Goal: Transaction & Acquisition: Purchase product/service

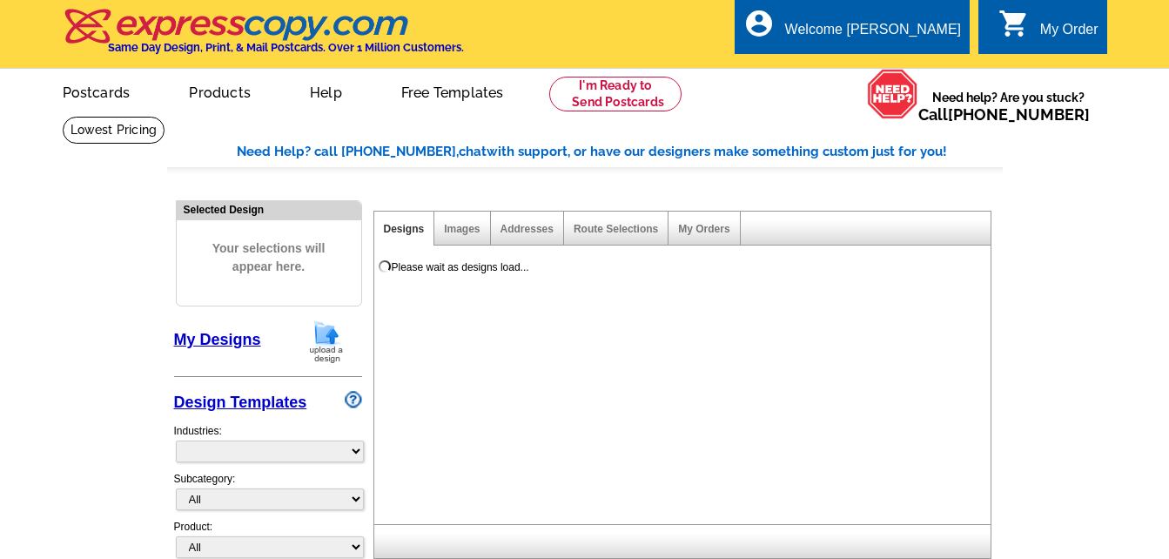
select select "785"
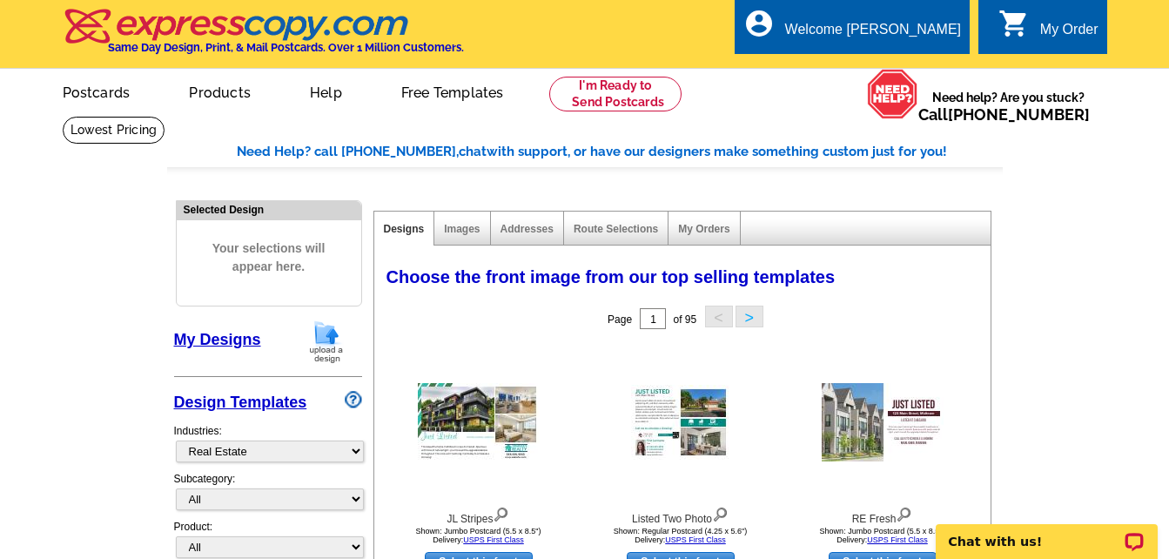
click at [214, 345] on link "My Designs" at bounding box center [217, 339] width 87 height 17
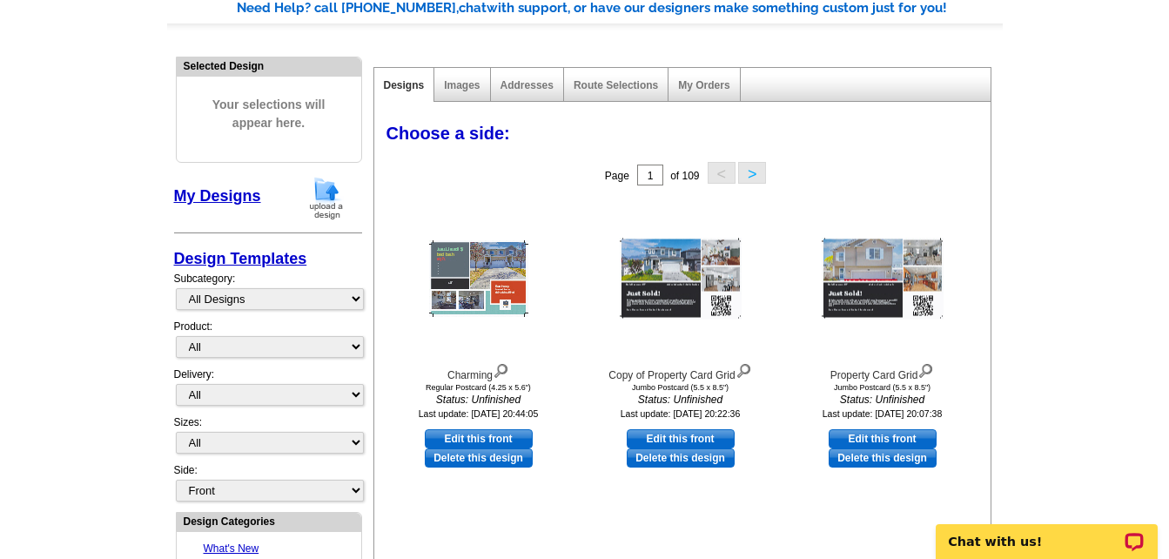
scroll to position [174, 0]
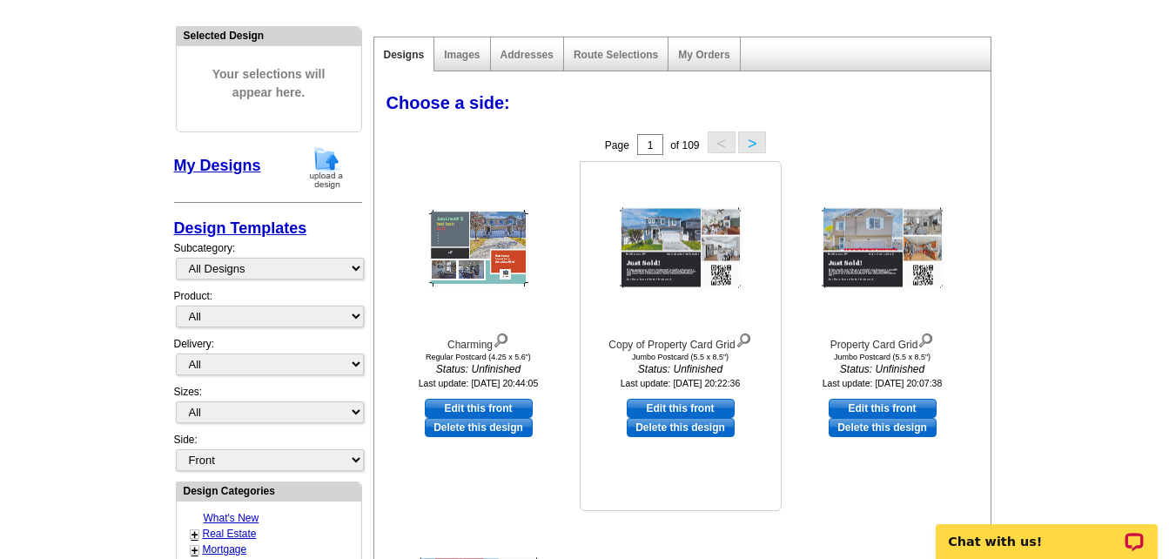
click at [692, 409] on link "Edit this front" at bounding box center [681, 408] width 108 height 19
select select "2"
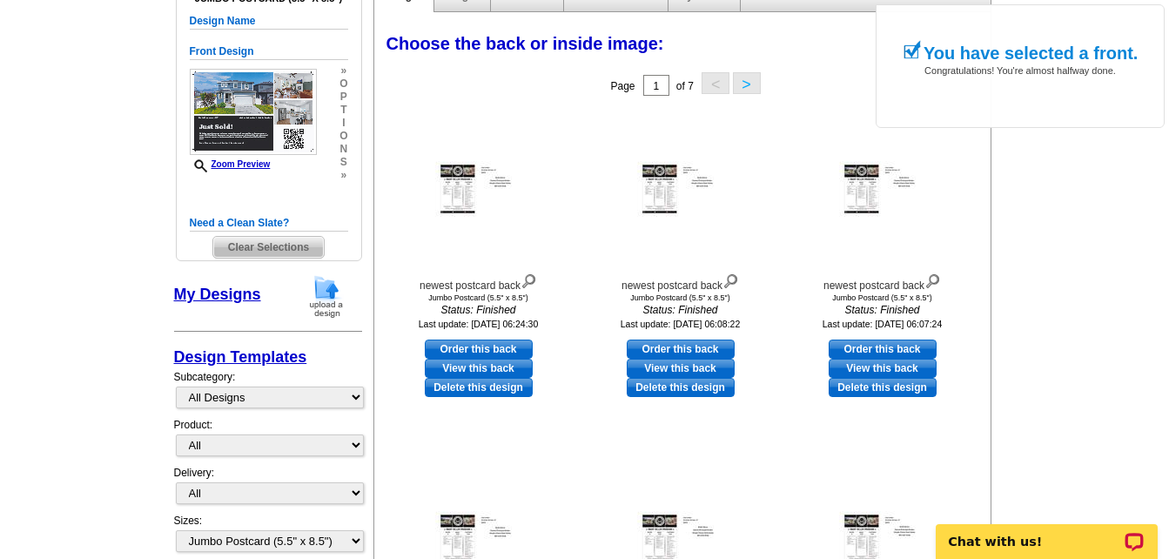
scroll to position [261, 0]
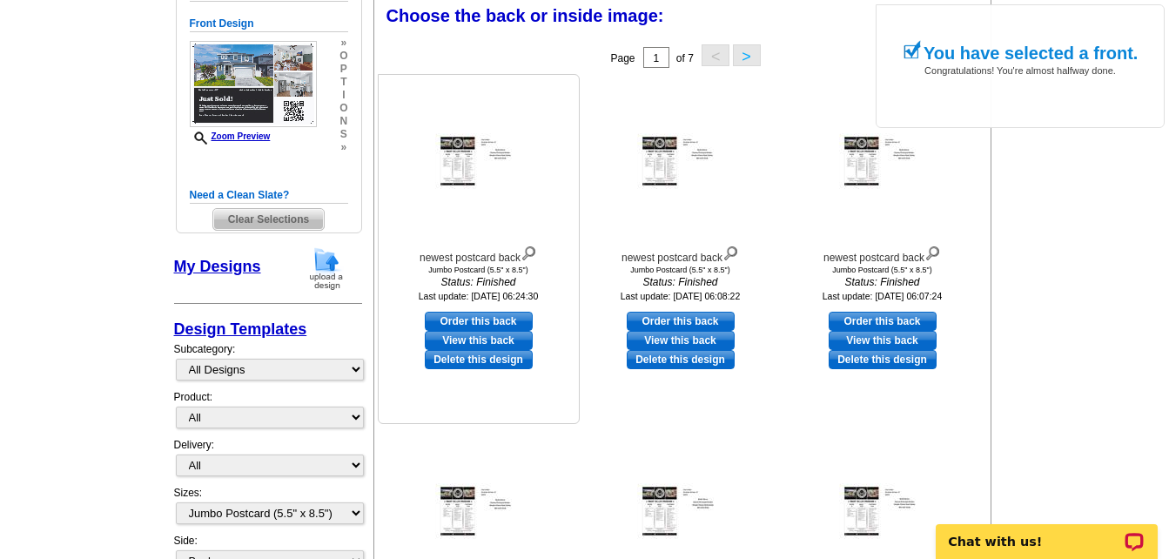
click at [488, 318] on link "Order this back" at bounding box center [479, 321] width 108 height 19
select select "front"
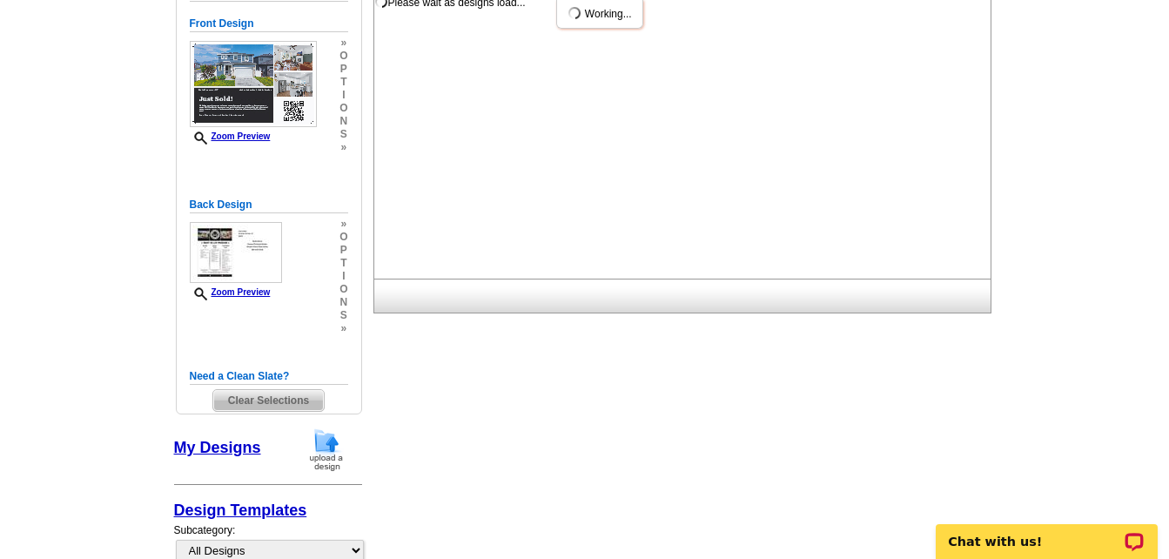
scroll to position [0, 0]
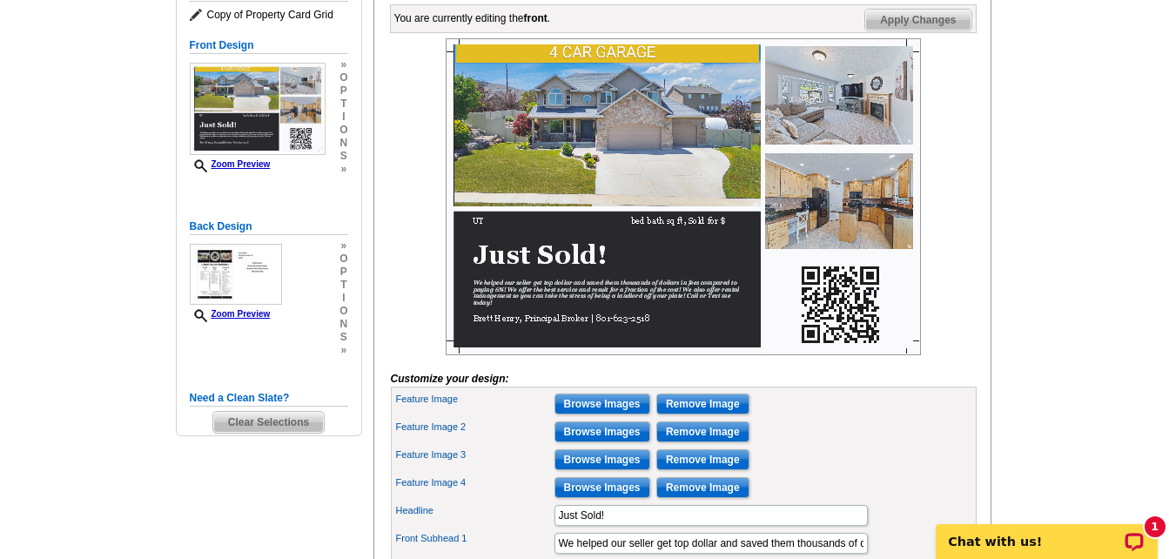
scroll to position [348, 0]
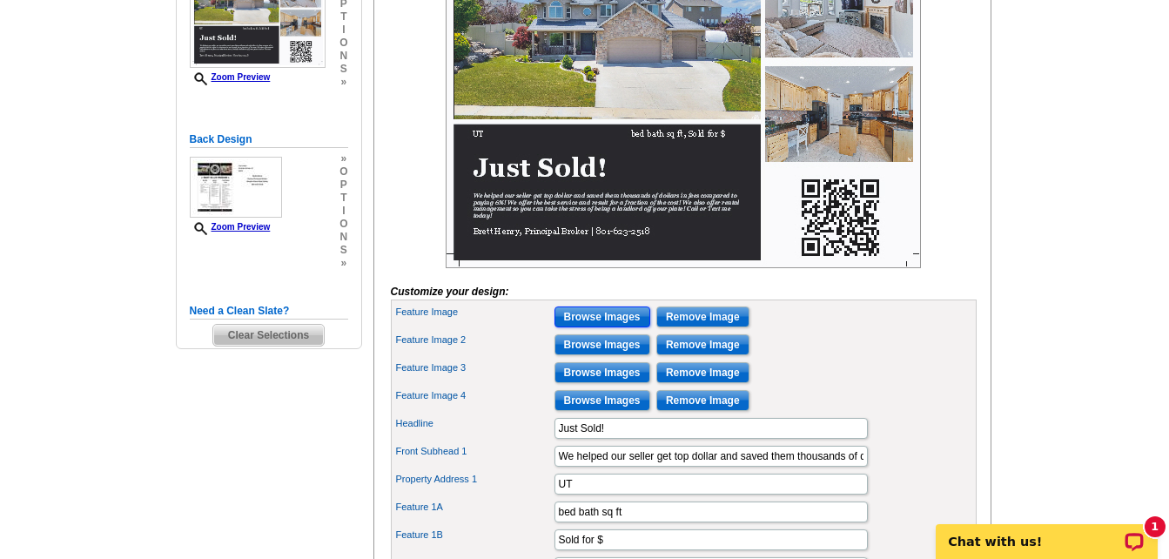
click at [595, 327] on input "Browse Images" at bounding box center [603, 316] width 96 height 21
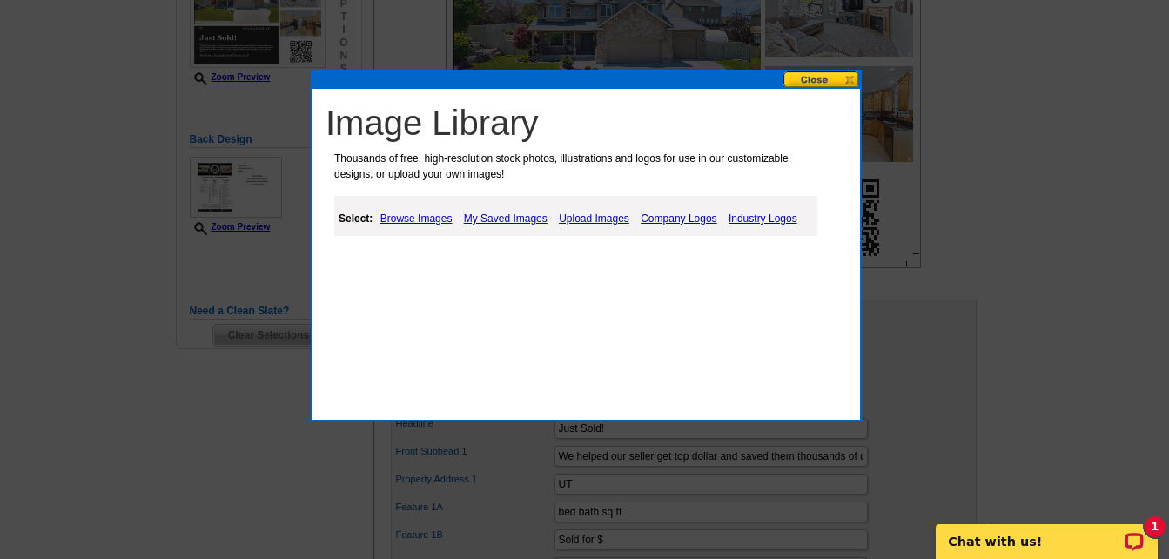
click at [586, 224] on link "Upload Images" at bounding box center [594, 218] width 79 height 21
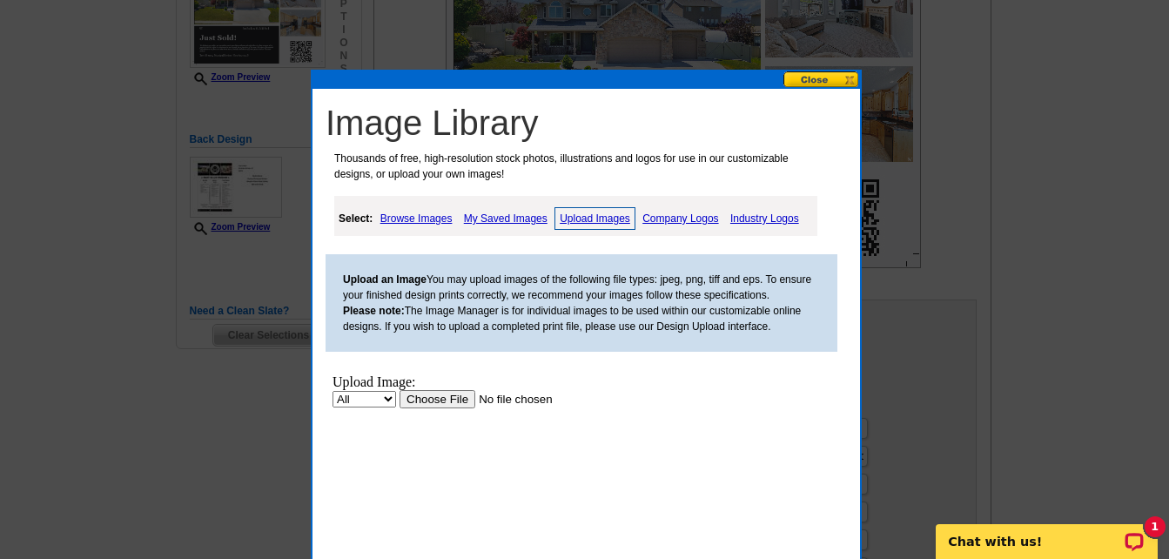
scroll to position [0, 0]
click at [424, 405] on input "file" at bounding box center [510, 399] width 220 height 18
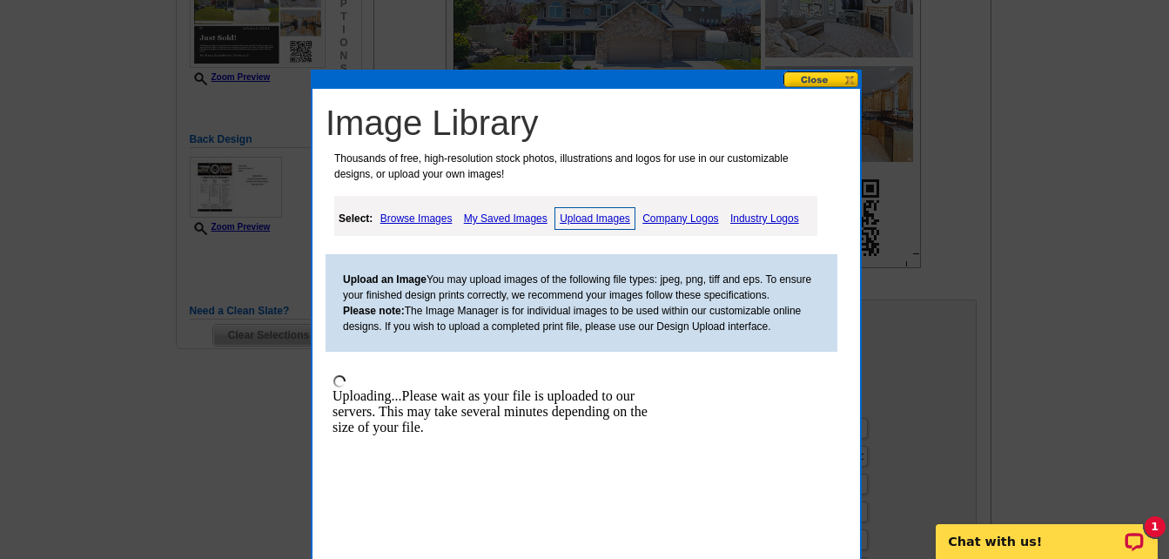
scroll to position [435, 0]
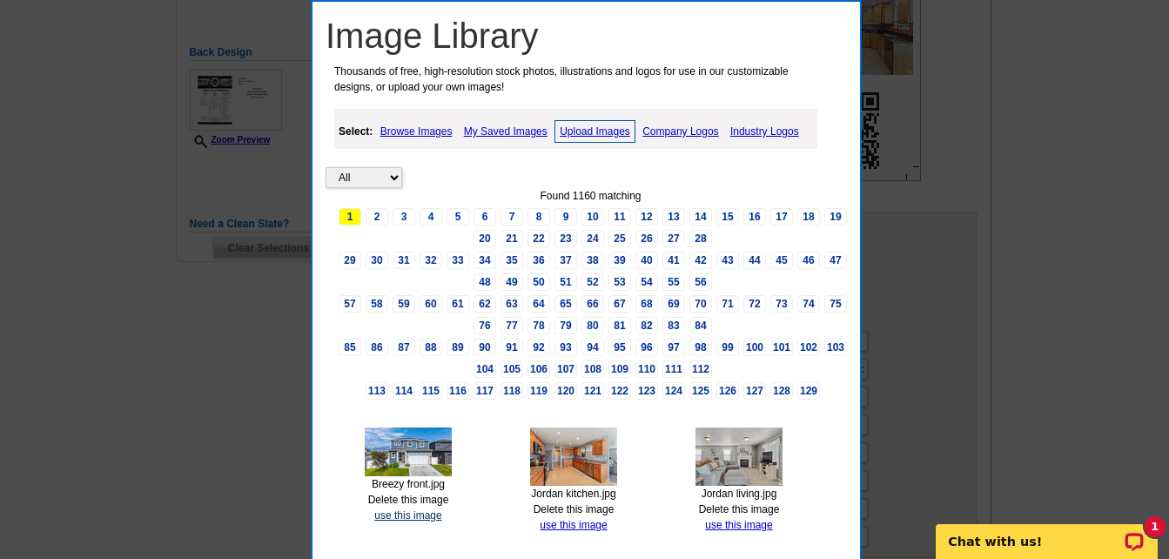
click at [394, 515] on link "use this image" at bounding box center [407, 515] width 67 height 12
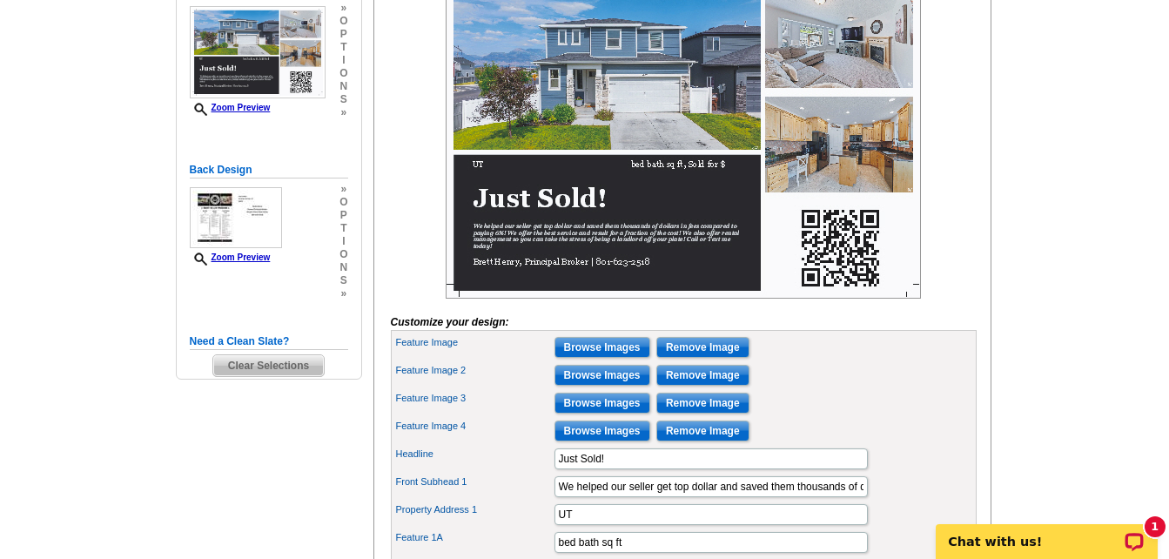
scroll to position [348, 0]
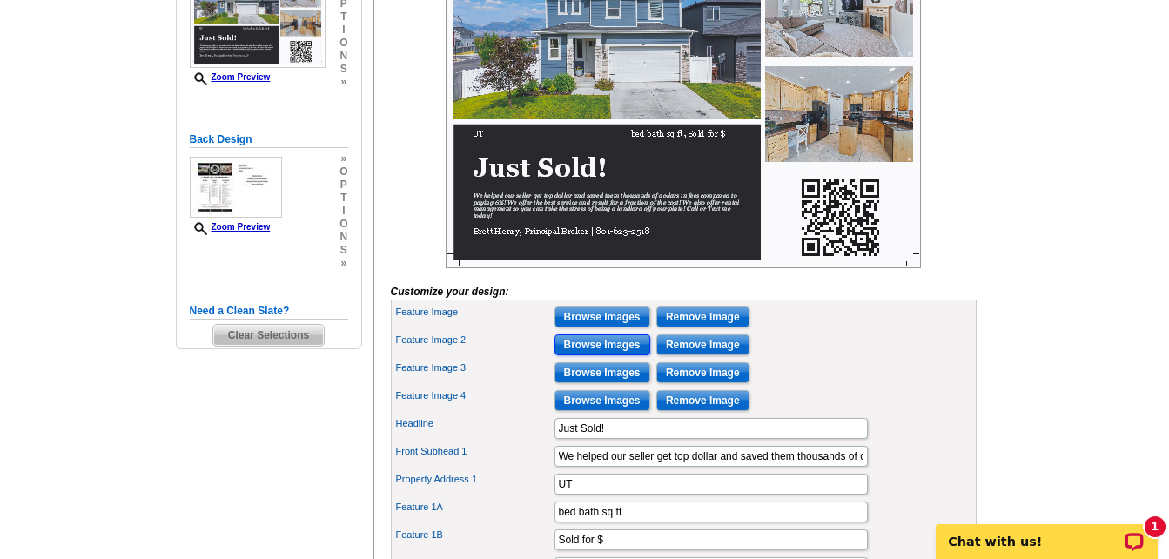
click at [587, 355] on input "Browse Images" at bounding box center [603, 344] width 96 height 21
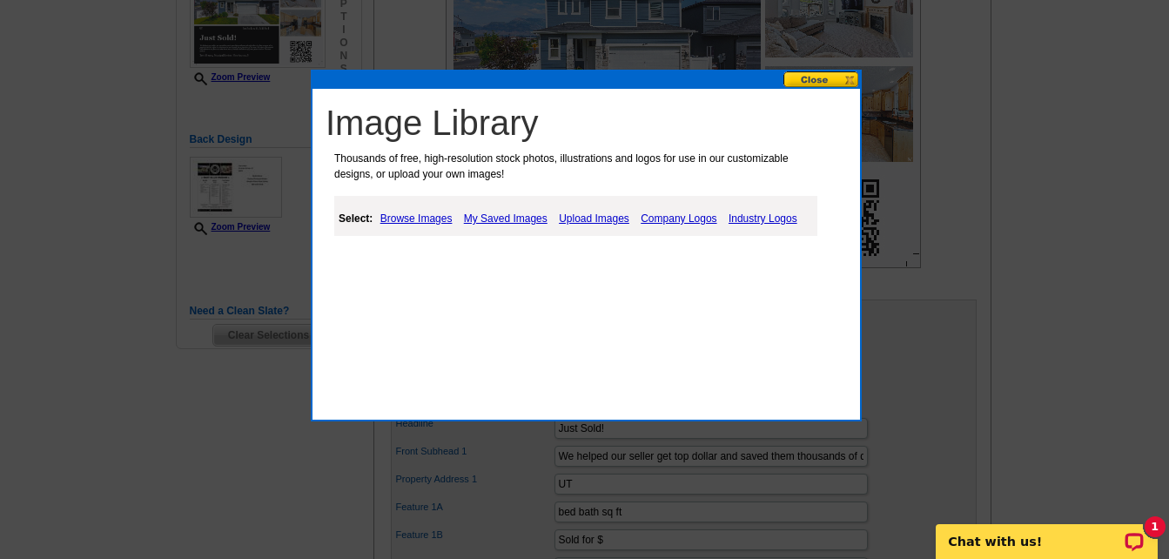
click at [608, 216] on link "Upload Images" at bounding box center [594, 218] width 79 height 21
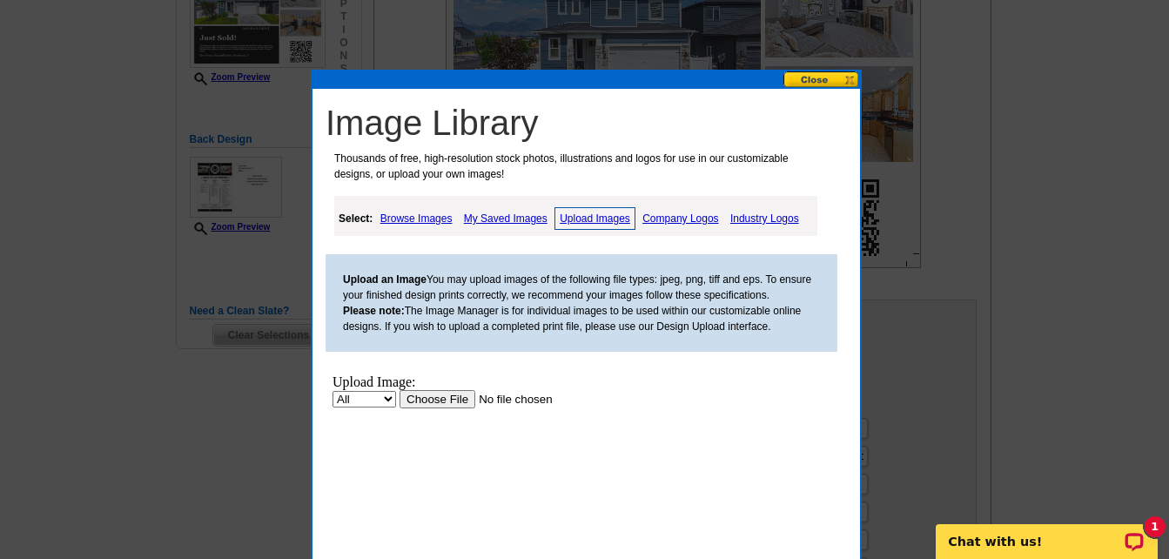
scroll to position [0, 0]
click at [457, 396] on input "file" at bounding box center [510, 399] width 220 height 18
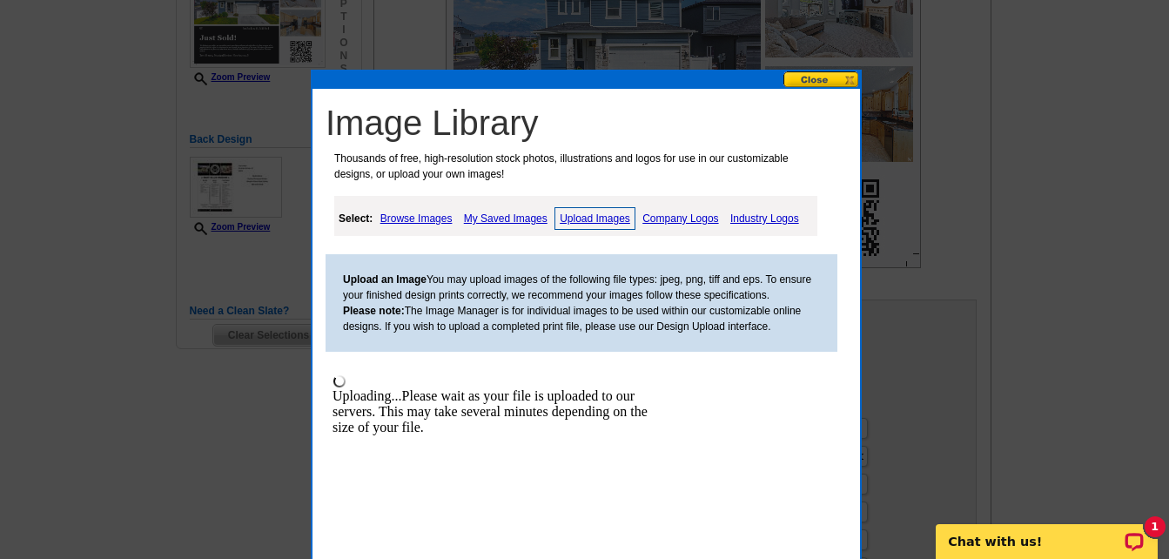
scroll to position [522, 0]
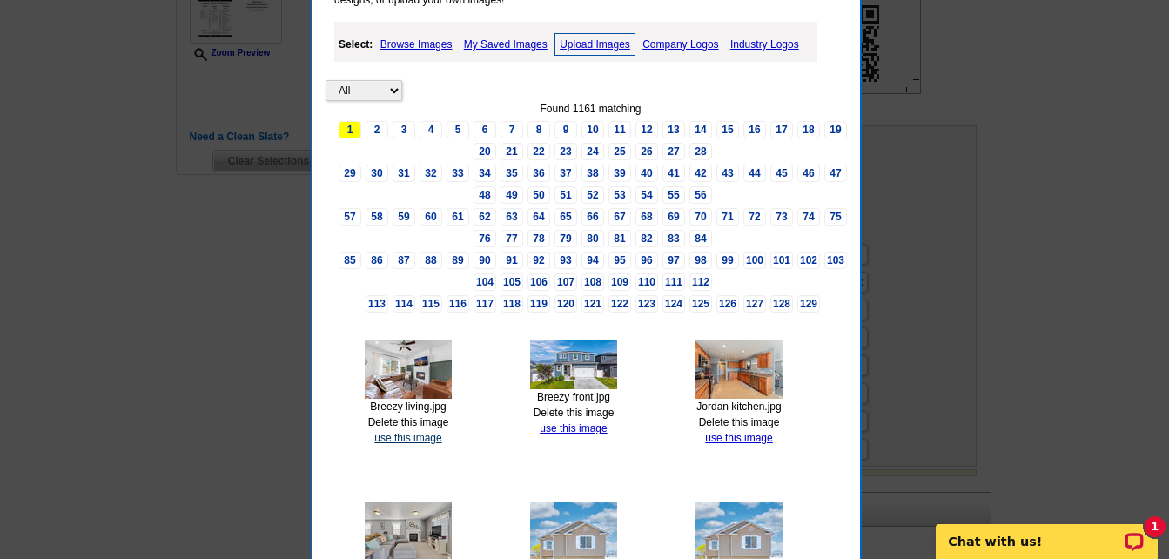
click at [396, 440] on link "use this image" at bounding box center [407, 438] width 67 height 12
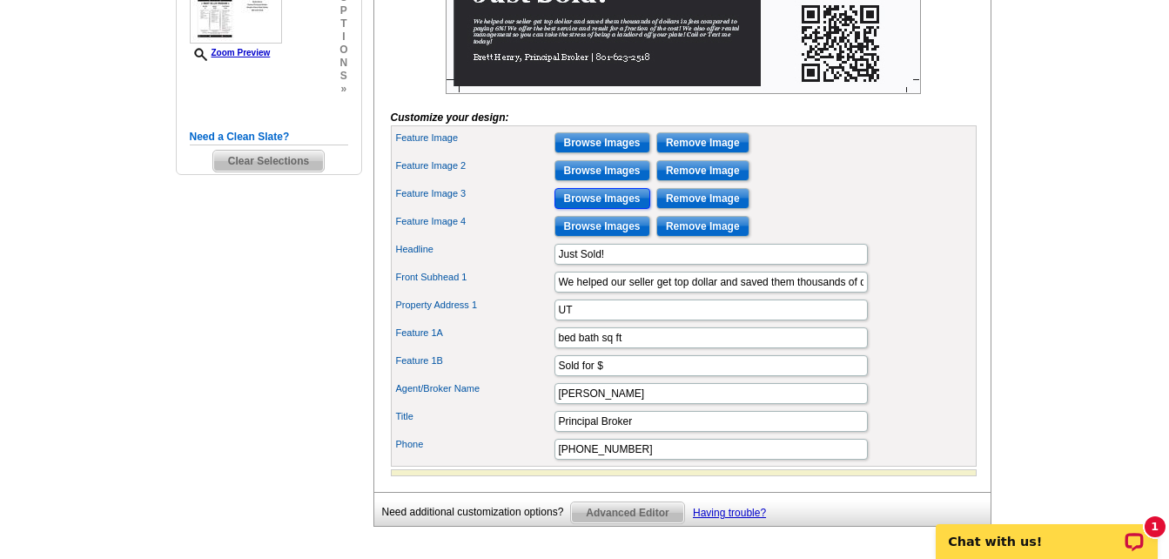
click at [609, 209] on input "Browse Images" at bounding box center [603, 198] width 96 height 21
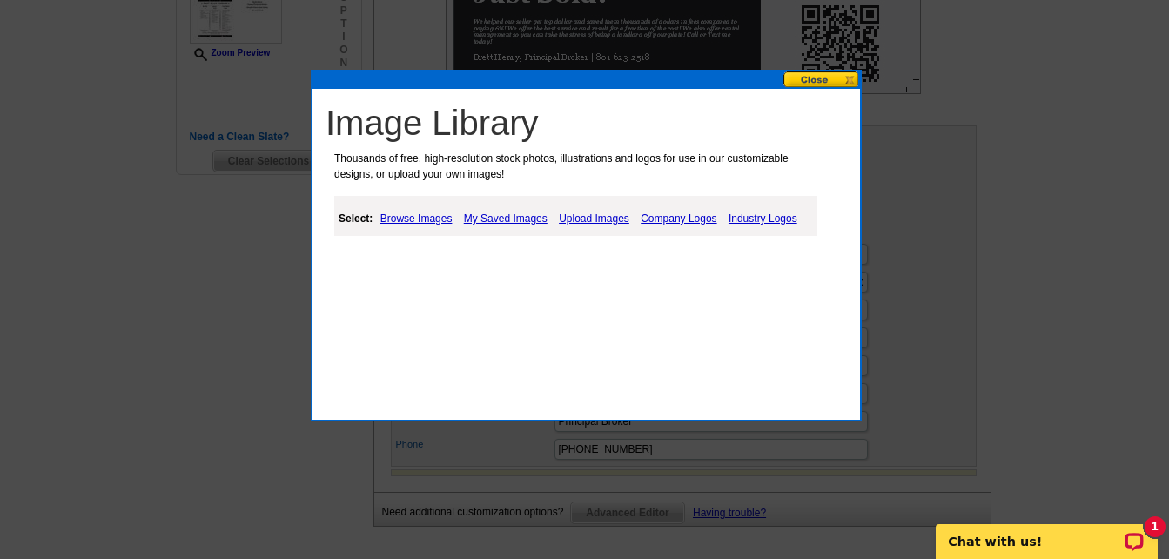
click at [577, 222] on link "Upload Images" at bounding box center [594, 218] width 79 height 21
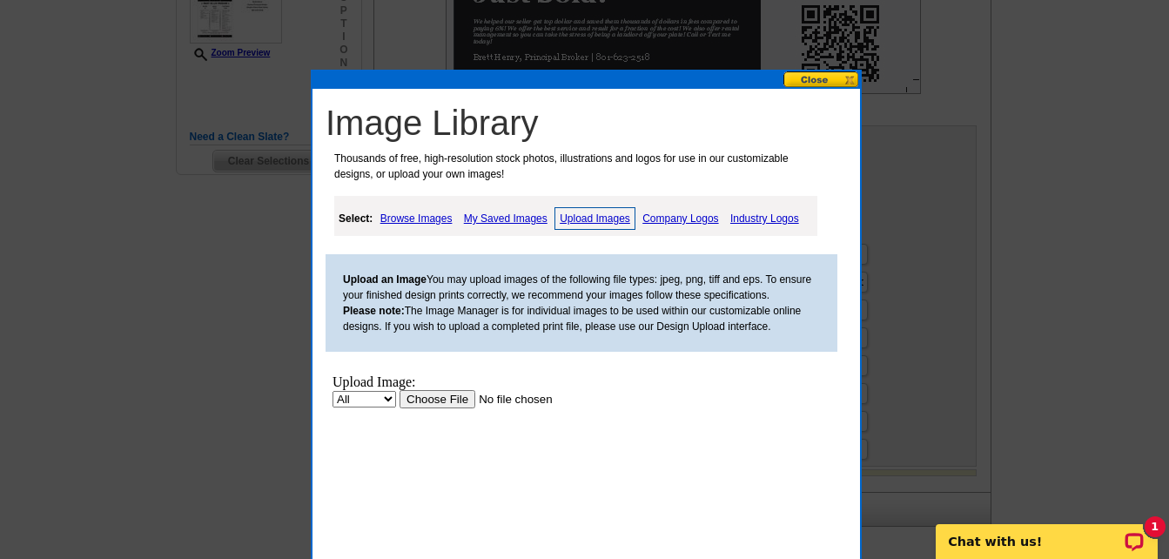
scroll to position [0, 0]
click at [435, 399] on input "file" at bounding box center [510, 399] width 220 height 18
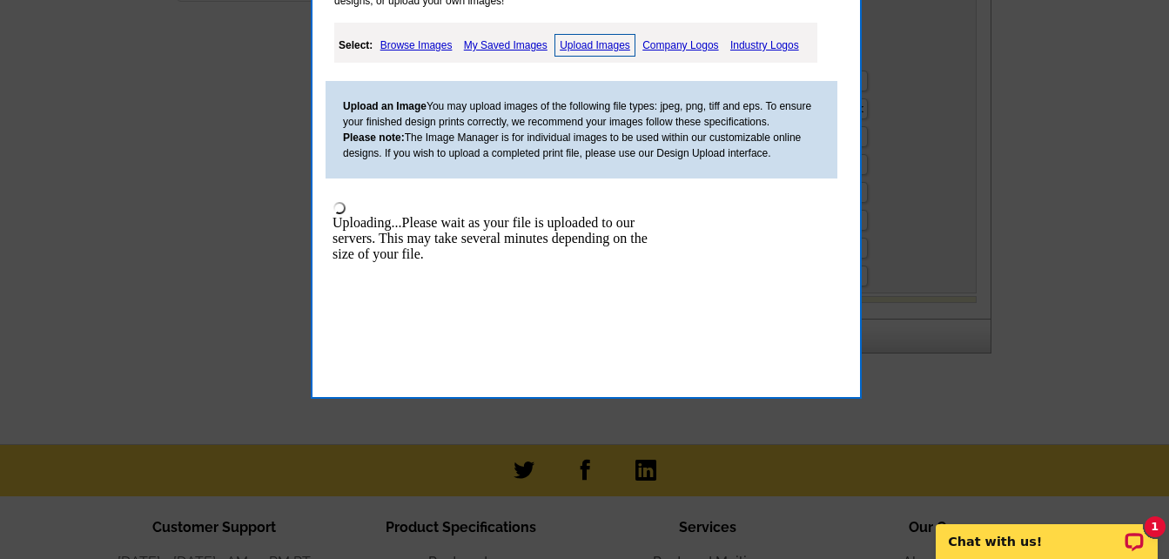
scroll to position [696, 0]
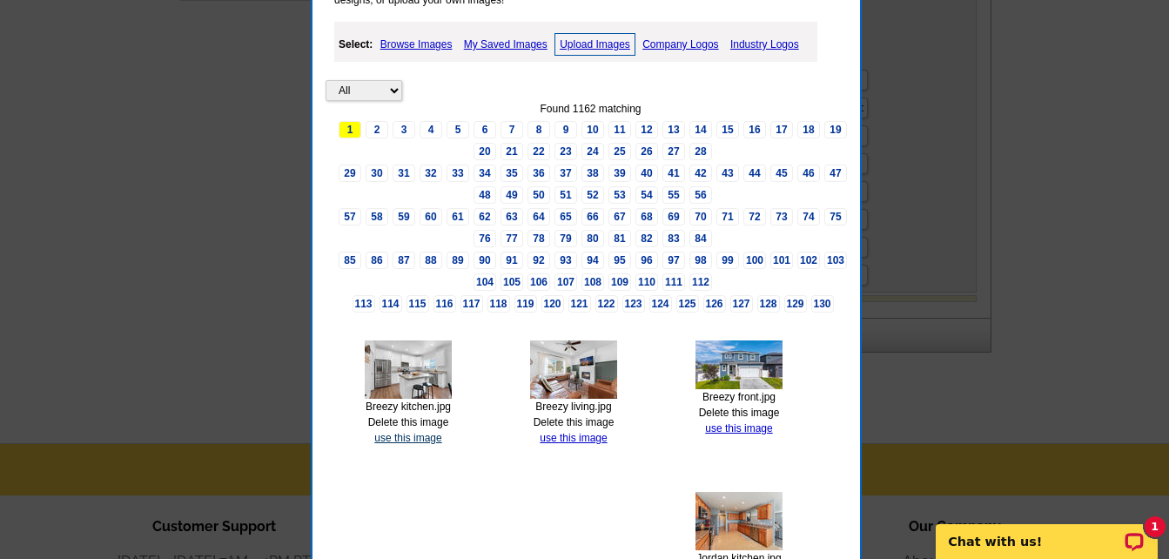
click at [403, 435] on link "use this image" at bounding box center [407, 438] width 67 height 12
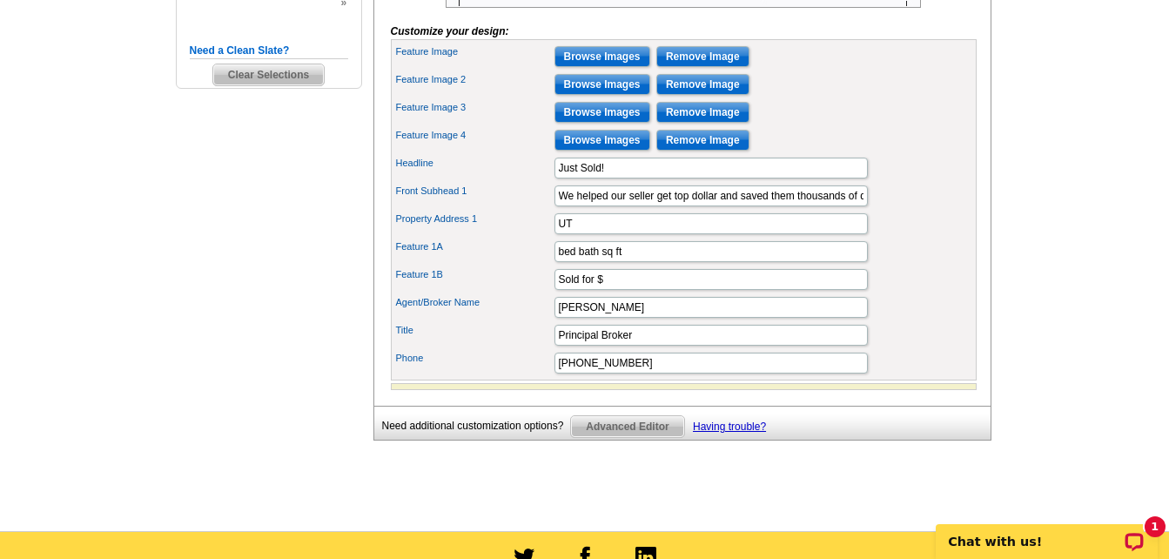
scroll to position [609, 0]
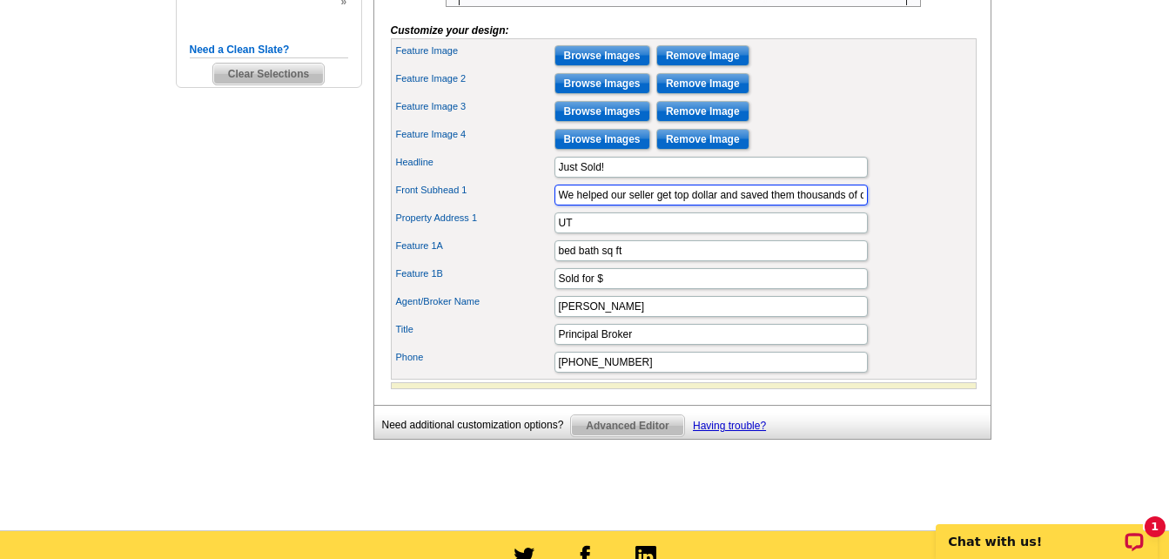
click at [822, 205] on input "We helped our seller get top dollar and saved them thousands of dollars in fees…" at bounding box center [711, 195] width 313 height 21
click at [847, 205] on input "We helped our seller get top dollar and saved them thousands of dollars in fees…" at bounding box center [711, 195] width 313 height 21
click at [835, 205] on input "We helped our seller get top dollar and saved them over of dollars in fees comp…" at bounding box center [711, 195] width 313 height 21
type input "We helped our seller get top dollar and saved them over $9,000 dollars in fees …"
click at [561, 233] on input "UT" at bounding box center [711, 222] width 313 height 21
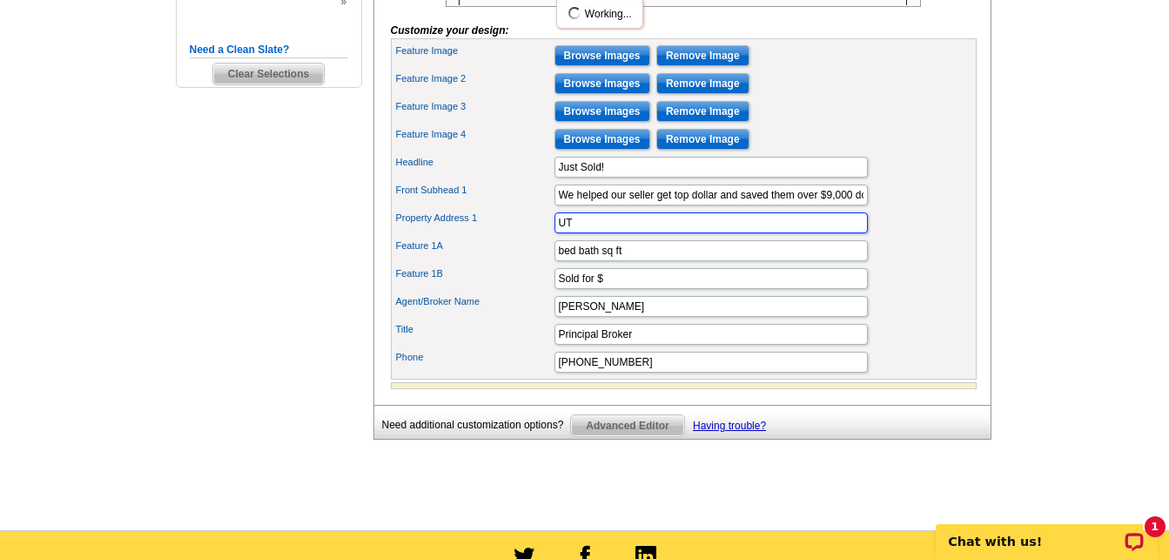
scroll to position [0, 0]
type input "Eagle Mountain, UT"
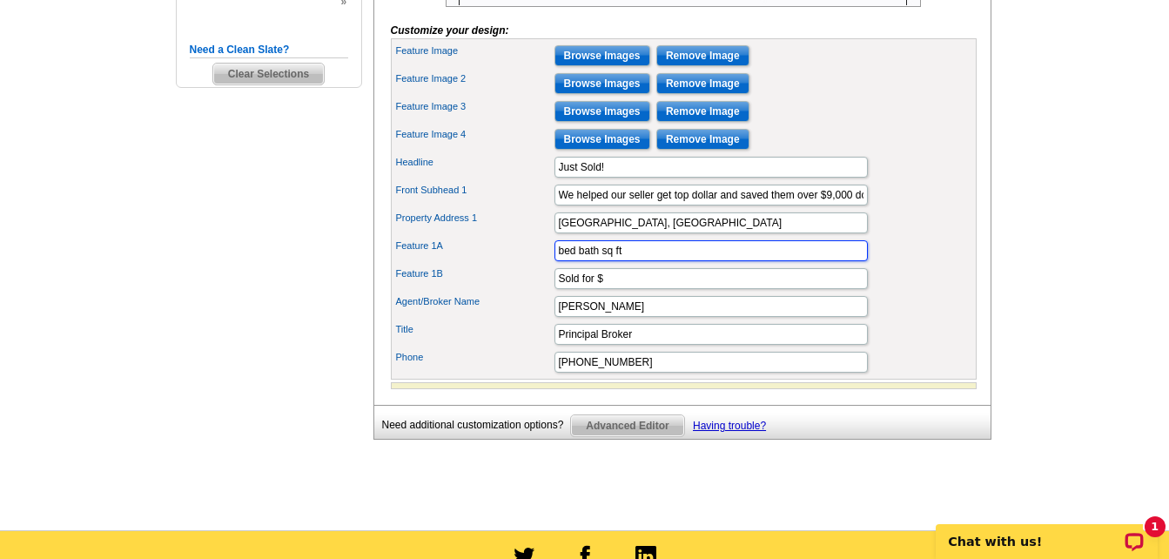
click at [558, 261] on input "bed bath sq ft" at bounding box center [711, 250] width 313 height 21
click at [586, 261] on input "4 bed bath sq ft" at bounding box center [711, 250] width 313 height 21
click at [626, 261] on input "4 bed 3.5 bath sq ft" at bounding box center [711, 250] width 313 height 21
type input "4 bed 3.5 bath 2578 sq ft"
click at [623, 289] on input "Sold for $" at bounding box center [711, 278] width 313 height 21
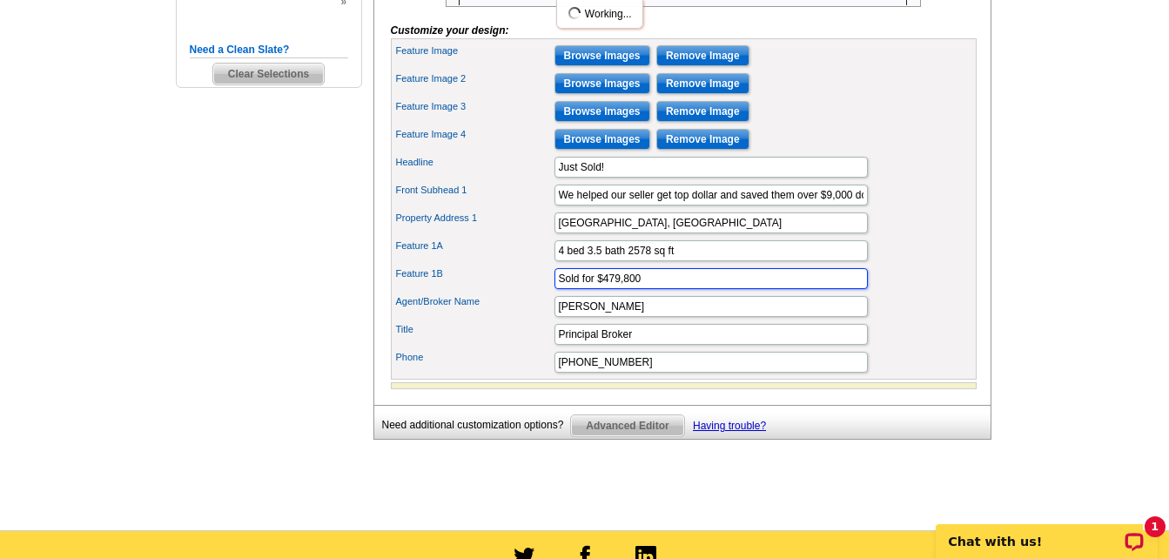
type input "Sold for $479,800"
click at [764, 317] on input "[PERSON_NAME]" at bounding box center [711, 306] width 313 height 21
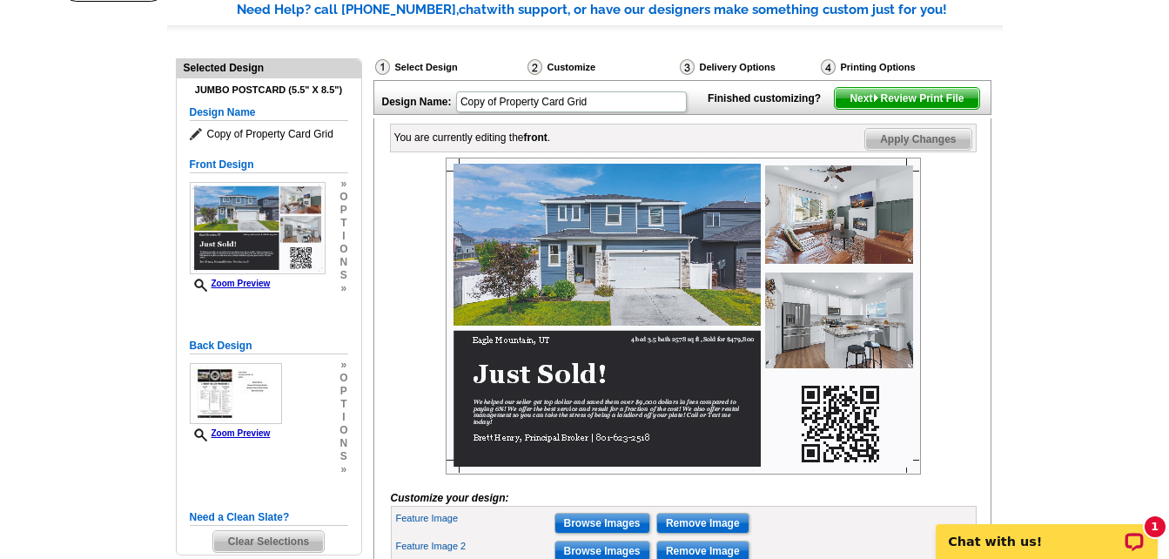
scroll to position [87, 0]
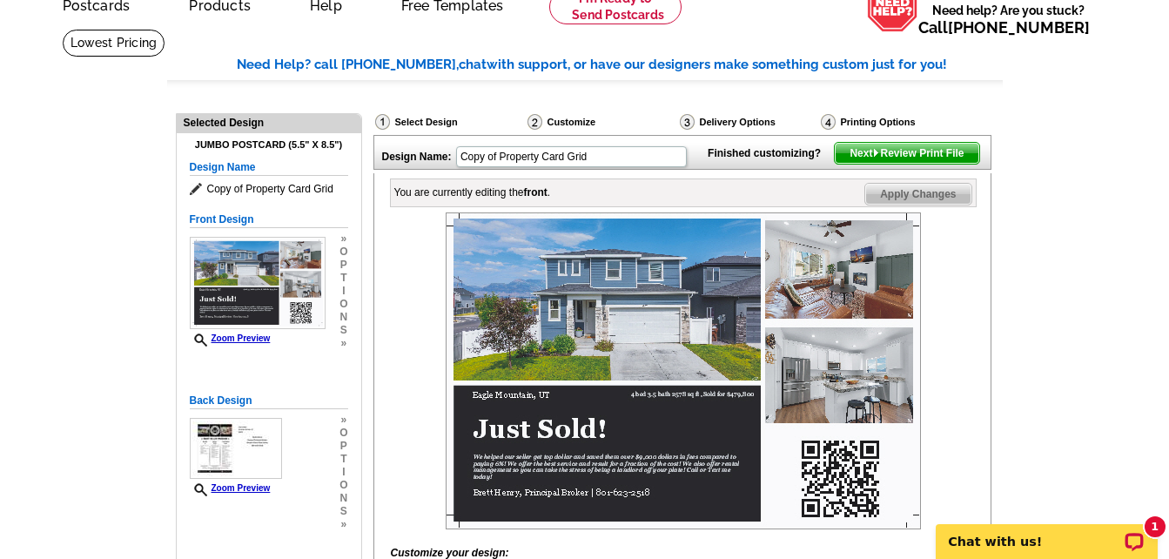
click at [945, 164] on span "Next Review Print File" at bounding box center [907, 153] width 144 height 21
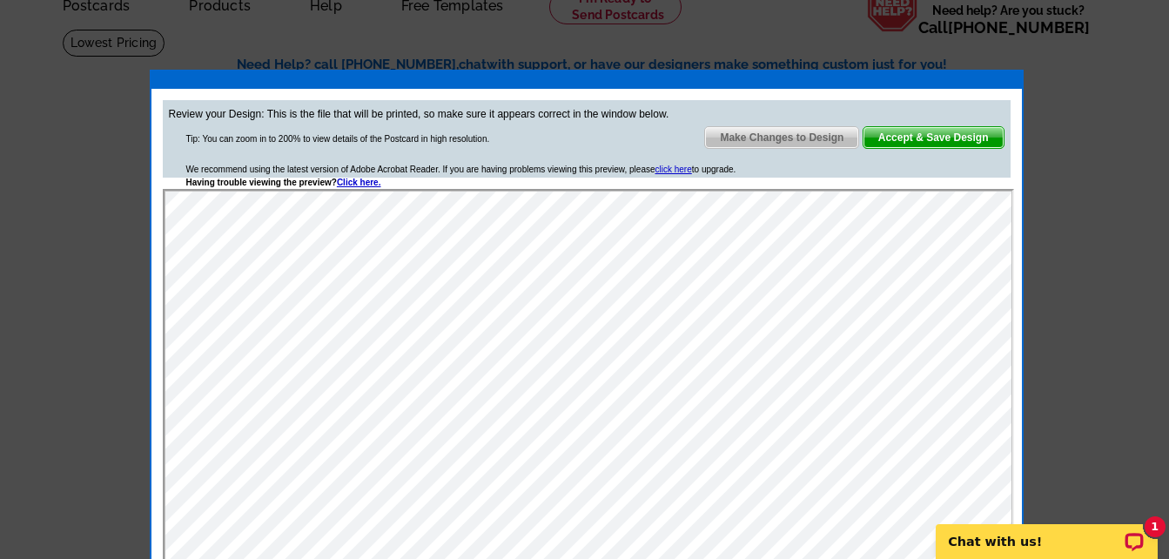
scroll to position [0, 0]
click at [918, 141] on span "Accept & Save Design" at bounding box center [934, 137] width 140 height 21
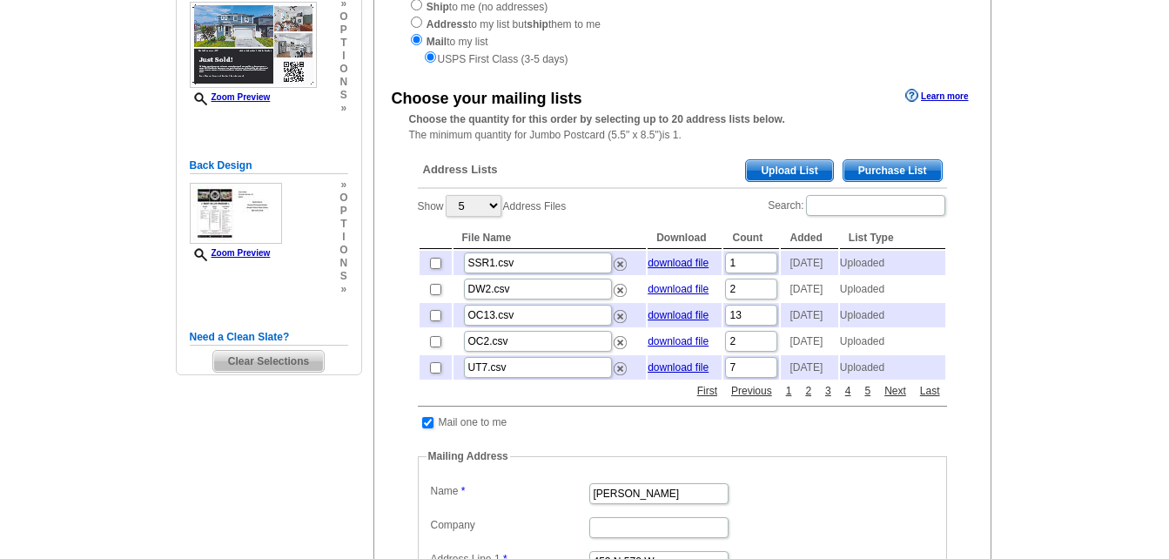
scroll to position [261, 0]
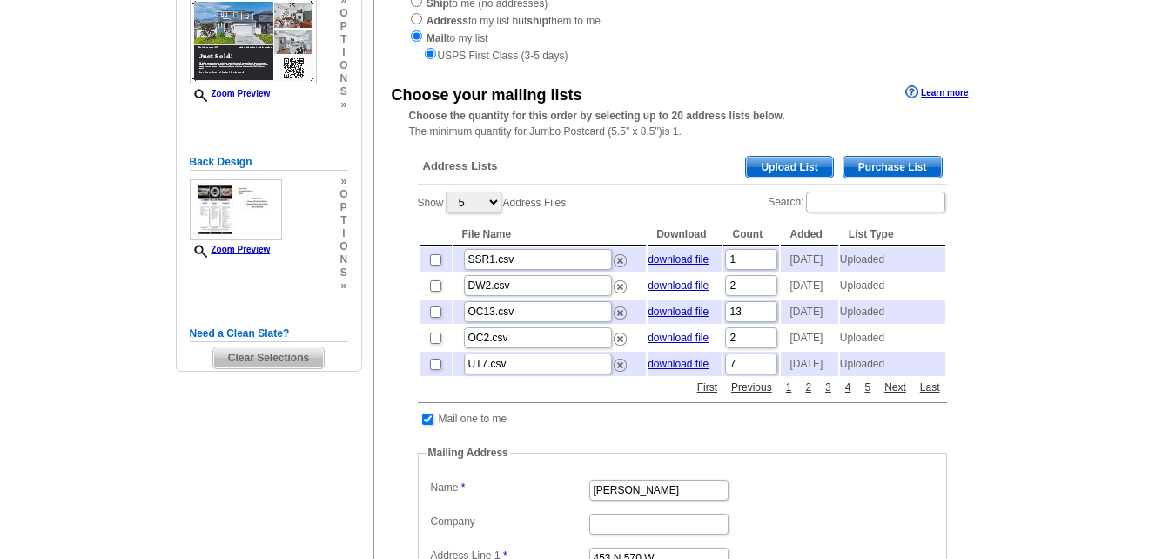
click at [900, 162] on span "Purchase List" at bounding box center [893, 167] width 98 height 21
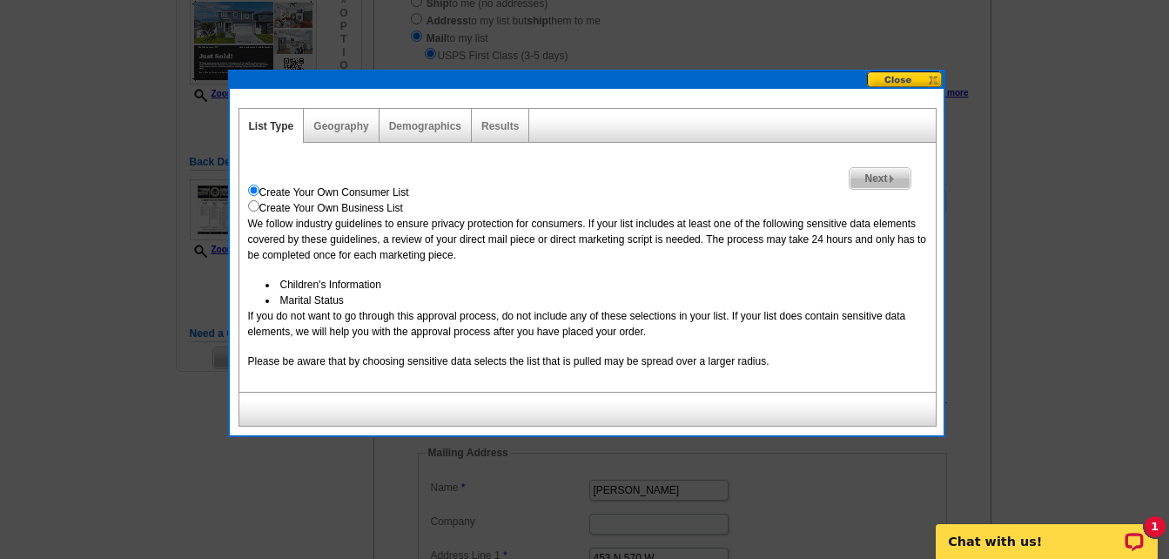
scroll to position [0, 0]
click at [883, 178] on span "Next" at bounding box center [880, 178] width 60 height 21
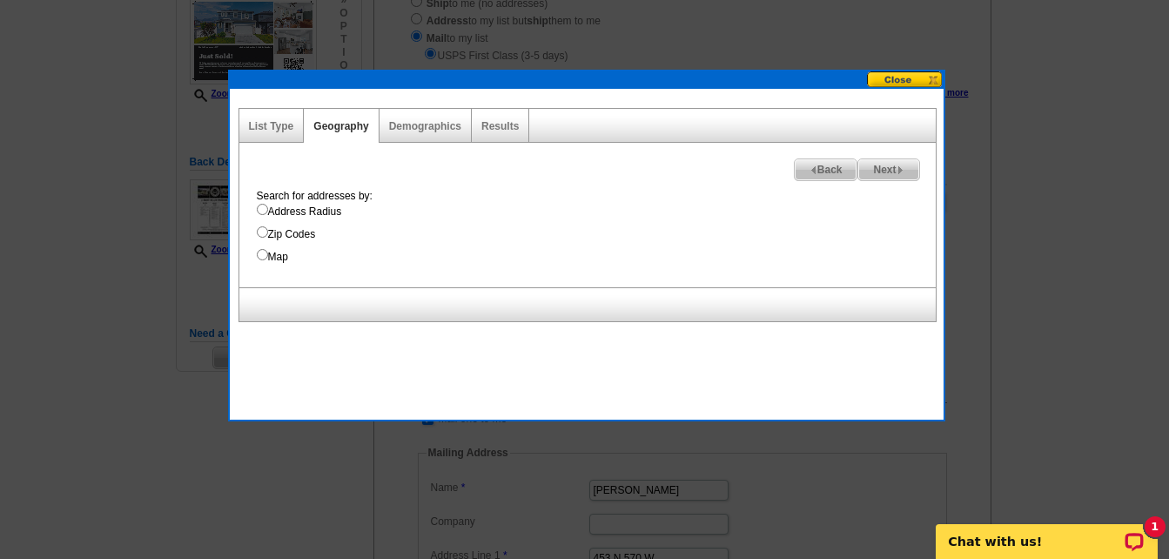
click at [266, 209] on input "Address Radius" at bounding box center [262, 209] width 11 height 11
radio input "true"
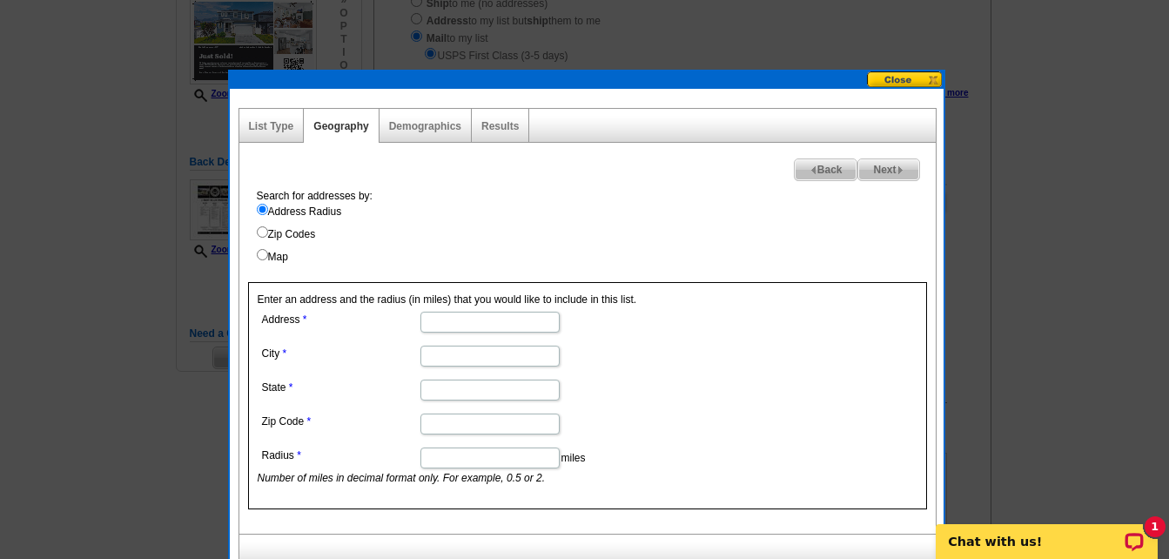
click at [497, 320] on input "Address" at bounding box center [489, 322] width 139 height 21
type input "2"
type input "4925 E Breezy Patch Rd"
type input "Eagle Mountain"
type input "Utah"
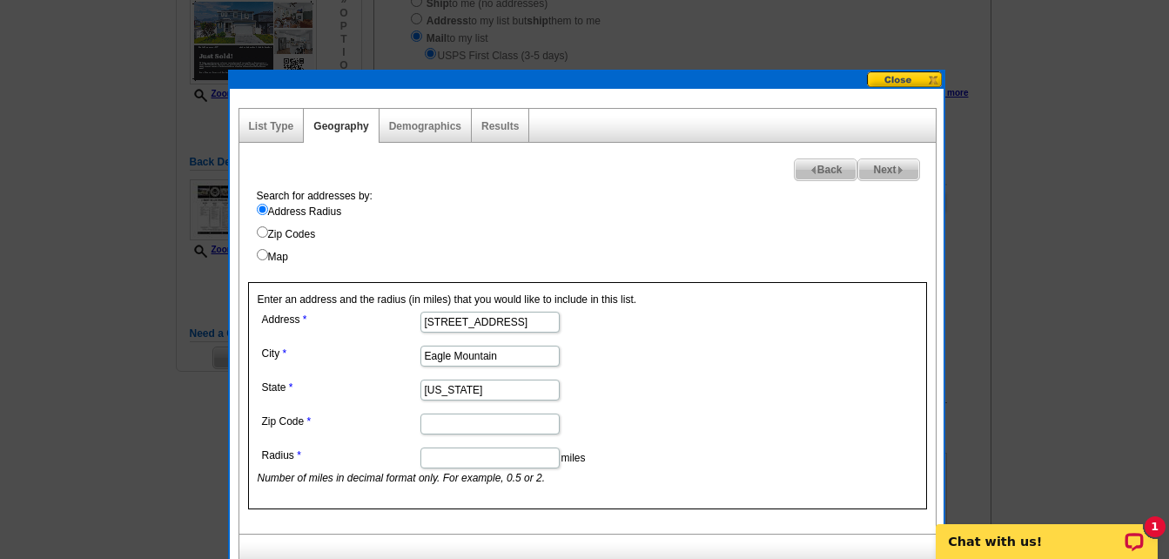
type input "84005"
click at [521, 451] on input "Radius" at bounding box center [489, 457] width 139 height 21
type input "0.3"
click at [900, 171] on img at bounding box center [901, 170] width 8 height 8
select select
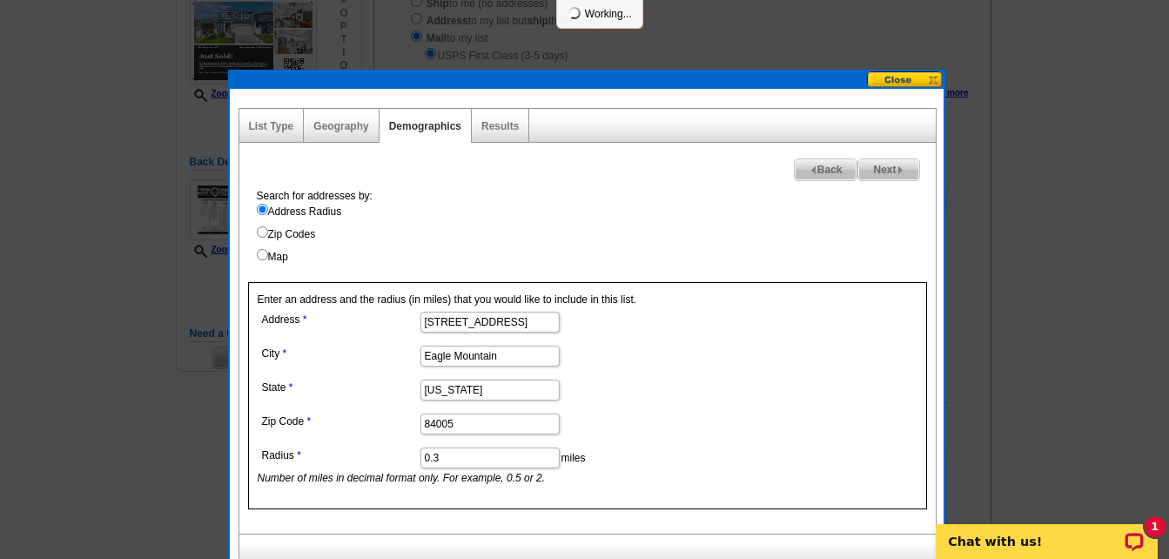
select select
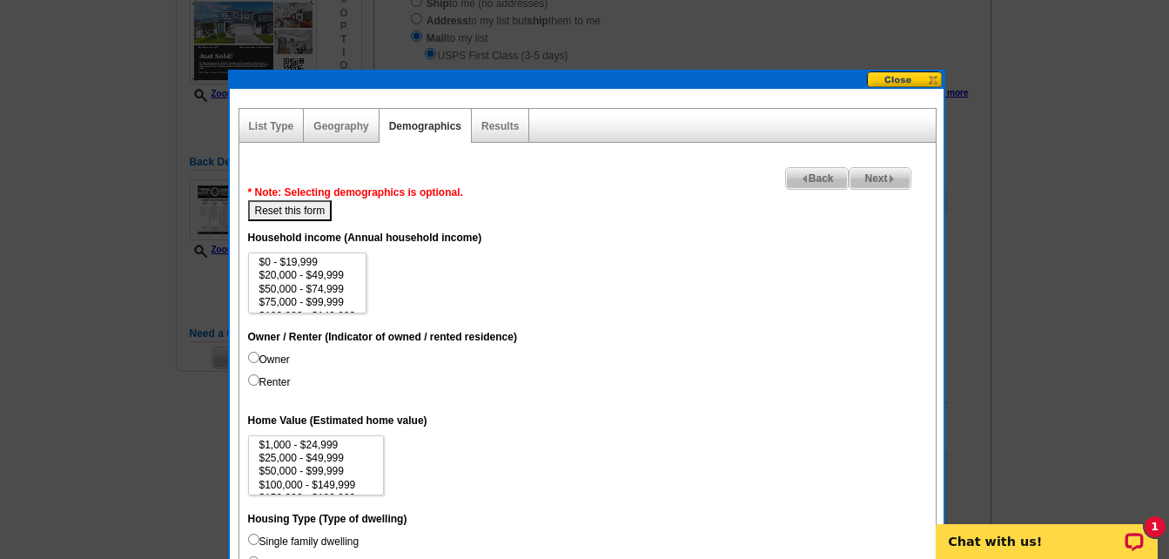
click at [252, 354] on input "Owner" at bounding box center [253, 357] width 11 height 11
radio input "true"
click at [255, 537] on input "Single family dwelling" at bounding box center [253, 539] width 11 height 11
radio input "true"
click at [806, 178] on span "Back" at bounding box center [817, 178] width 63 height 21
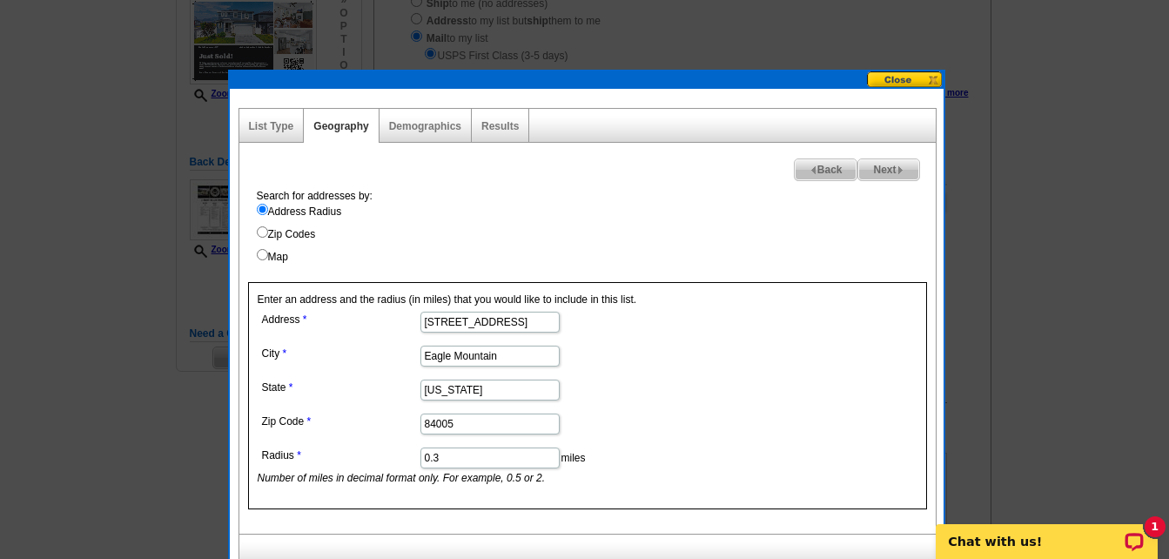
click at [445, 460] on input "0.3" at bounding box center [489, 457] width 139 height 21
type input "0.5"
click at [890, 173] on span "Next" at bounding box center [888, 169] width 60 height 21
select select
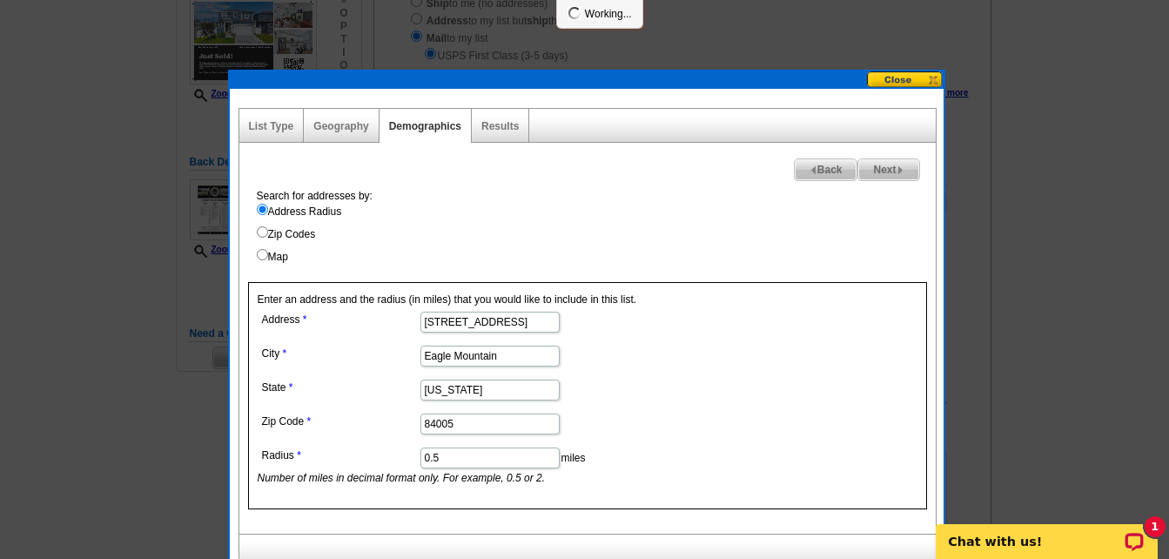
select select
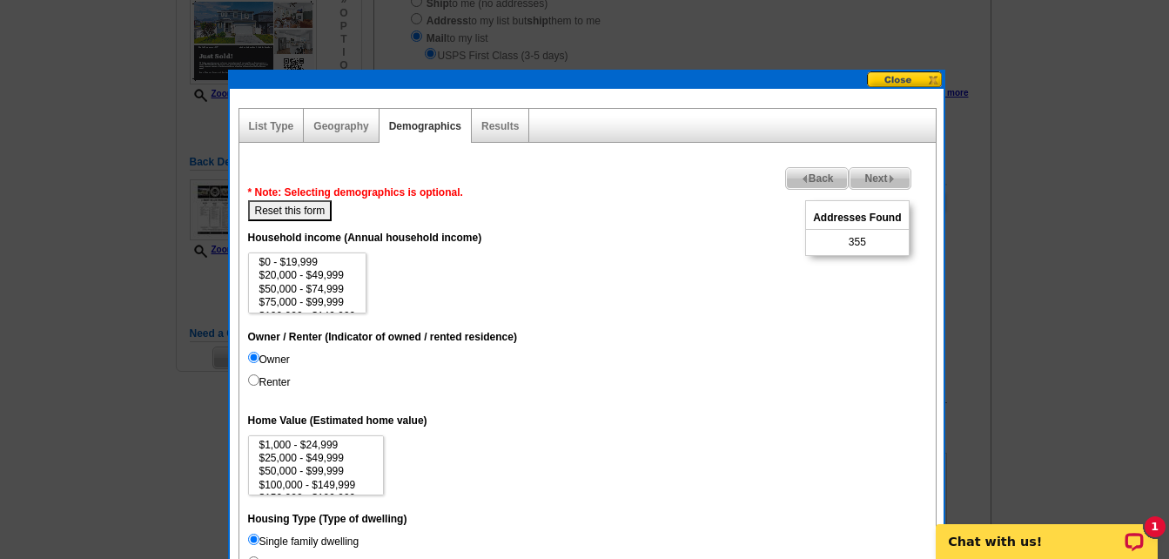
click at [872, 178] on span "Next" at bounding box center [880, 178] width 60 height 21
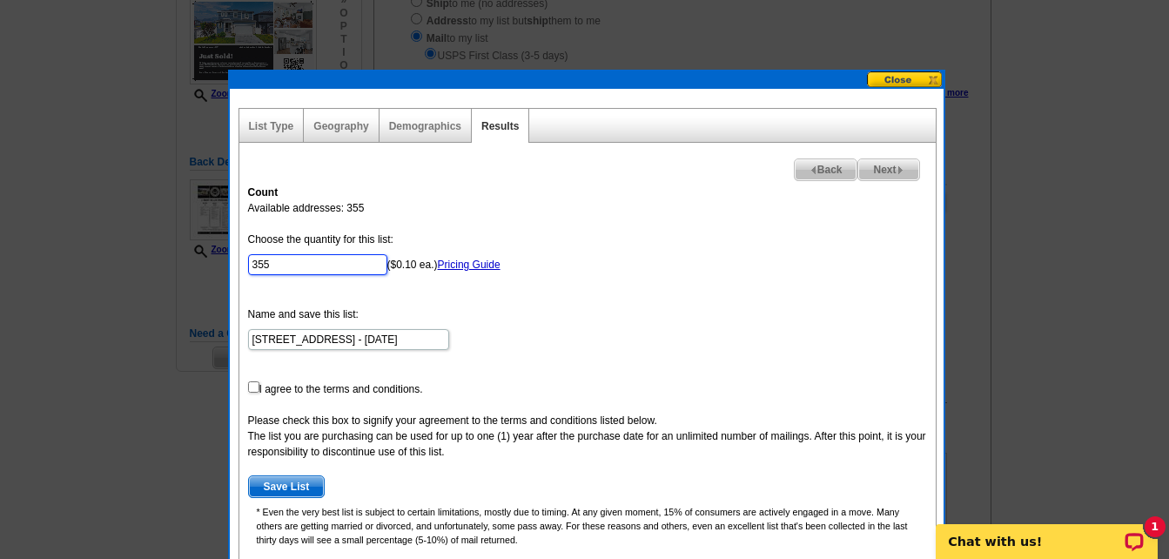
click at [299, 266] on input "355" at bounding box center [317, 264] width 139 height 21
type input "3"
type input "200"
click at [252, 390] on input "checkbox" at bounding box center [253, 386] width 11 height 11
checkbox input "true"
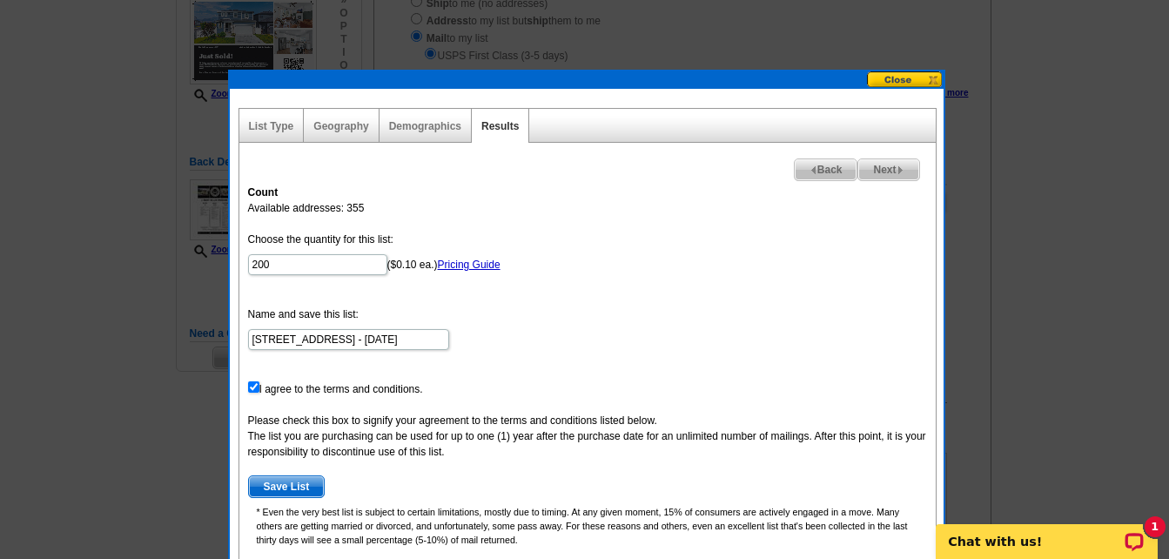
click at [287, 485] on span "Save List" at bounding box center [287, 486] width 76 height 21
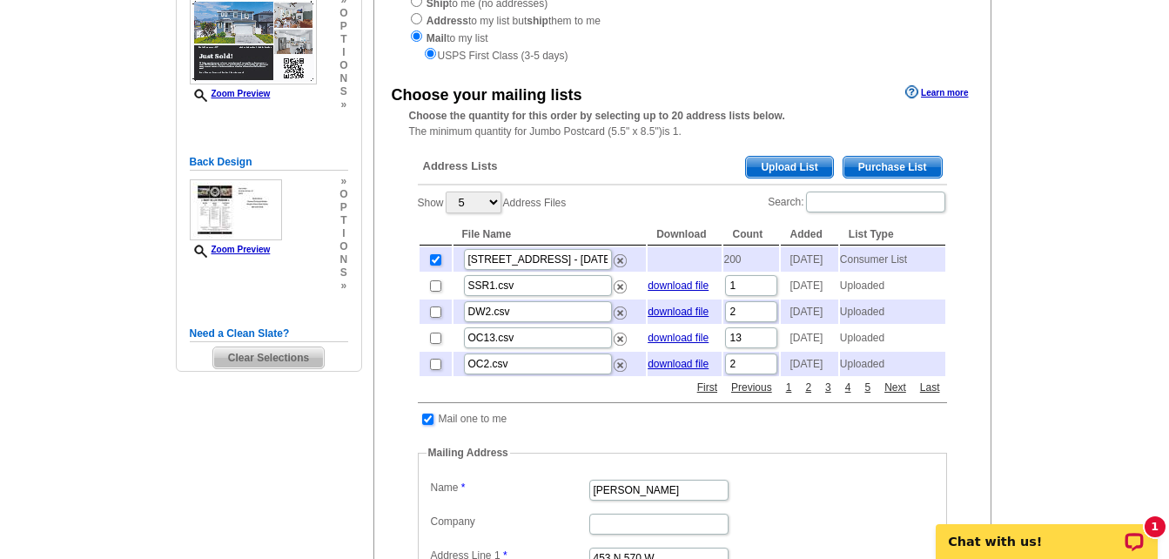
click at [425, 425] on input "checkbox" at bounding box center [427, 418] width 11 height 11
checkbox input "false"
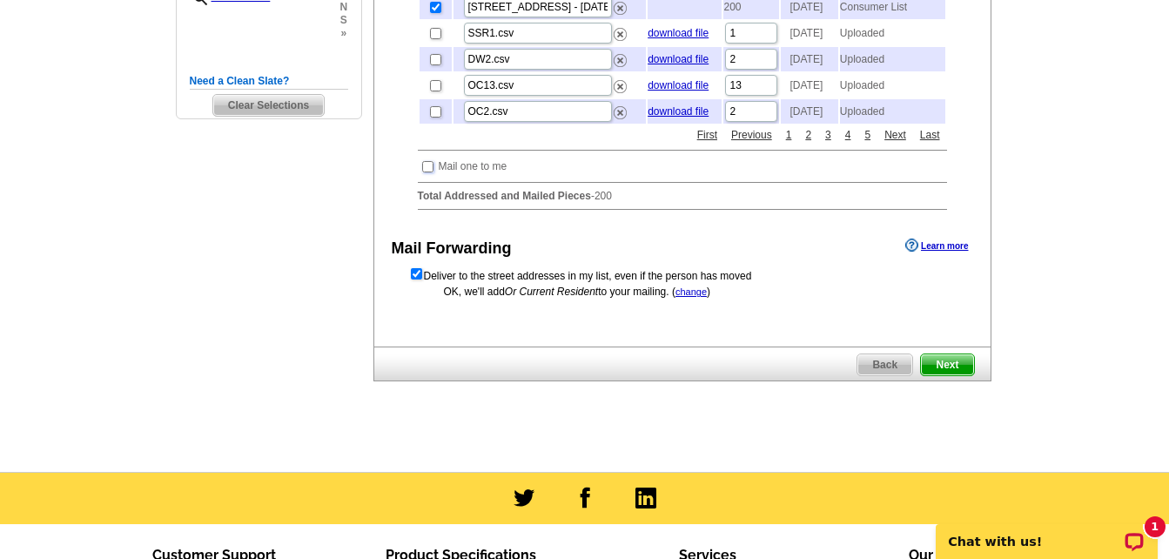
scroll to position [522, 0]
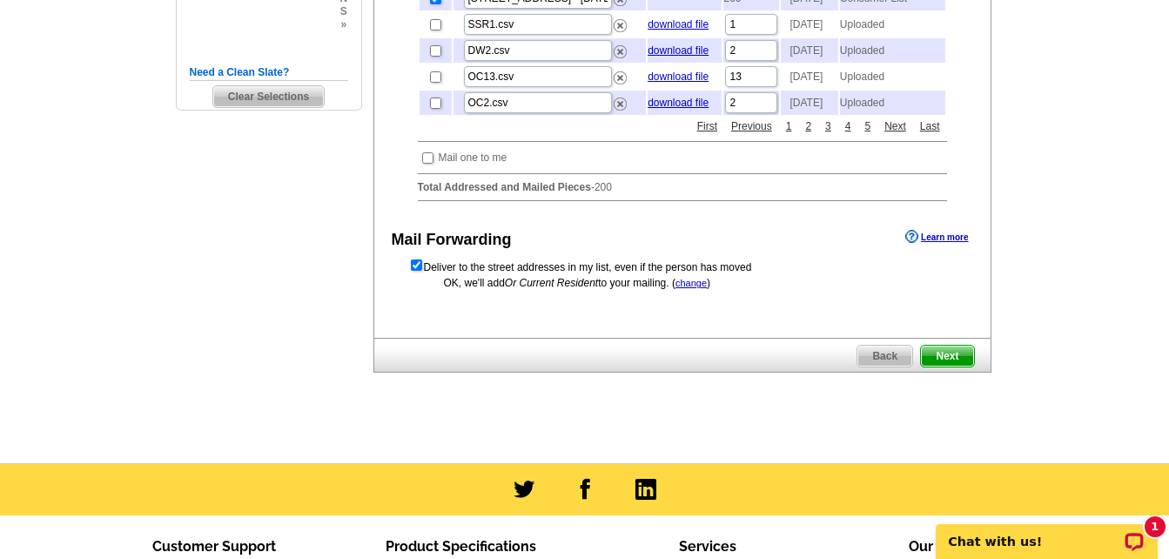
click at [943, 366] on span "Next" at bounding box center [947, 356] width 52 height 21
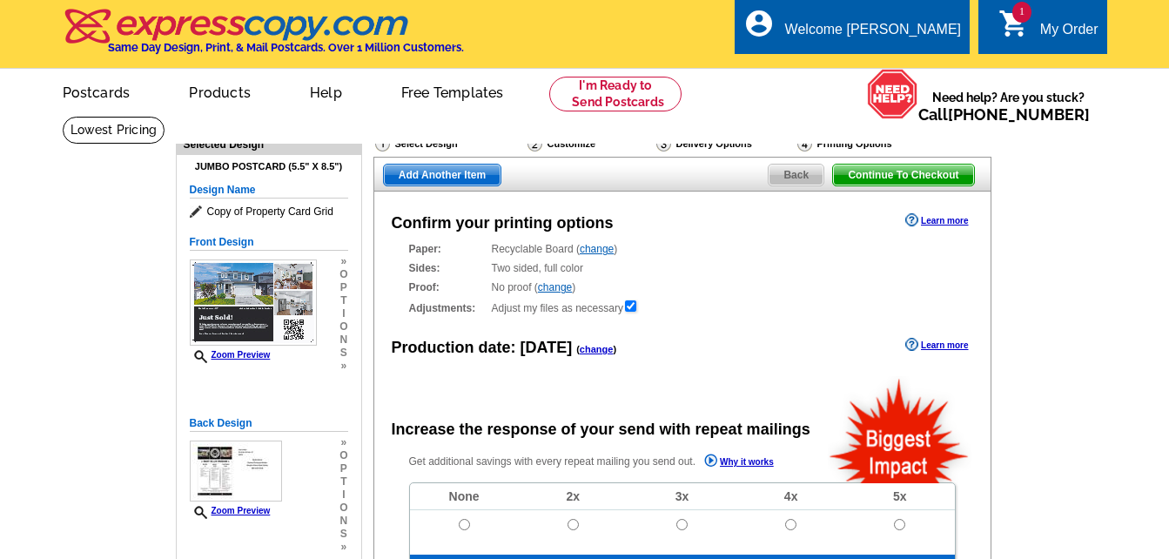
radio input "false"
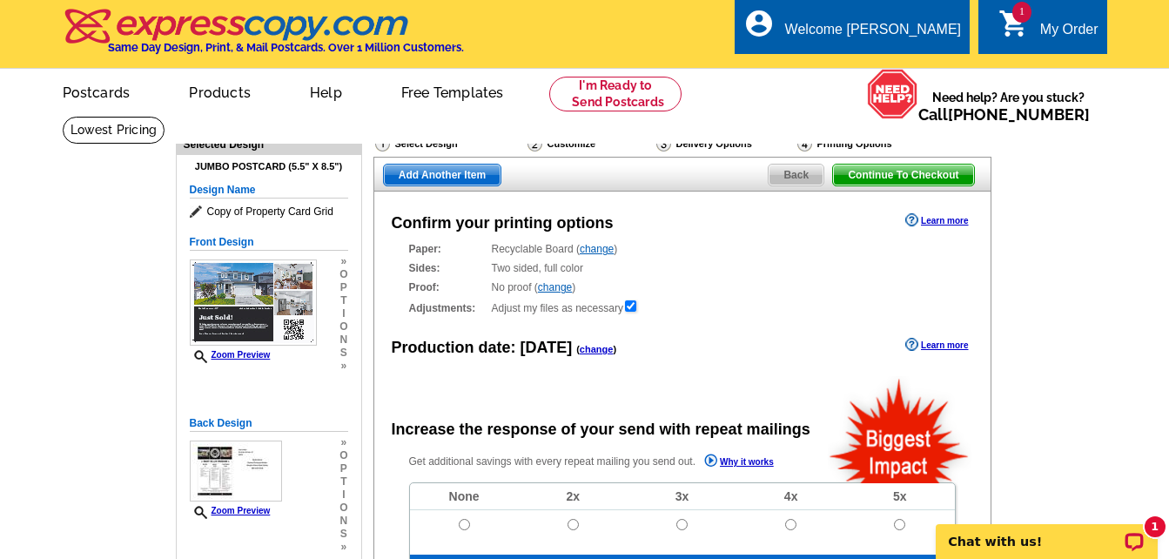
click at [420, 171] on span "Add Another Item" at bounding box center [442, 175] width 117 height 21
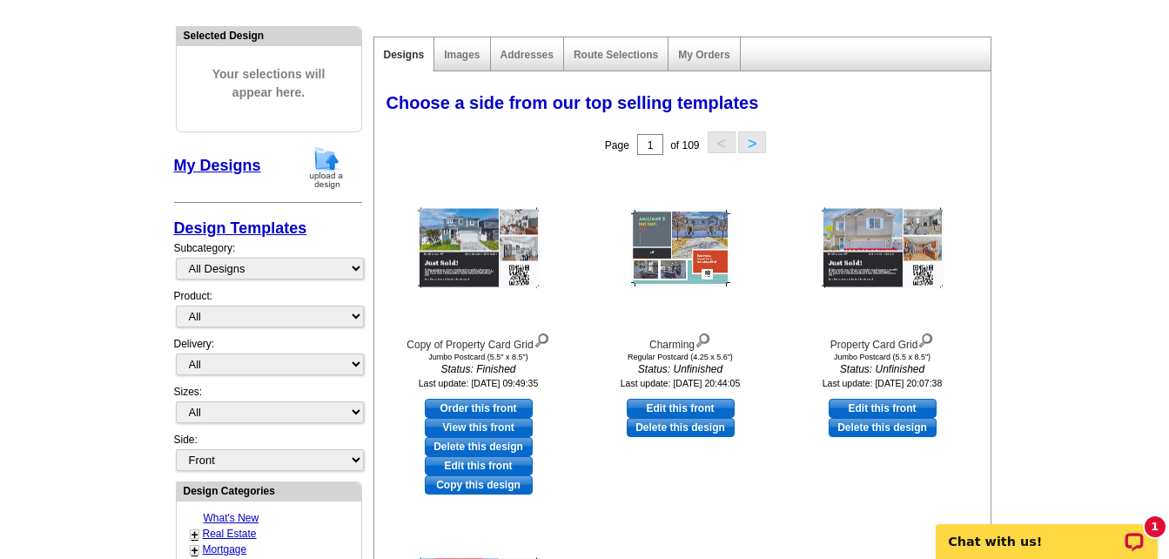
scroll to position [348, 0]
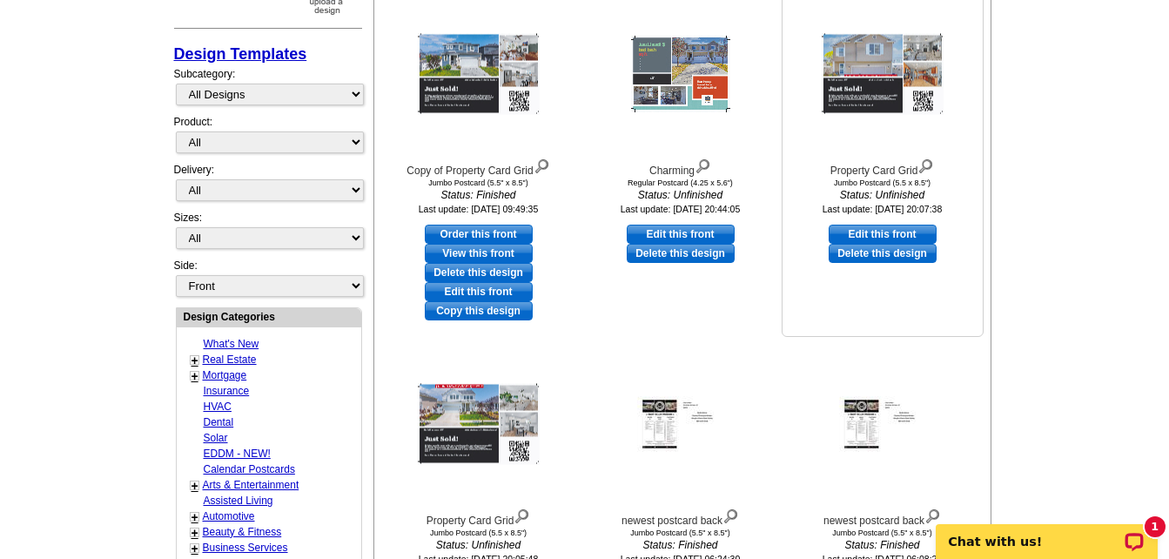
click at [894, 234] on link "Edit this front" at bounding box center [883, 234] width 108 height 19
select select "2"
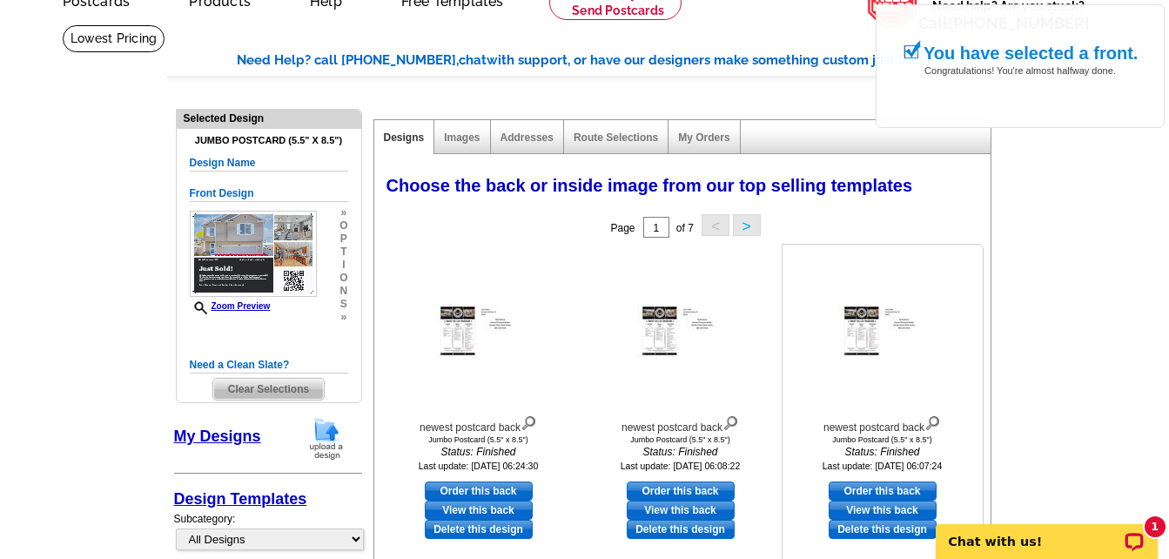
scroll to position [261, 0]
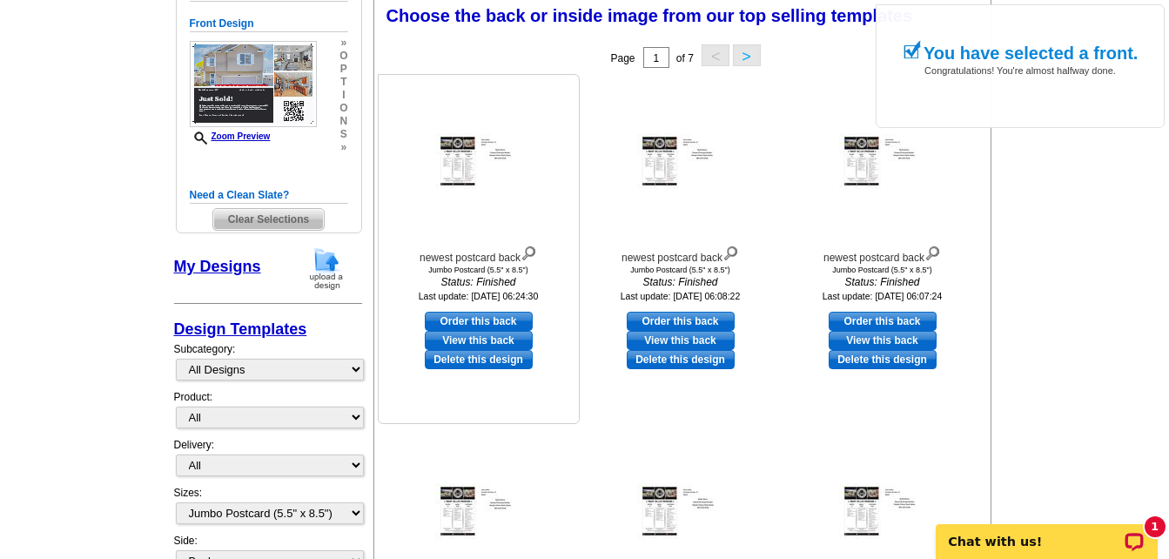
click at [474, 320] on link "Order this back" at bounding box center [479, 321] width 108 height 19
select select "front"
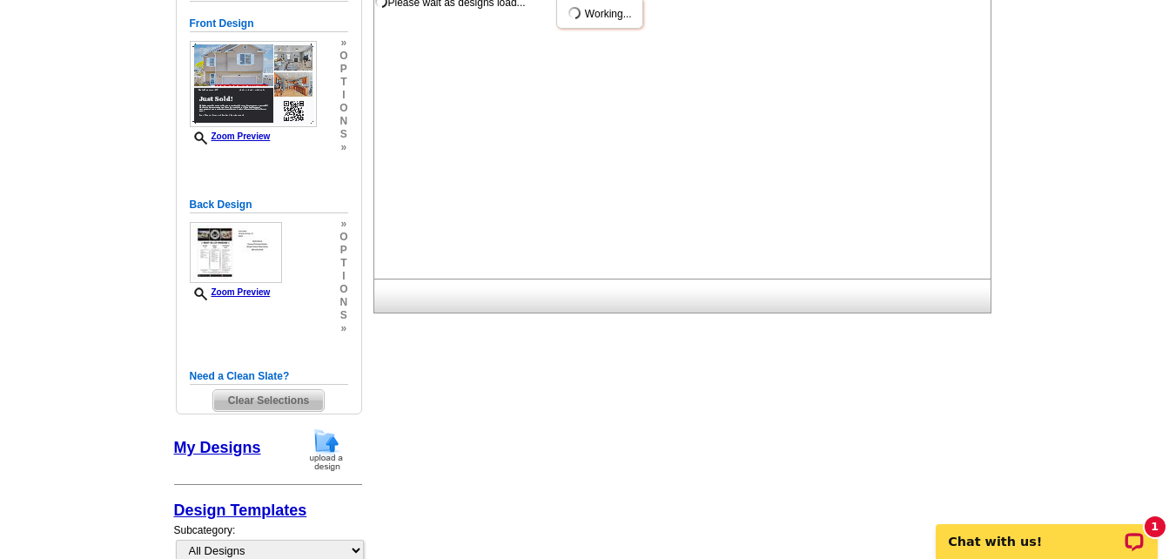
scroll to position [0, 0]
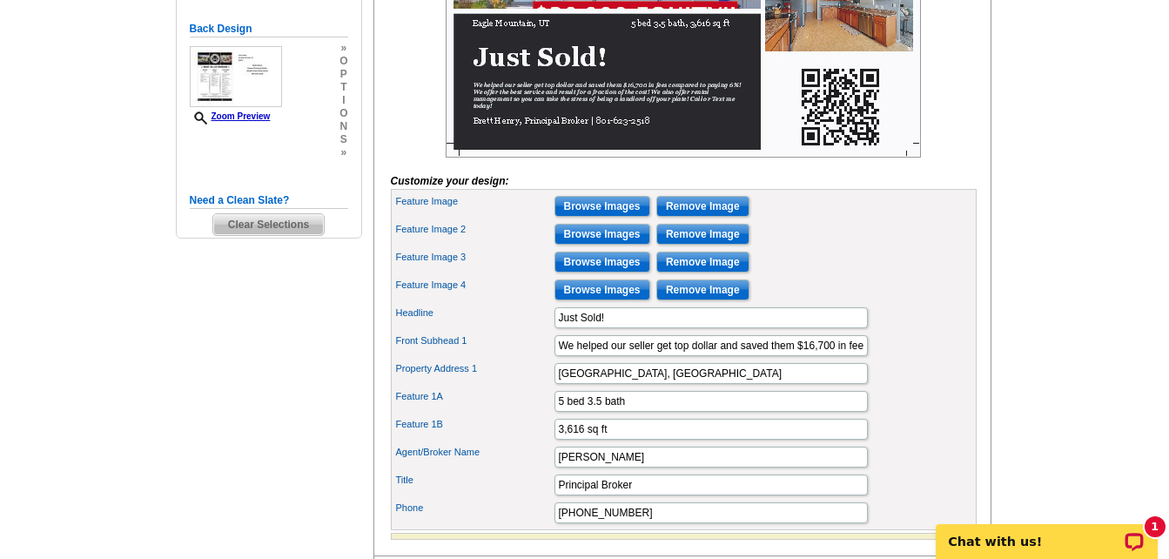
scroll to position [522, 0]
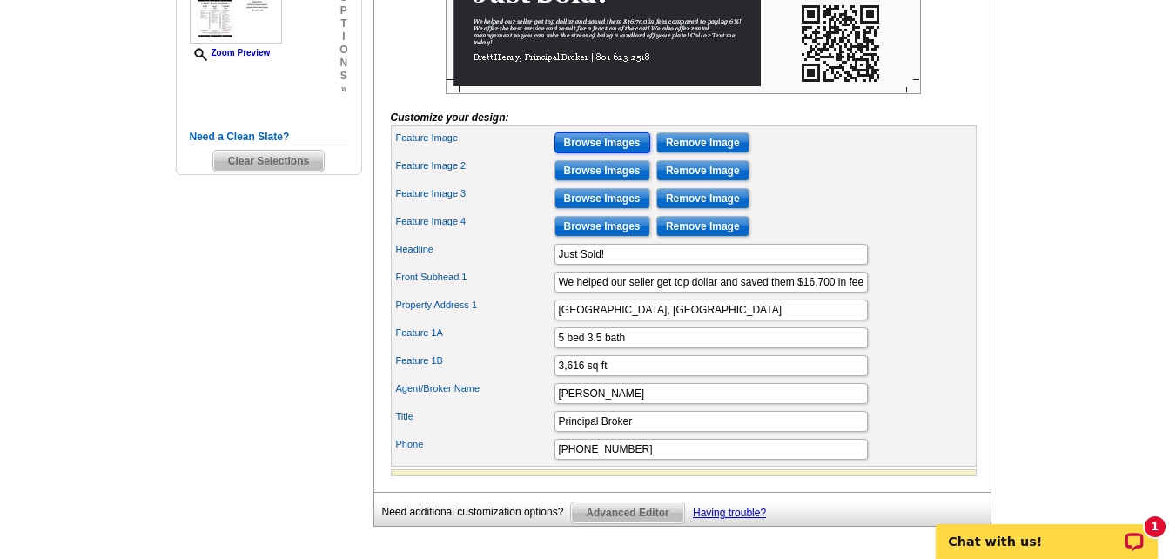
click at [592, 153] on input "Browse Images" at bounding box center [603, 142] width 96 height 21
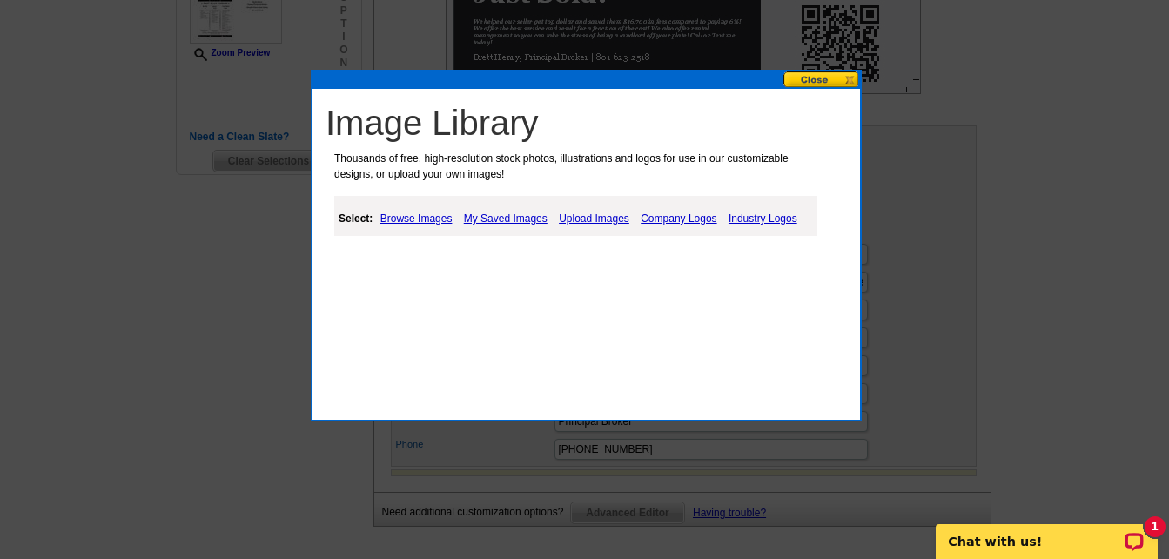
click at [592, 217] on link "Upload Images" at bounding box center [594, 218] width 79 height 21
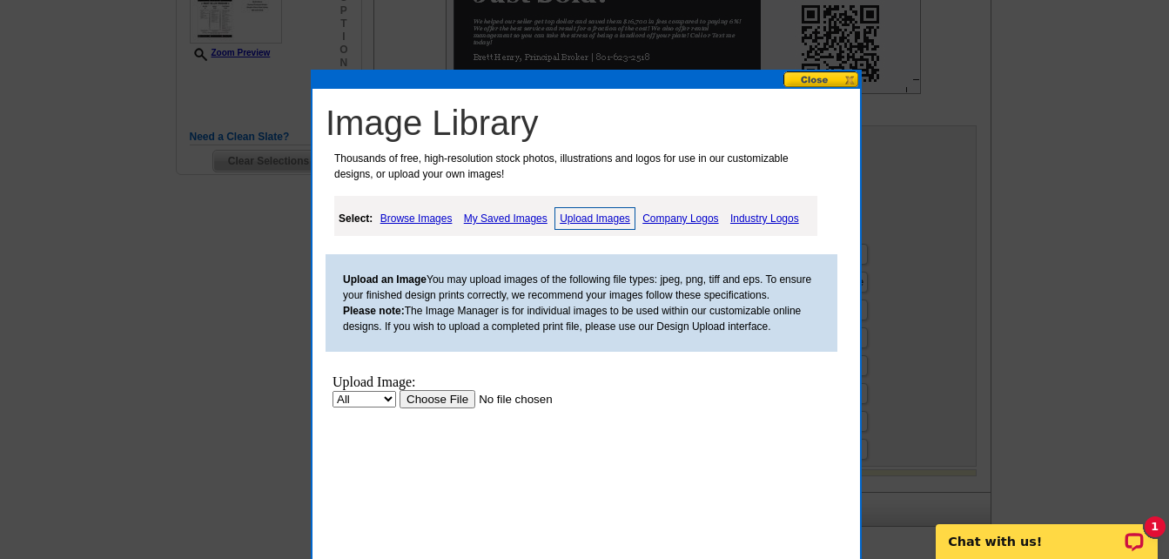
scroll to position [0, 0]
click at [447, 394] on input "file" at bounding box center [510, 399] width 220 height 18
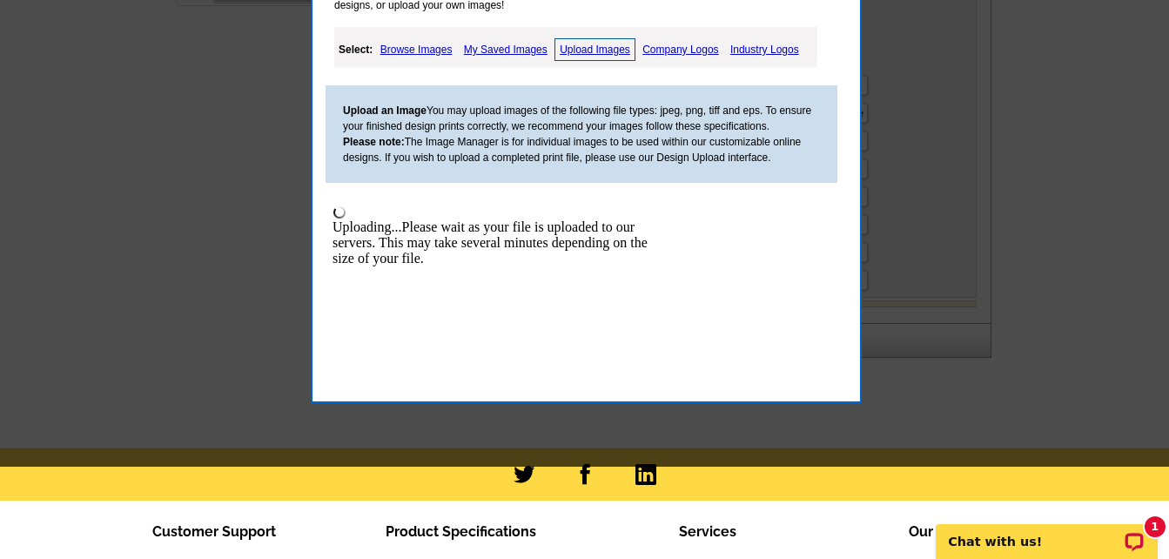
scroll to position [696, 0]
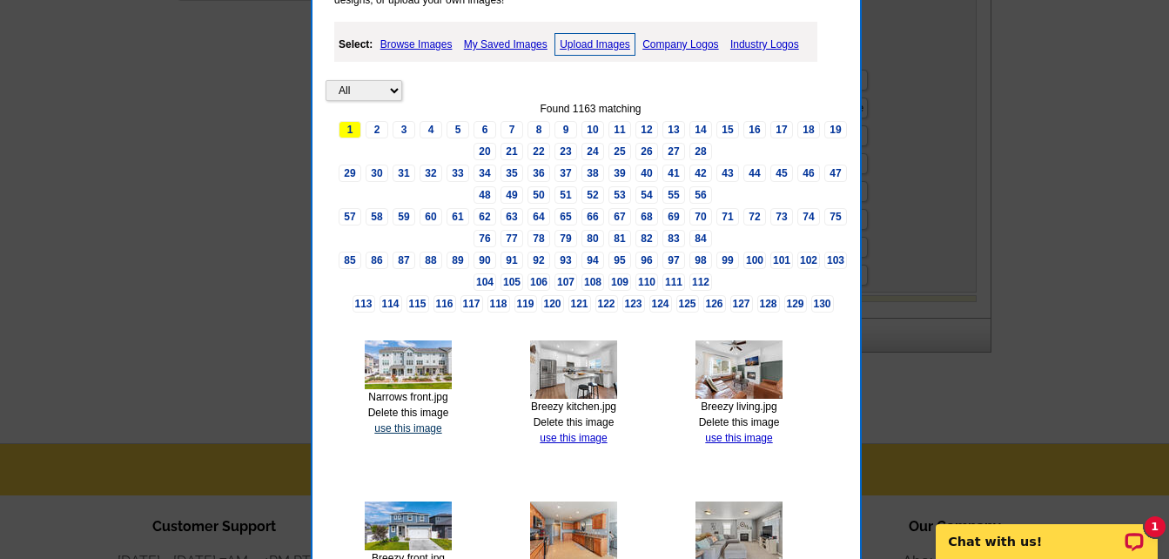
click at [421, 427] on link "use this image" at bounding box center [407, 428] width 67 height 12
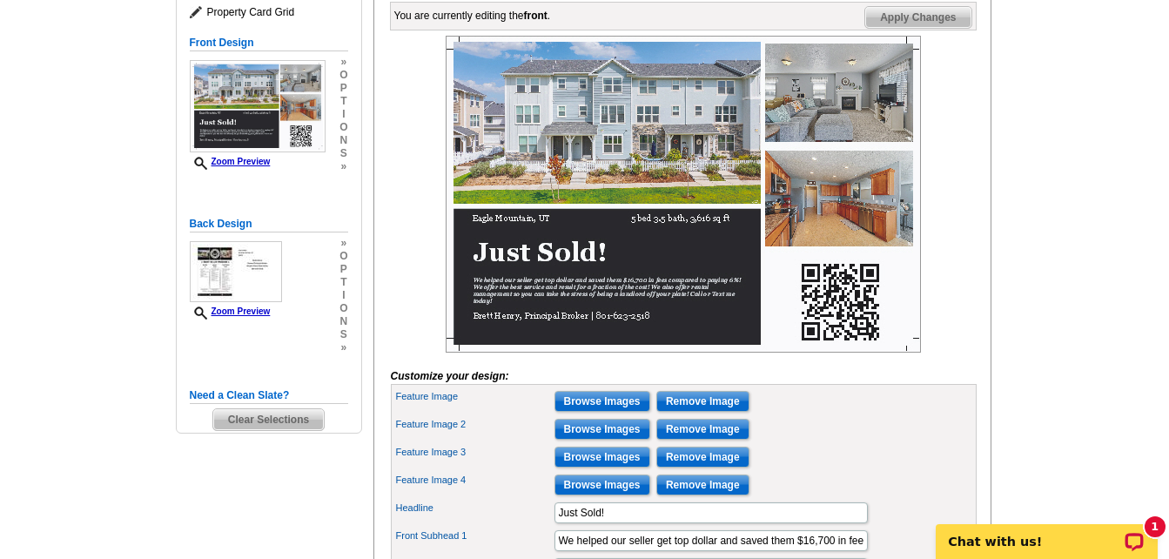
scroll to position [348, 0]
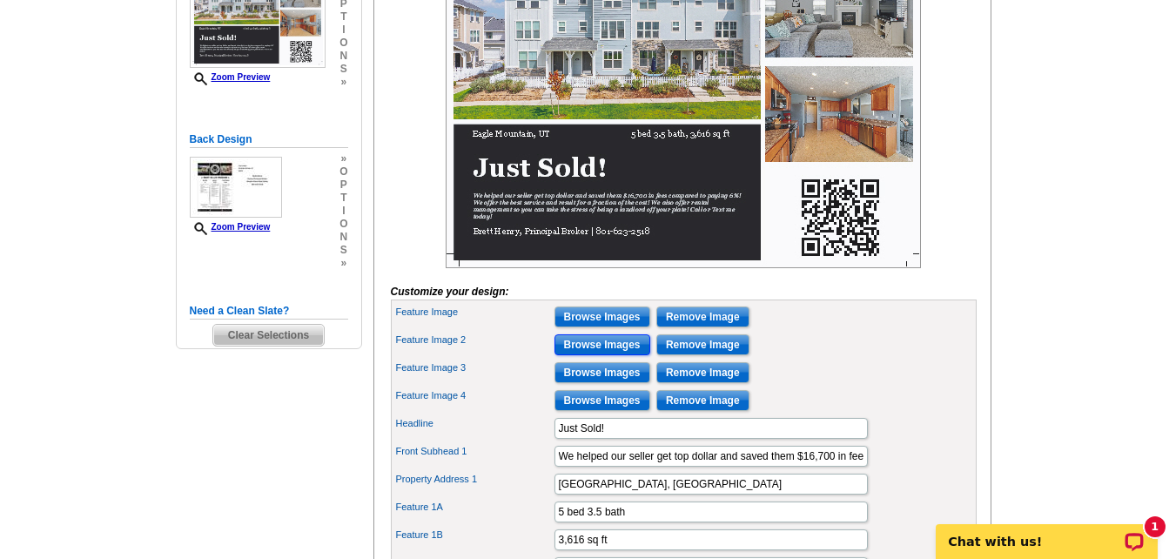
click at [576, 355] on input "Browse Images" at bounding box center [603, 344] width 96 height 21
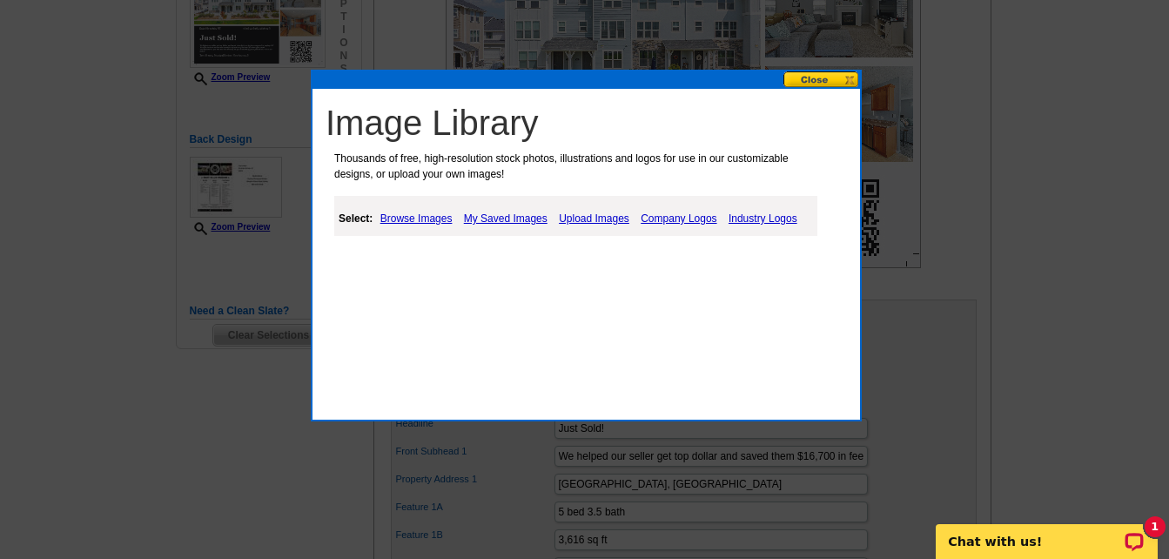
click at [576, 217] on link "Upload Images" at bounding box center [594, 218] width 79 height 21
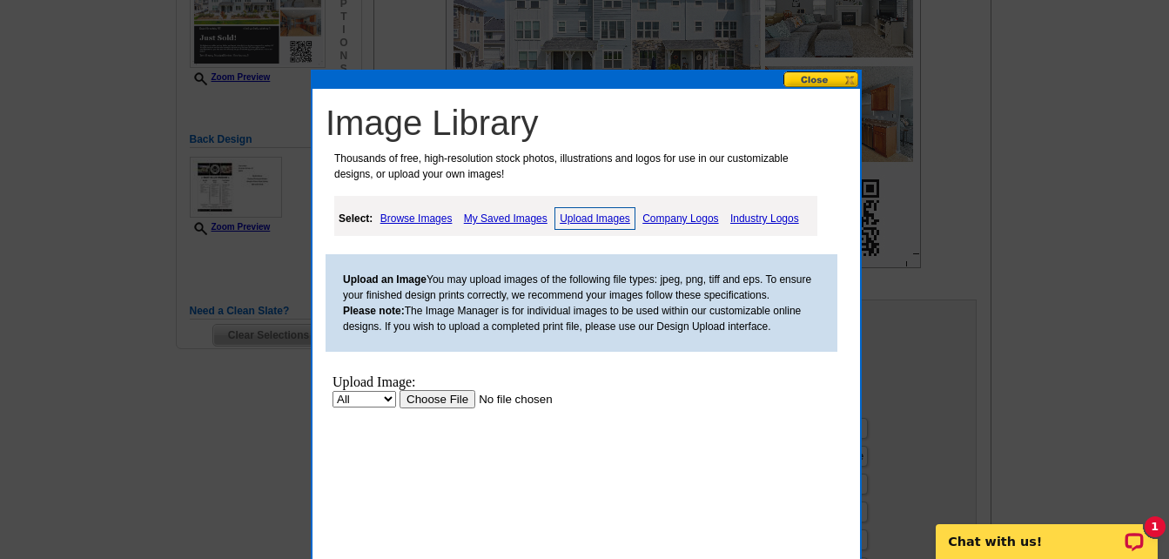
scroll to position [0, 0]
click at [443, 397] on input "file" at bounding box center [510, 399] width 220 height 18
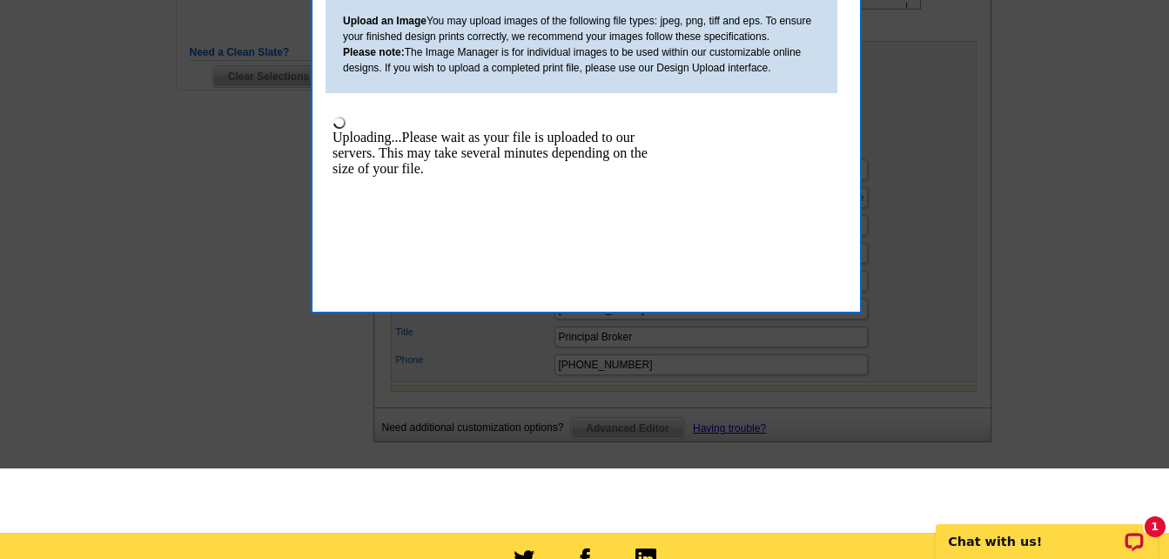
scroll to position [609, 0]
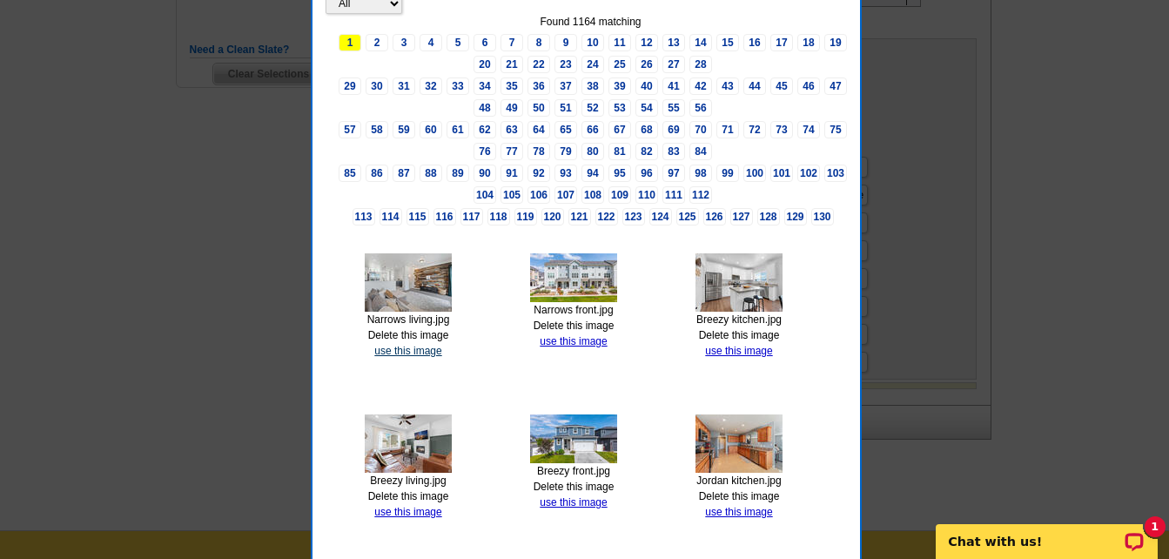
click at [427, 352] on link "use this image" at bounding box center [407, 351] width 67 height 12
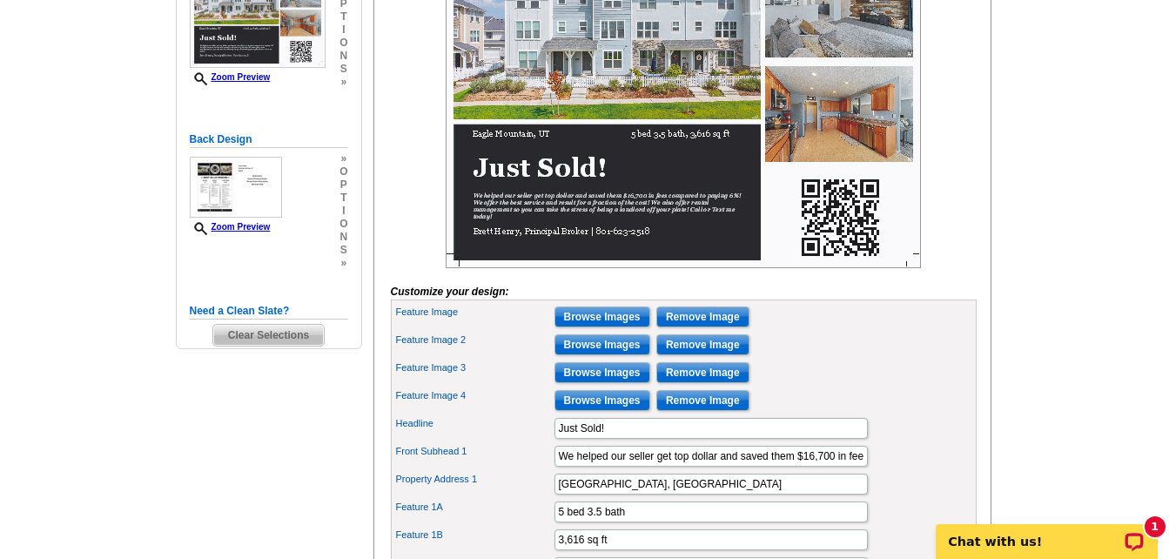
scroll to position [522, 0]
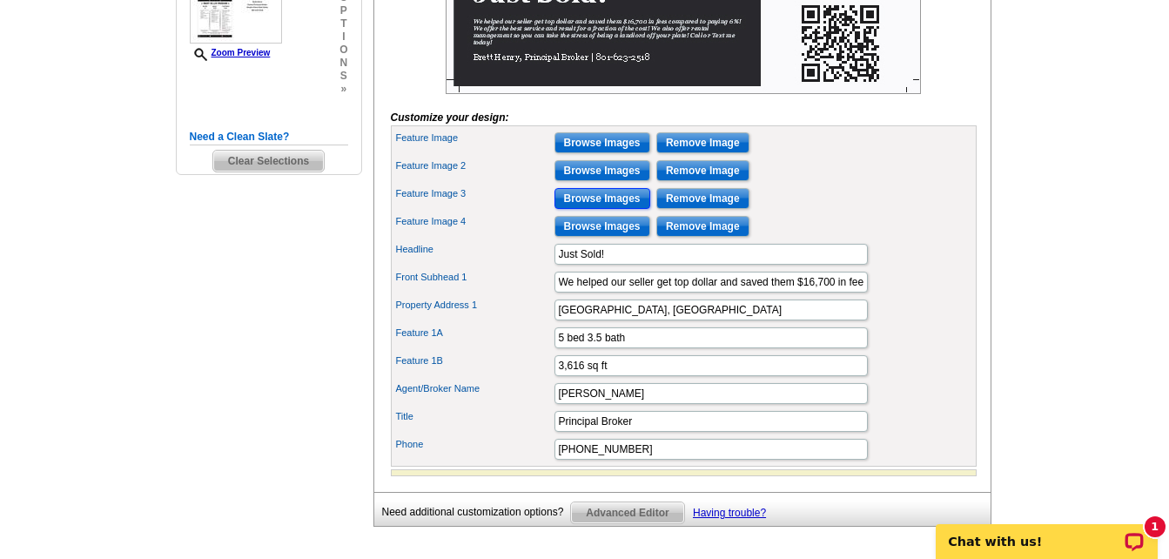
click at [620, 209] on input "Browse Images" at bounding box center [603, 198] width 96 height 21
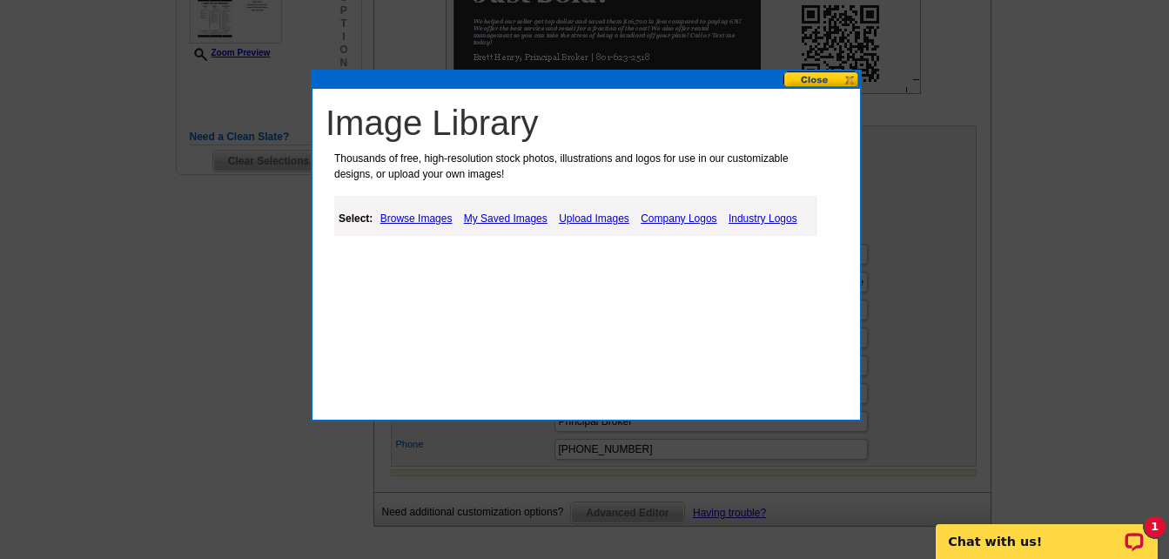
click at [593, 222] on link "Upload Images" at bounding box center [594, 218] width 79 height 21
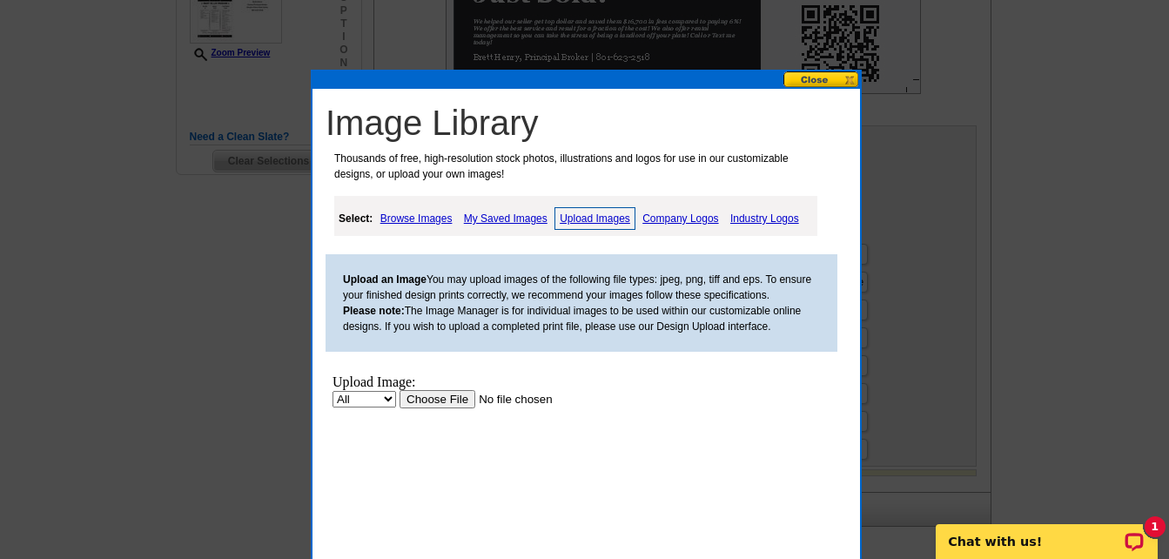
scroll to position [0, 0]
click at [455, 393] on input "file" at bounding box center [510, 399] width 220 height 18
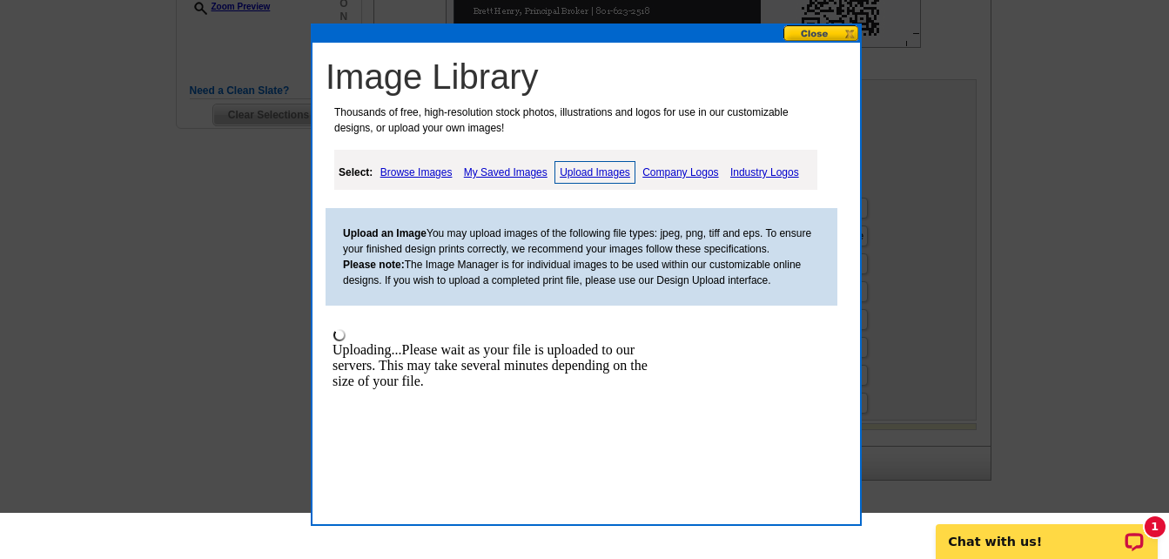
scroll to position [609, 0]
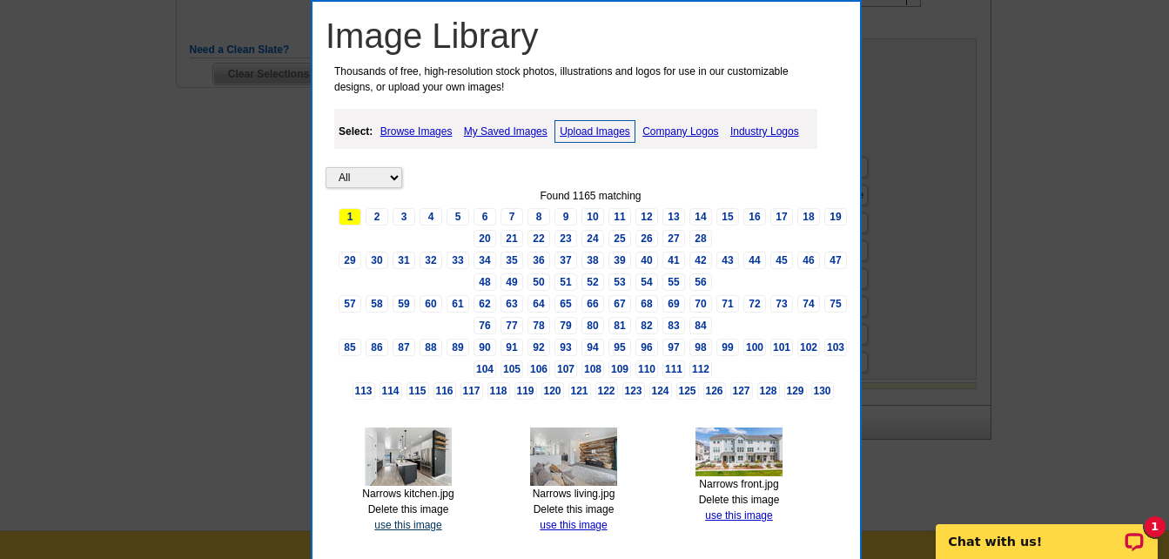
click at [427, 524] on link "use this image" at bounding box center [407, 525] width 67 height 12
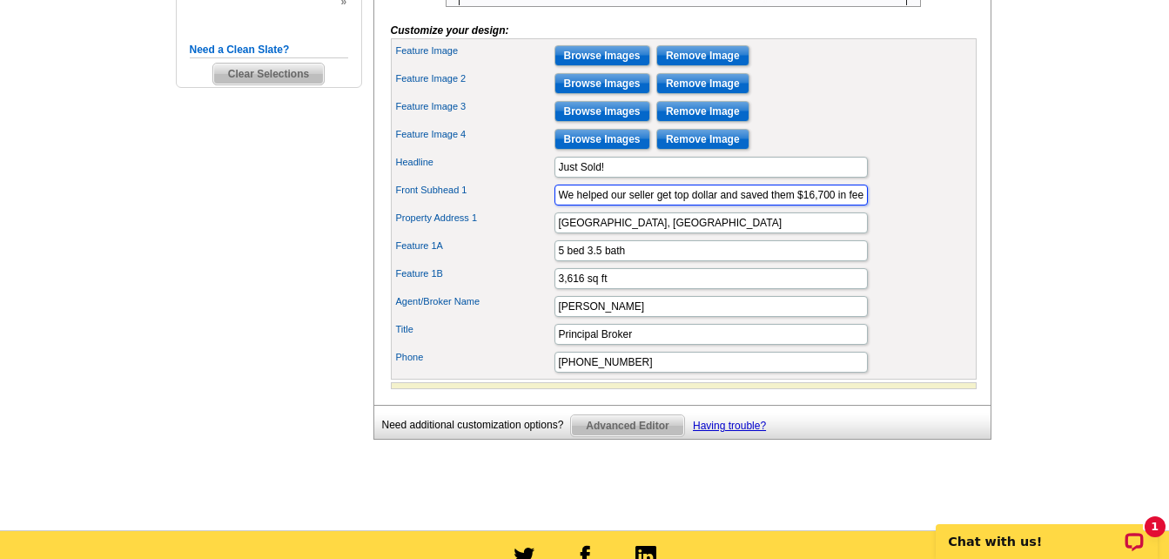
click at [793, 205] on input "We helped our seller get top dollar and saved them $16,700 in fees compared to …" at bounding box center [711, 195] width 313 height 21
type input "We helped our seller get top dollar and saved them over $12,000 in fees compare…"
drag, startPoint x: 629, startPoint y: 255, endPoint x: 677, endPoint y: 243, distance: 49.4
click at [629, 233] on input "Eagle Mountain, UT" at bounding box center [711, 222] width 313 height 21
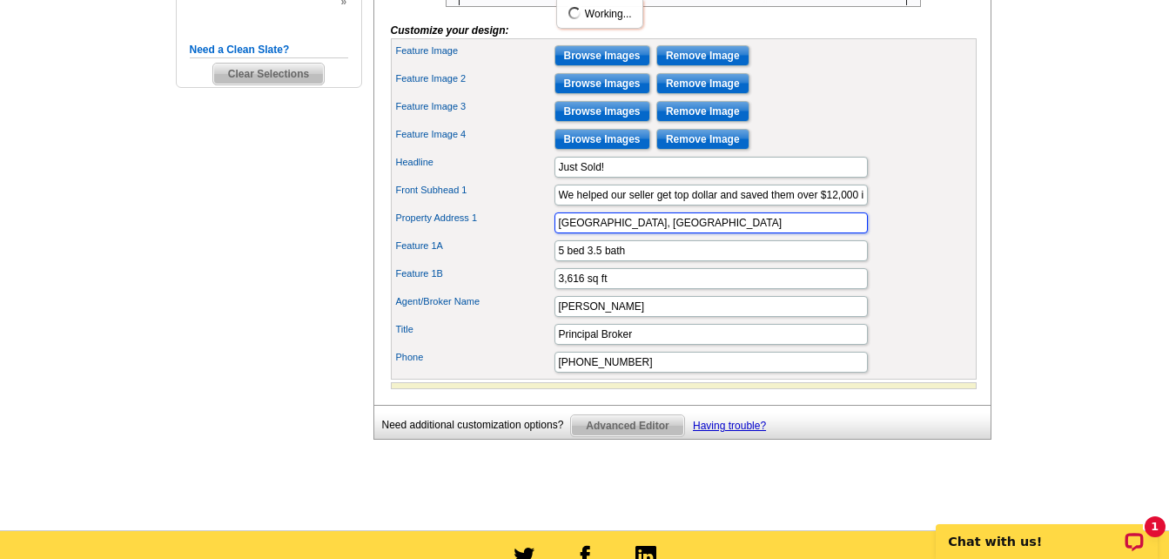
scroll to position [0, 0]
type input "Bluffdale, UT"
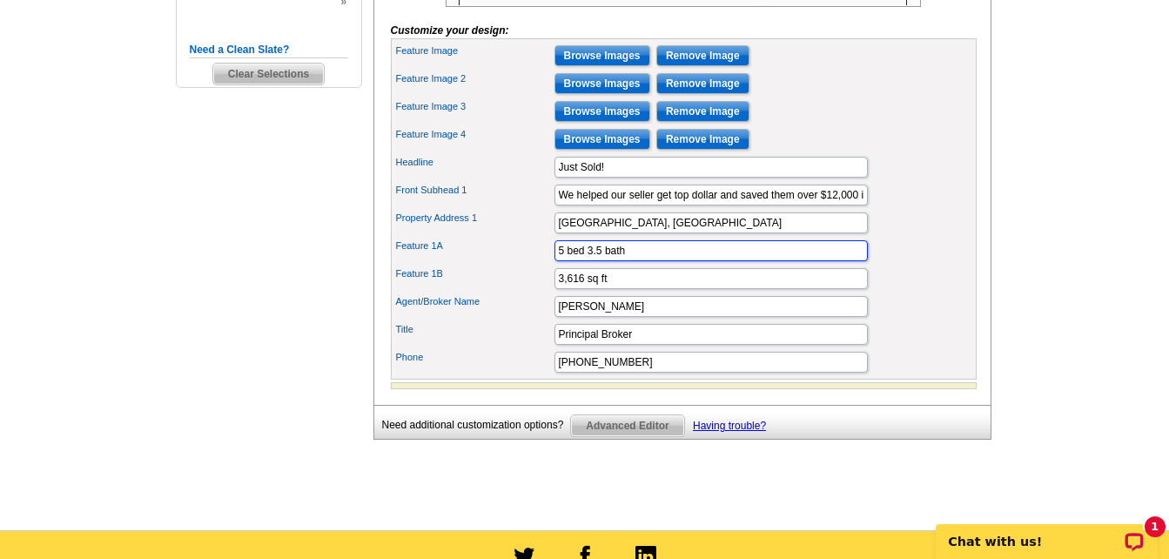
click at [564, 261] on input "5 bed 3.5 bath" at bounding box center [711, 250] width 313 height 21
click at [592, 261] on input "3 bed 3.5 bath" at bounding box center [711, 250] width 313 height 21
type input "3 bed 2.5 bath"
click at [585, 289] on input "3,616 sq ft" at bounding box center [711, 278] width 313 height 21
type input "2,072 sq ft"
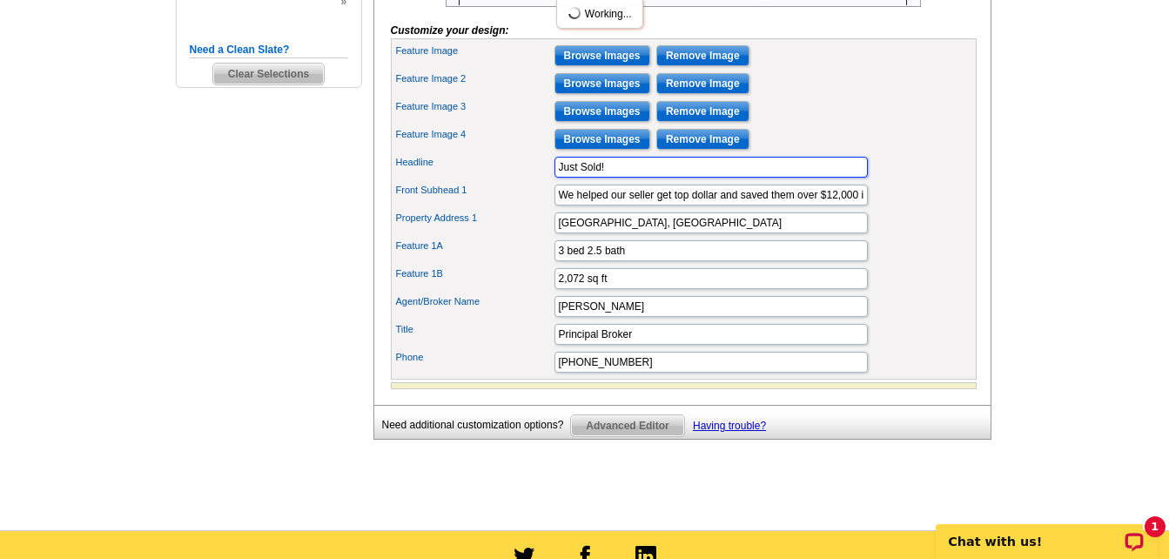
click at [818, 178] on input "Just Sold!" at bounding box center [711, 167] width 313 height 21
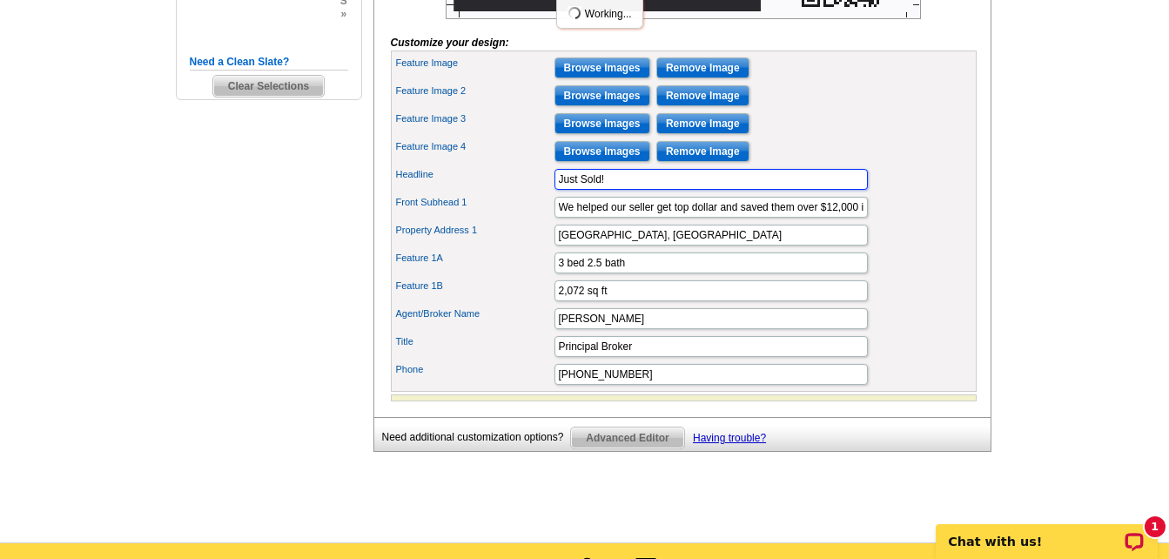
scroll to position [609, 0]
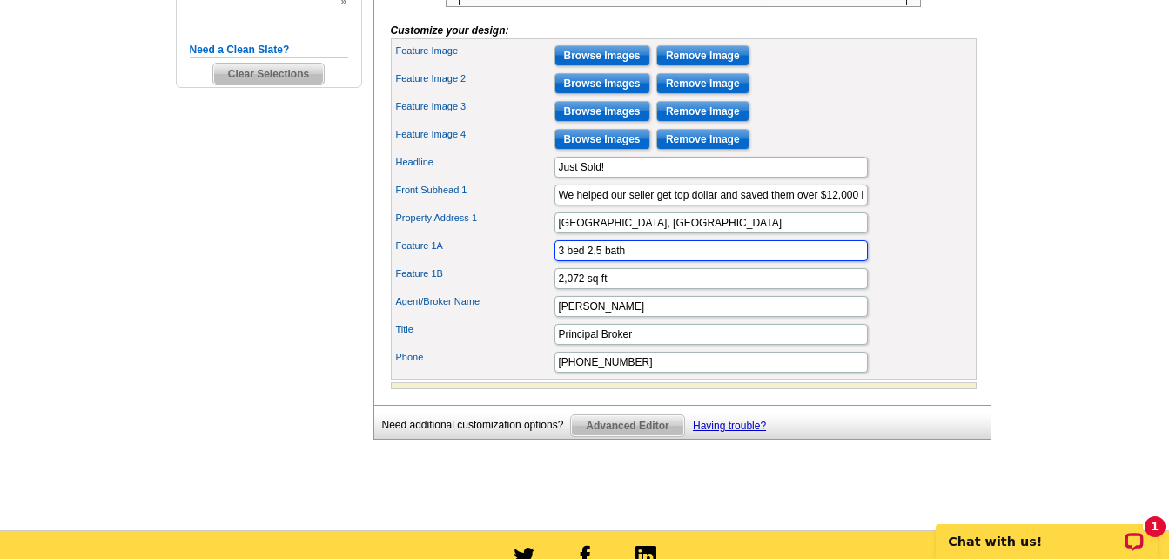
click at [648, 261] on input "3 bed 2.5 bath" at bounding box center [711, 250] width 313 height 21
click at [753, 261] on input "3 bed 2.5 bath" at bounding box center [711, 250] width 313 height 21
click at [565, 289] on input "2,072 sq ft" at bounding box center [711, 278] width 313 height 21
click at [642, 261] on input "3 bed 2.5 bath" at bounding box center [711, 250] width 313 height 21
type input "3 bed 2.5 bath 2,072 sq ft"
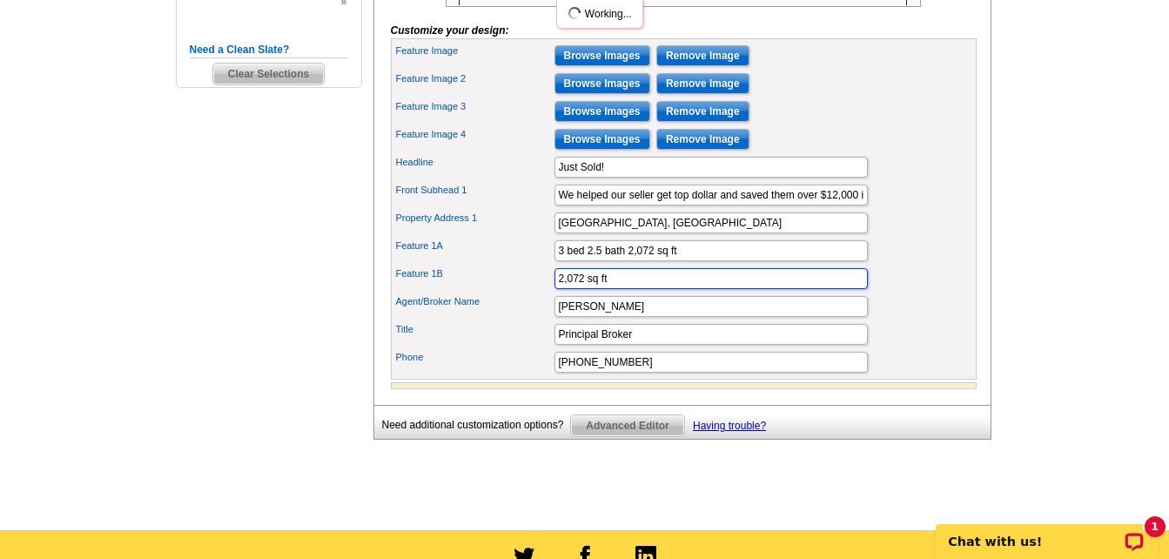
drag, startPoint x: 618, startPoint y: 307, endPoint x: 531, endPoint y: 308, distance: 87.1
click at [531, 292] on div "Feature 1B 2,072 sq ft" at bounding box center [683, 279] width 579 height 28
type input "Sold for $427,250"
click at [933, 292] on div "Feature 1B Sold for $427,250" at bounding box center [683, 279] width 579 height 28
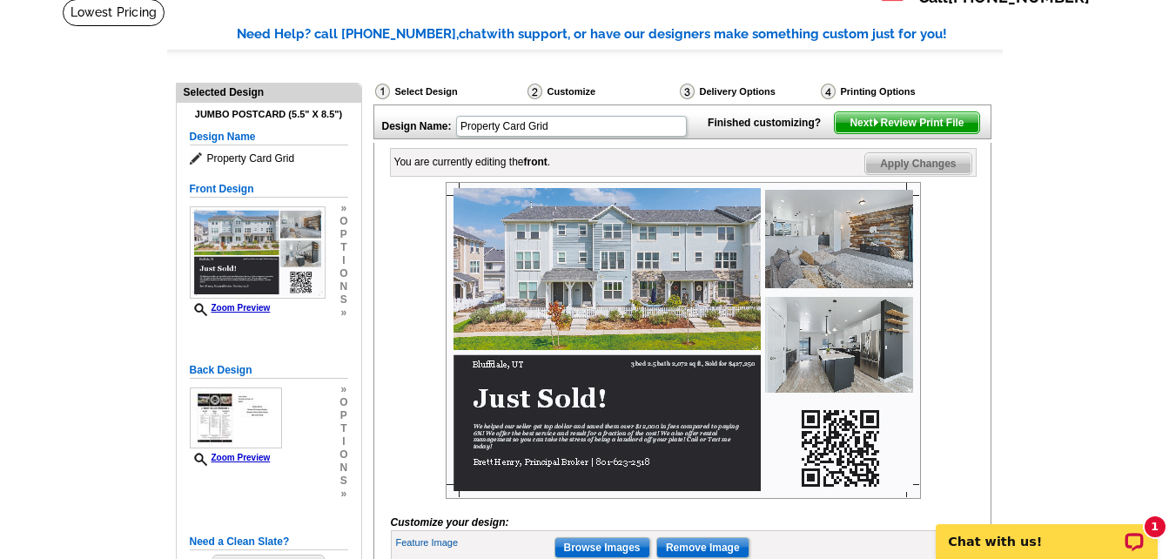
scroll to position [87, 0]
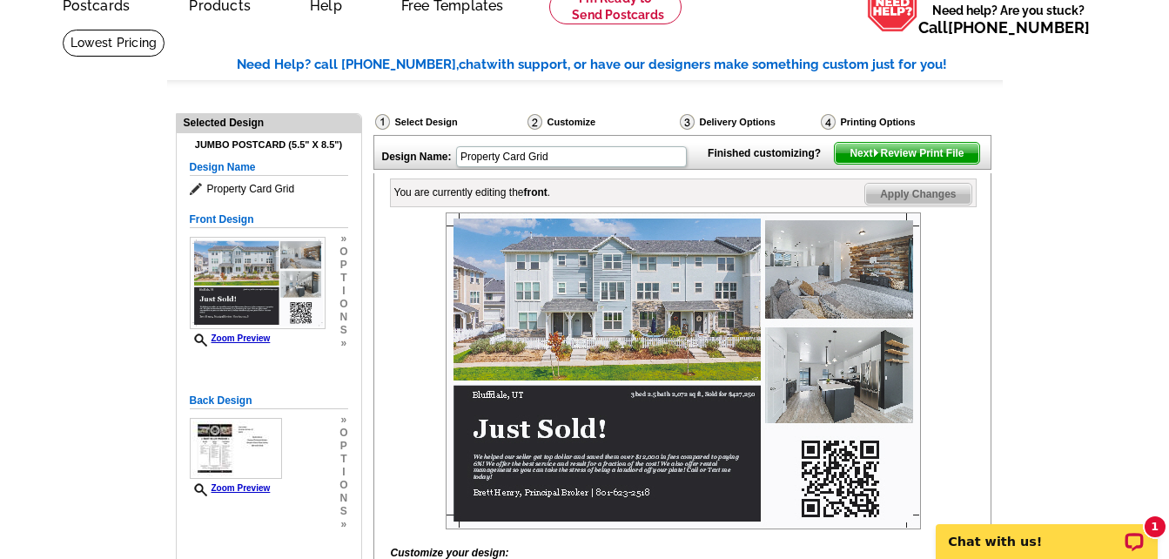
click at [920, 164] on span "Next Review Print File" at bounding box center [907, 153] width 144 height 21
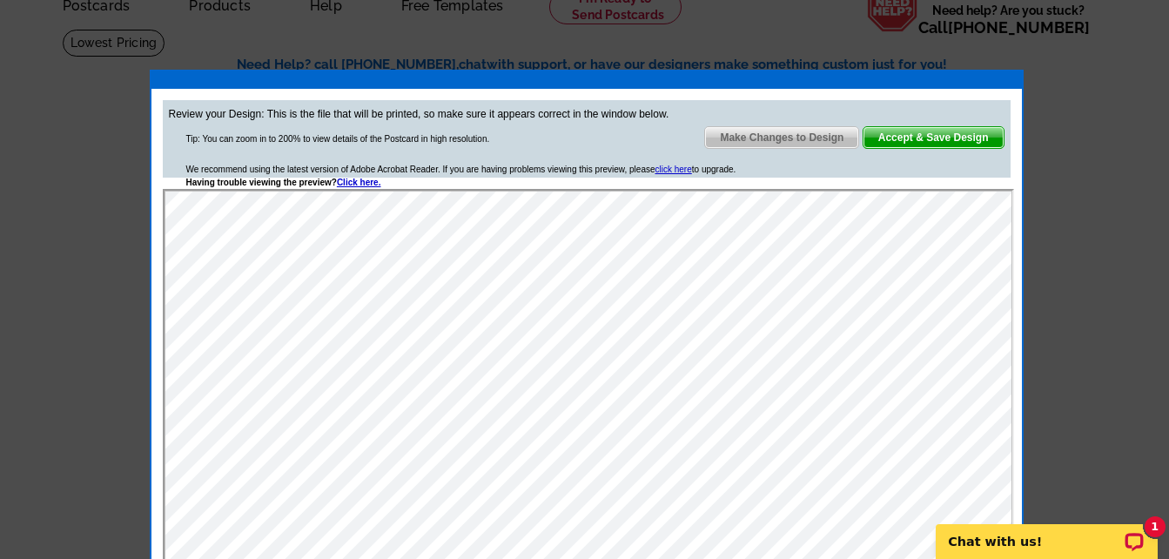
click at [955, 138] on span "Accept & Save Design" at bounding box center [934, 137] width 140 height 21
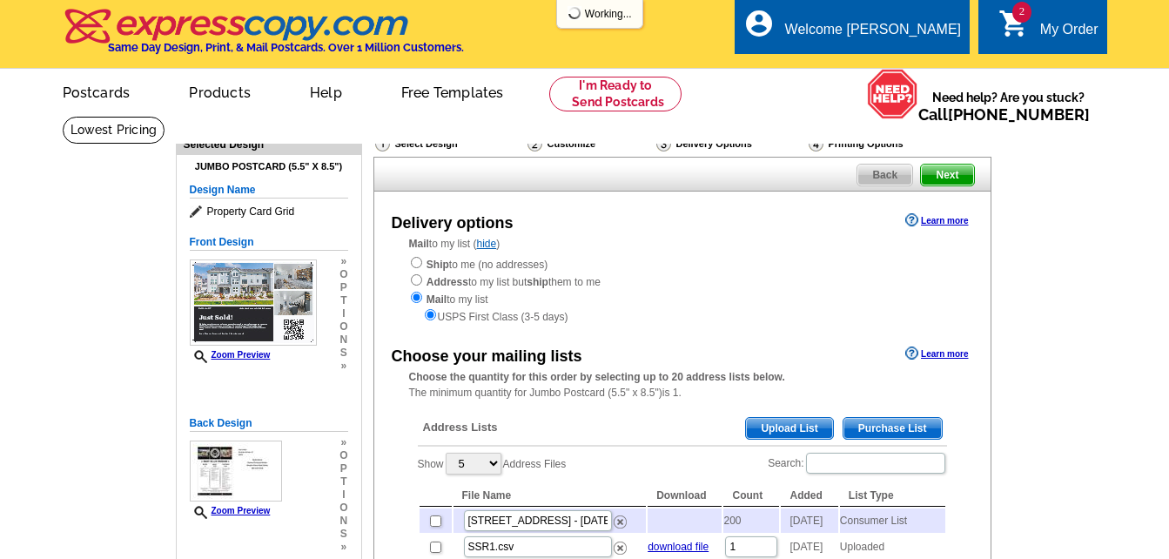
click at [891, 429] on span "Purchase List" at bounding box center [893, 428] width 98 height 21
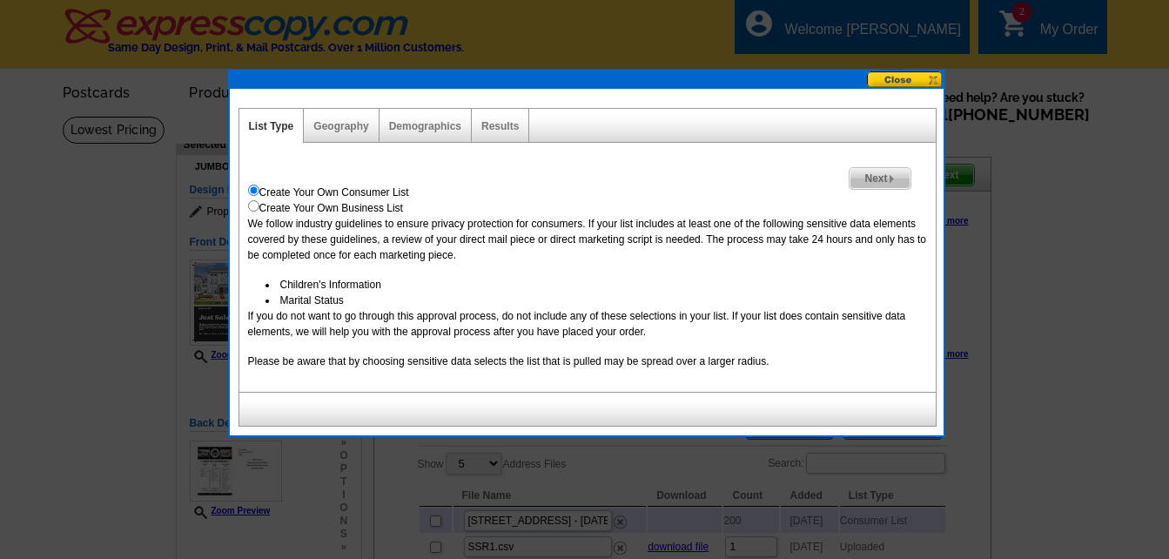
click at [874, 175] on span "Next" at bounding box center [880, 178] width 60 height 21
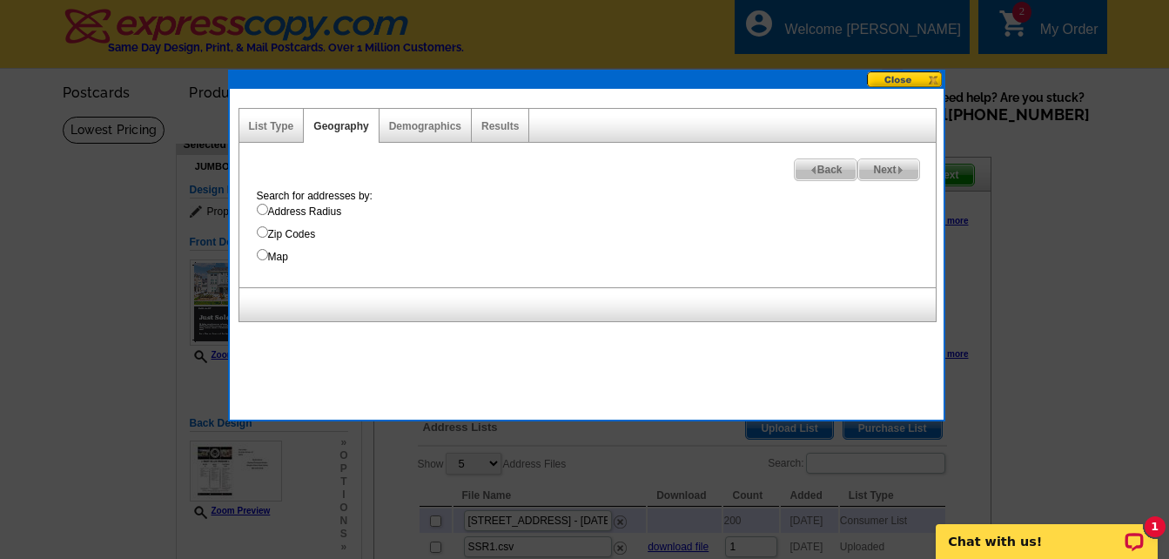
click at [262, 209] on input "Address Radius" at bounding box center [262, 209] width 11 height 11
radio input "true"
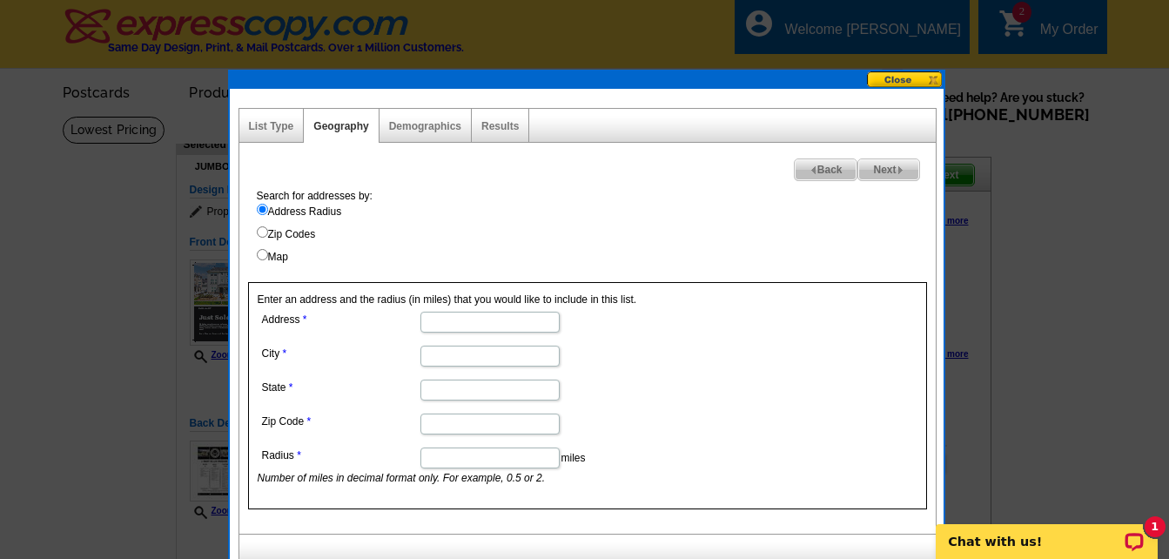
click at [462, 322] on input "Address" at bounding box center [489, 322] width 139 height 21
type input "[STREET_ADDRESS]"
click at [496, 351] on input "City" at bounding box center [489, 356] width 139 height 21
click at [445, 353] on input "Blufdfdale" at bounding box center [489, 356] width 139 height 21
type input "Bluffdale"
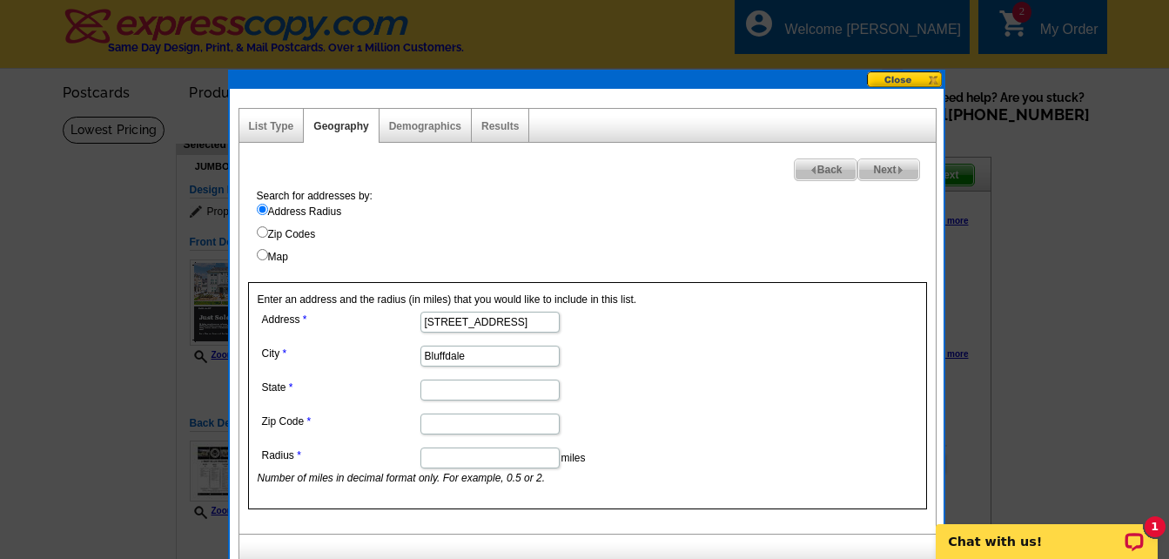
click at [449, 388] on input "State" at bounding box center [489, 390] width 139 height 21
type input "UT"
click at [473, 423] on input "Zip Code" at bounding box center [489, 423] width 139 height 21
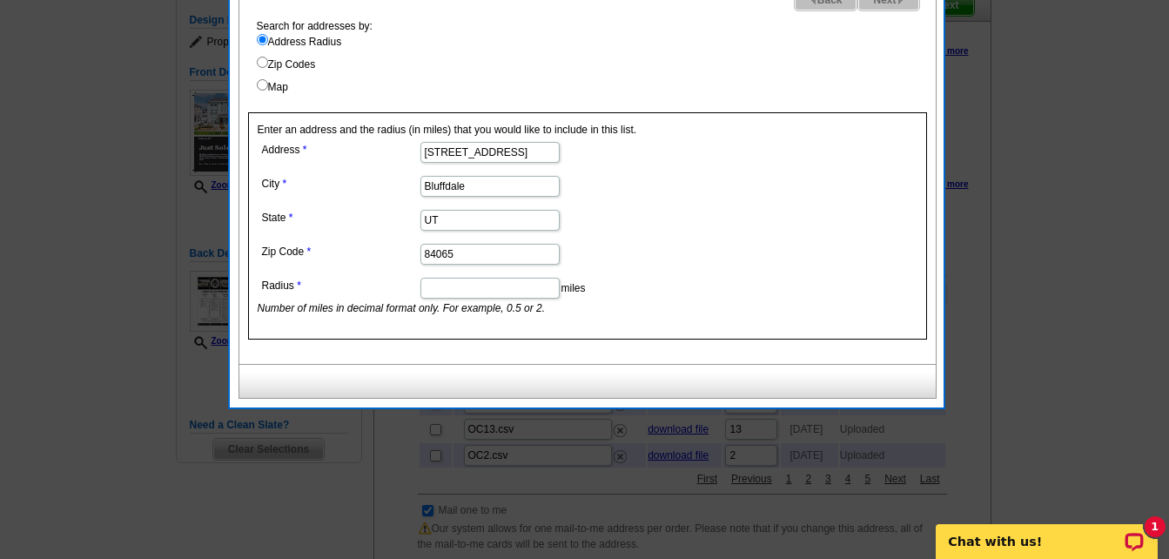
scroll to position [174, 0]
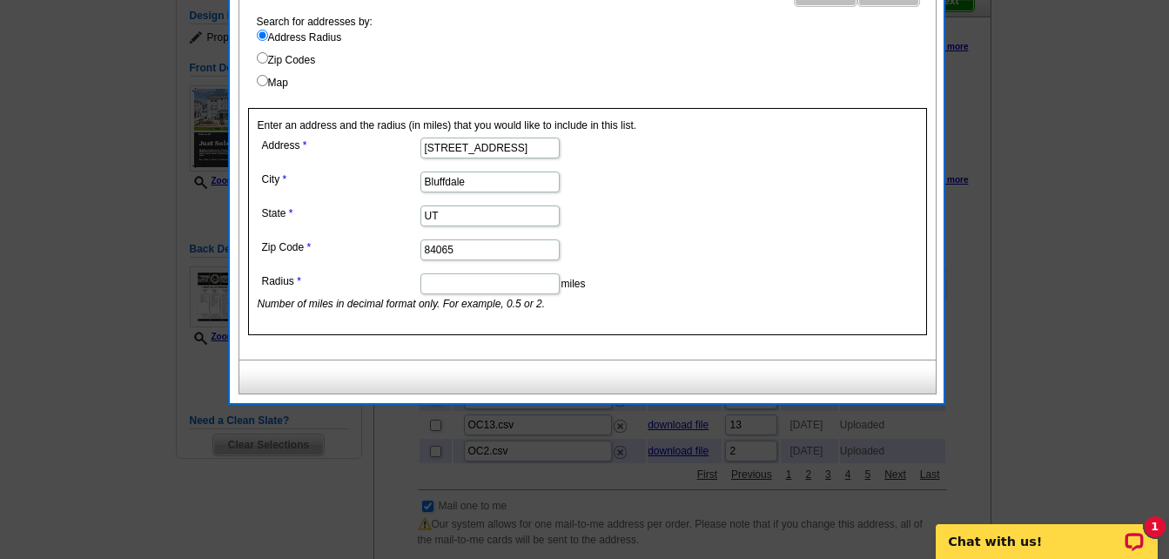
type input "84065"
click at [456, 282] on input "Radius" at bounding box center [489, 283] width 139 height 21
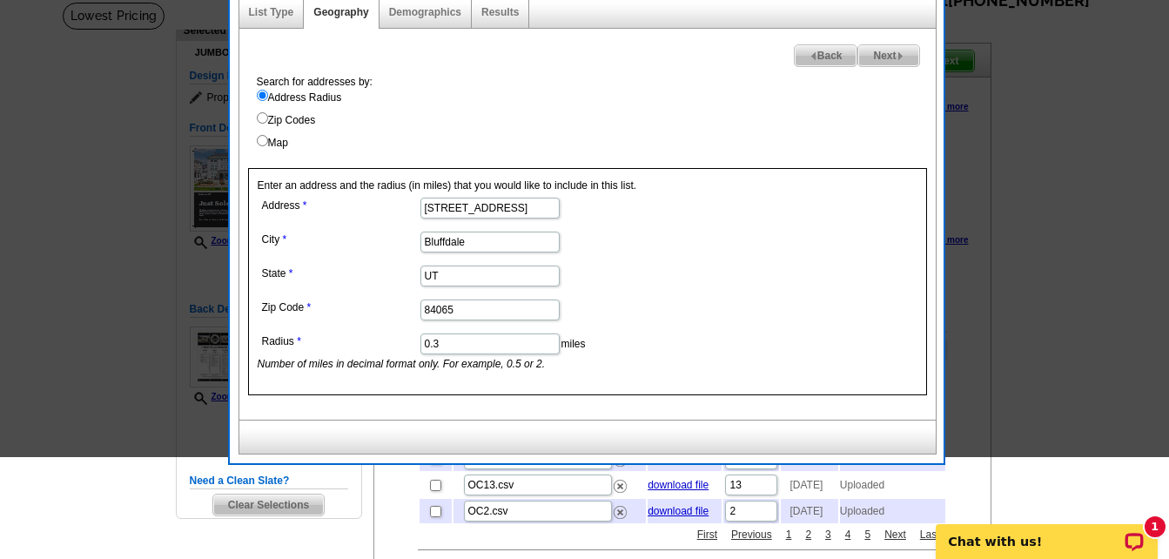
scroll to position [0, 0]
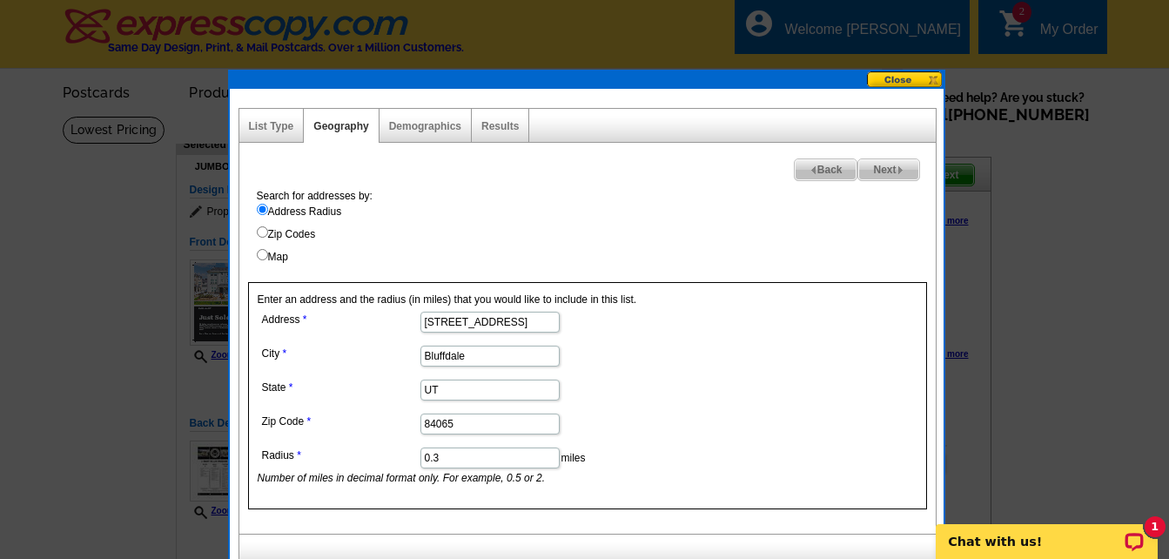
type input "0.3"
click at [900, 171] on img at bounding box center [901, 170] width 8 height 8
select select
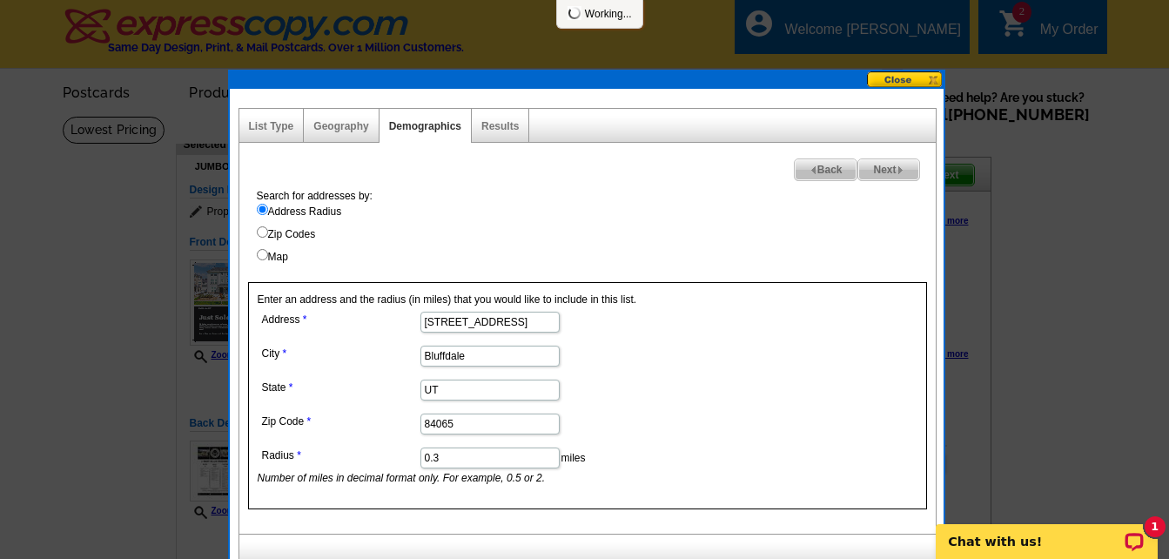
select select
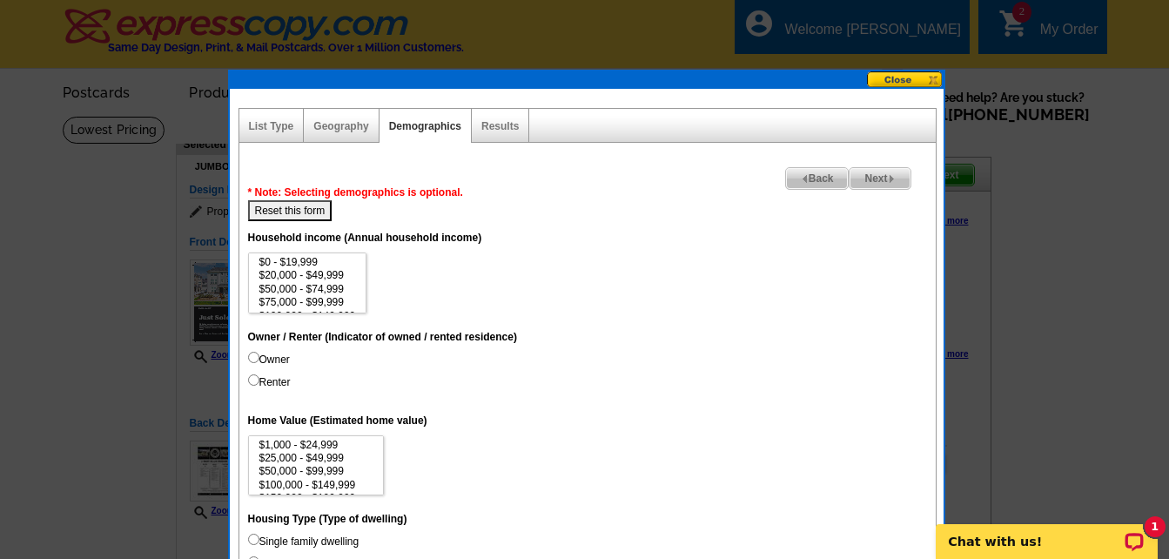
click at [253, 354] on input "Owner" at bounding box center [253, 357] width 11 height 11
radio input "true"
click at [254, 541] on input "Single family dwelling" at bounding box center [253, 539] width 11 height 11
radio input "true"
click at [871, 183] on span "Next" at bounding box center [880, 178] width 60 height 21
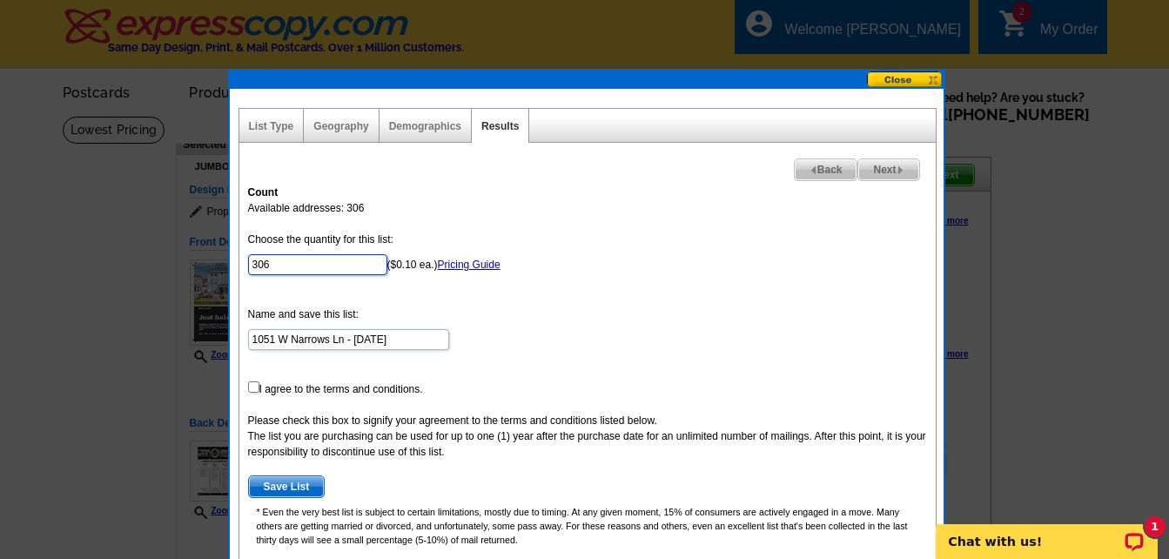
click at [272, 264] on input "306" at bounding box center [317, 264] width 139 height 21
type input "3"
type input "200"
click at [253, 387] on input "checkbox" at bounding box center [253, 386] width 11 height 11
checkbox input "true"
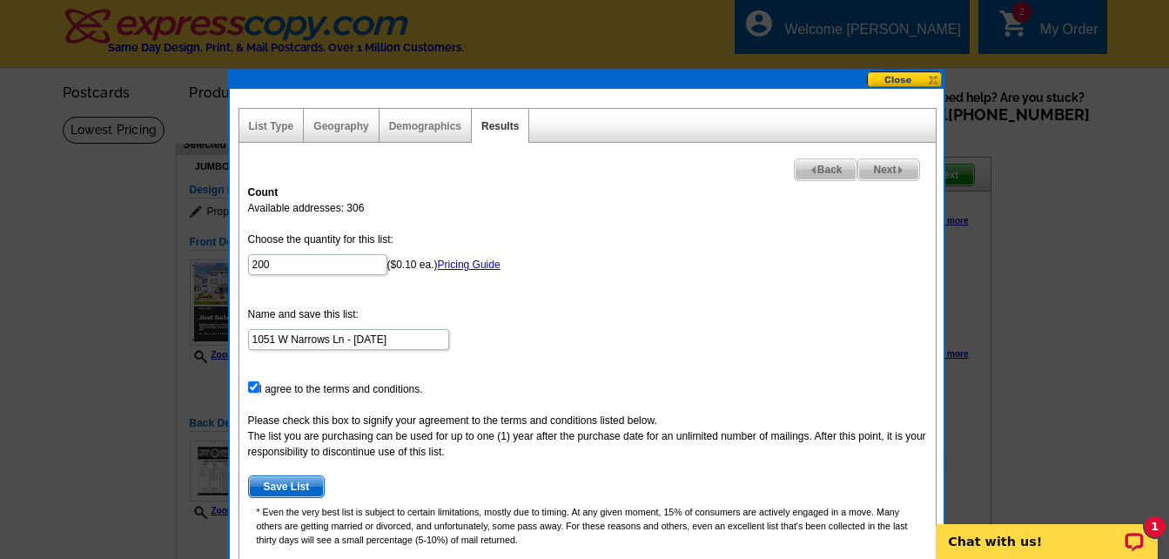
click at [290, 486] on span "Save List" at bounding box center [287, 486] width 76 height 21
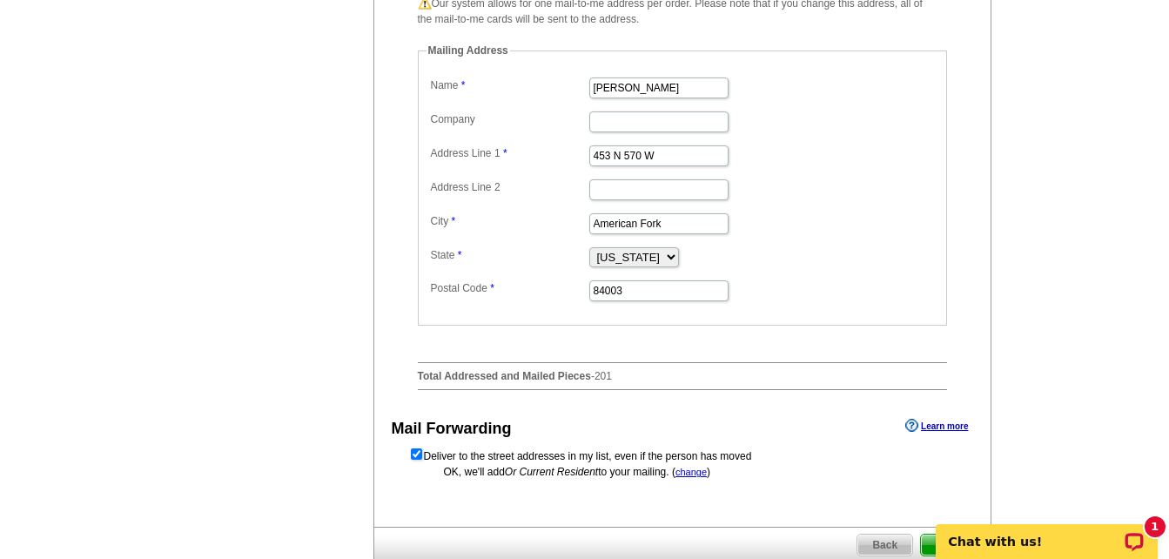
scroll to position [783, 0]
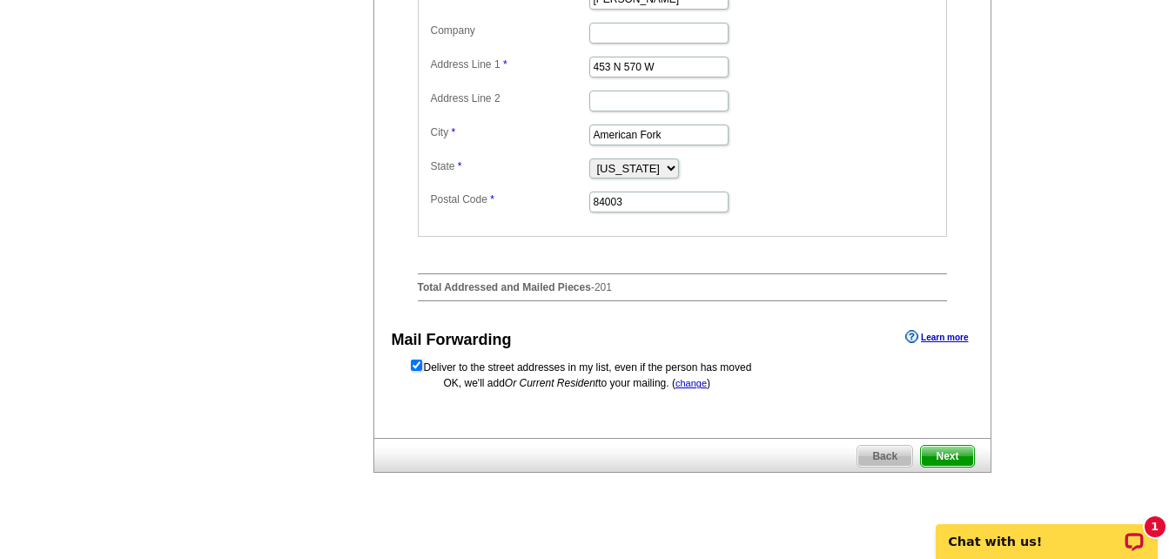
click at [959, 467] on span "Next" at bounding box center [947, 456] width 52 height 21
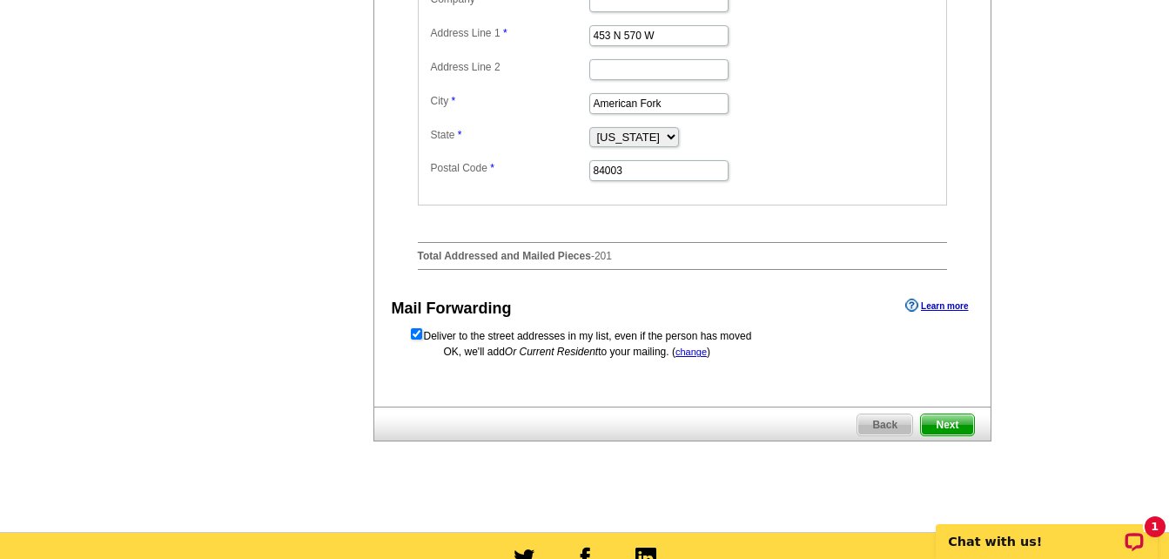
scroll to position [0, 0]
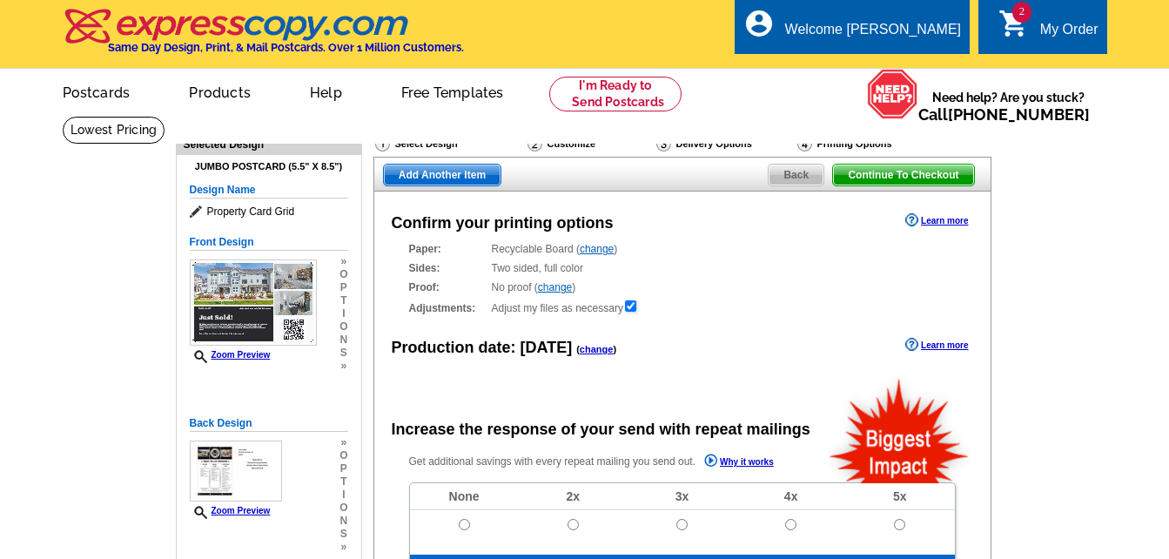
radio input "false"
click at [481, 178] on span "Add Another Item" at bounding box center [442, 175] width 117 height 21
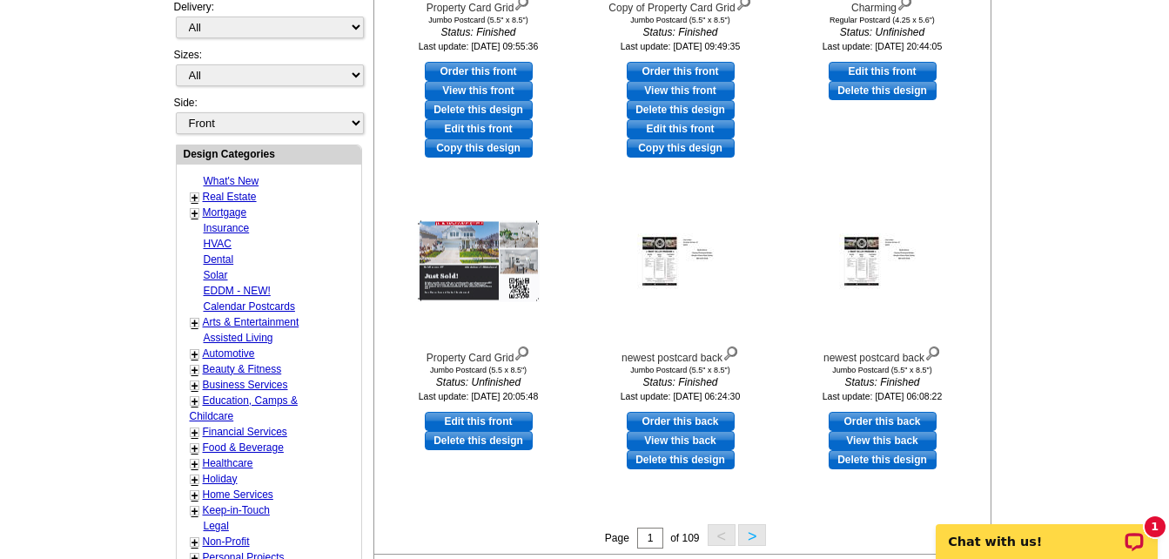
scroll to position [609, 0]
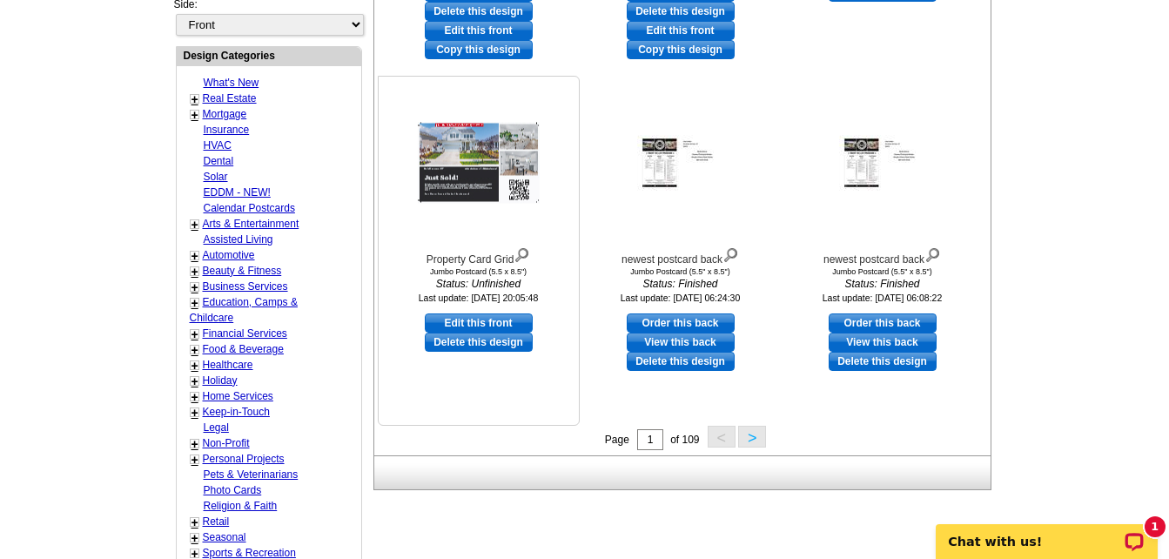
click at [464, 319] on link "Edit this front" at bounding box center [479, 322] width 108 height 19
select select "2"
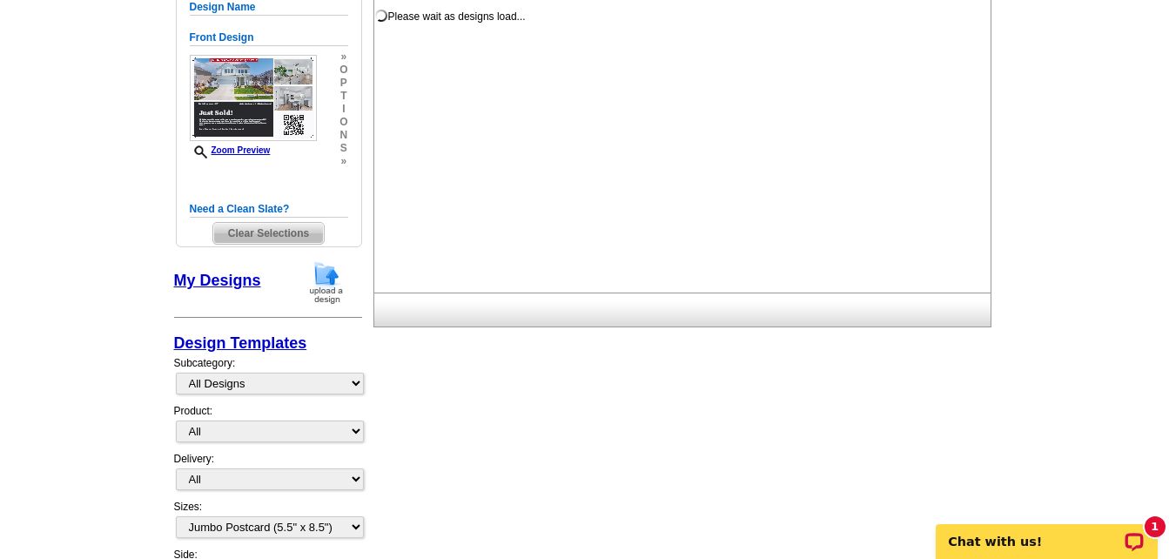
scroll to position [261, 0]
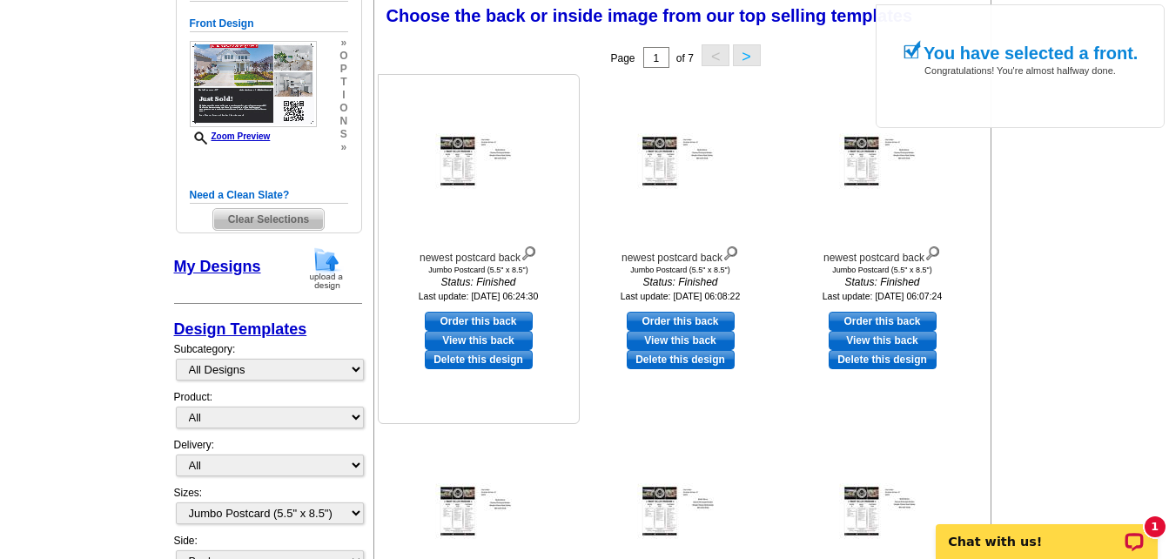
click at [494, 324] on link "Order this back" at bounding box center [479, 321] width 108 height 19
select select "front"
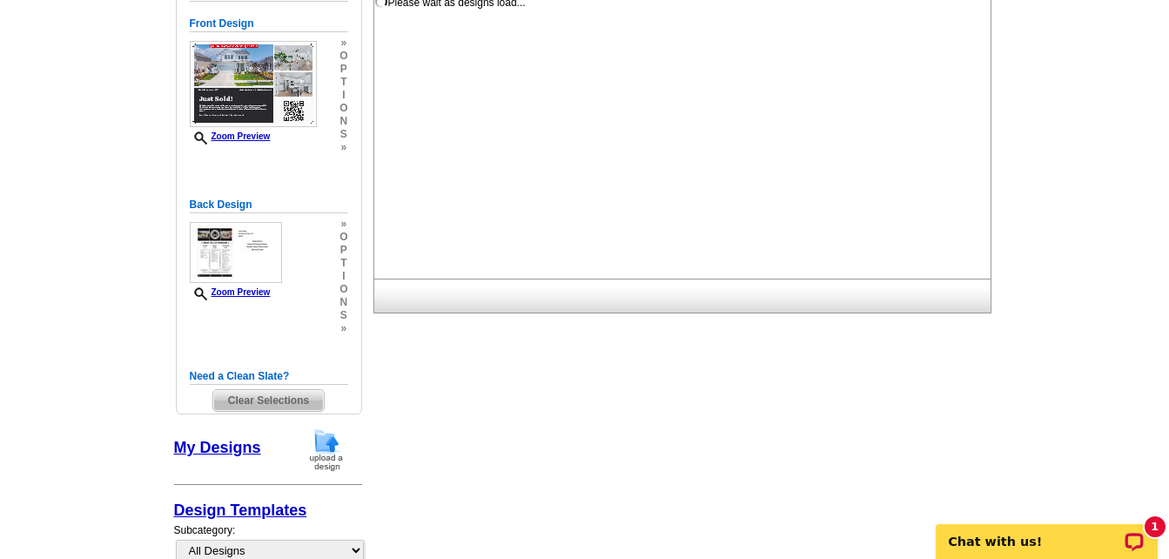
scroll to position [0, 0]
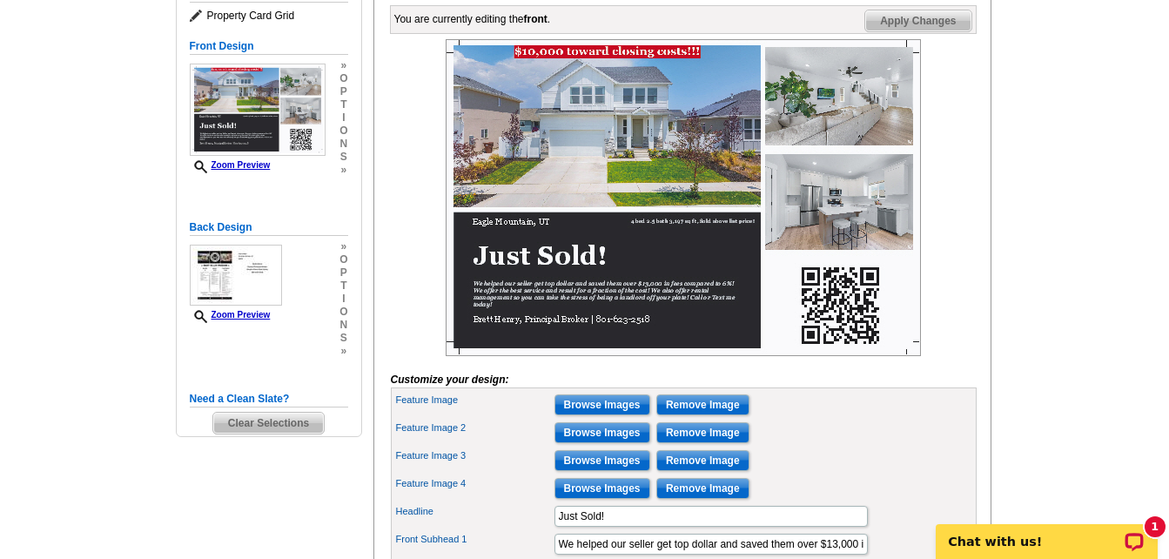
scroll to position [261, 0]
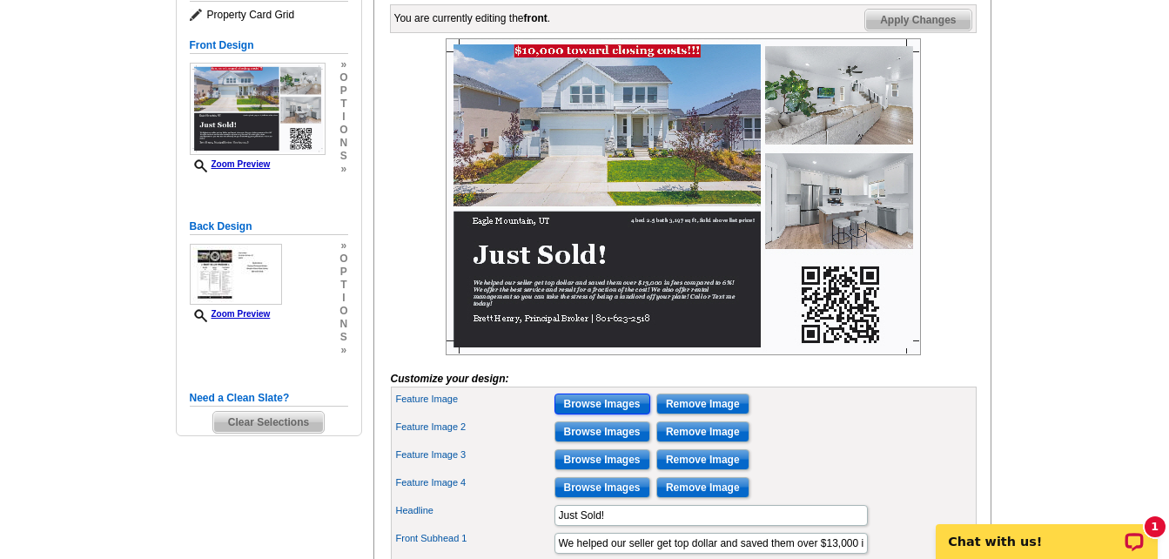
click at [614, 414] on input "Browse Images" at bounding box center [603, 403] width 96 height 21
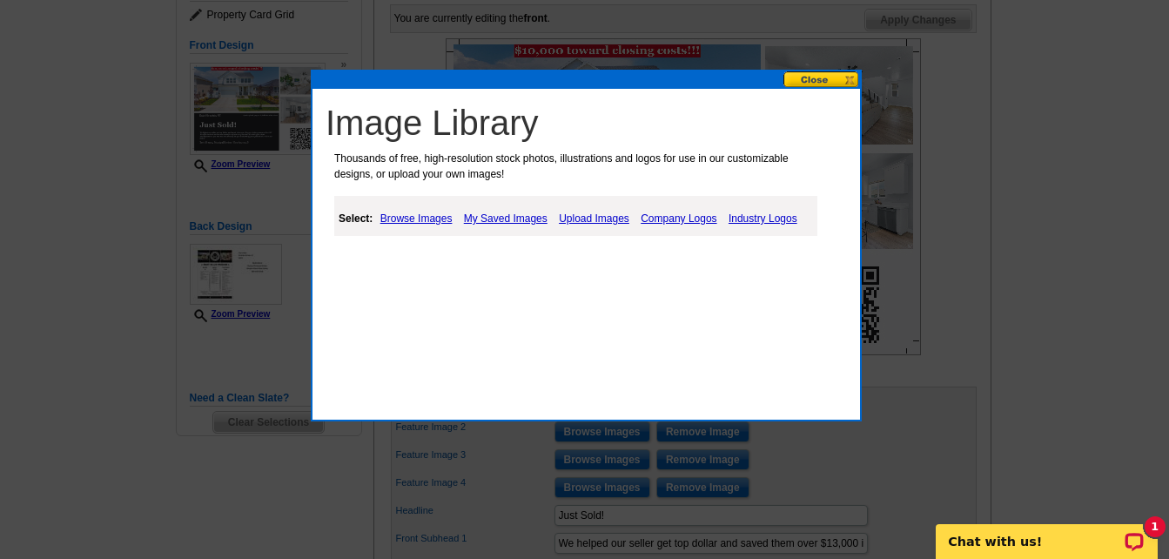
click at [585, 221] on link "Upload Images" at bounding box center [594, 218] width 79 height 21
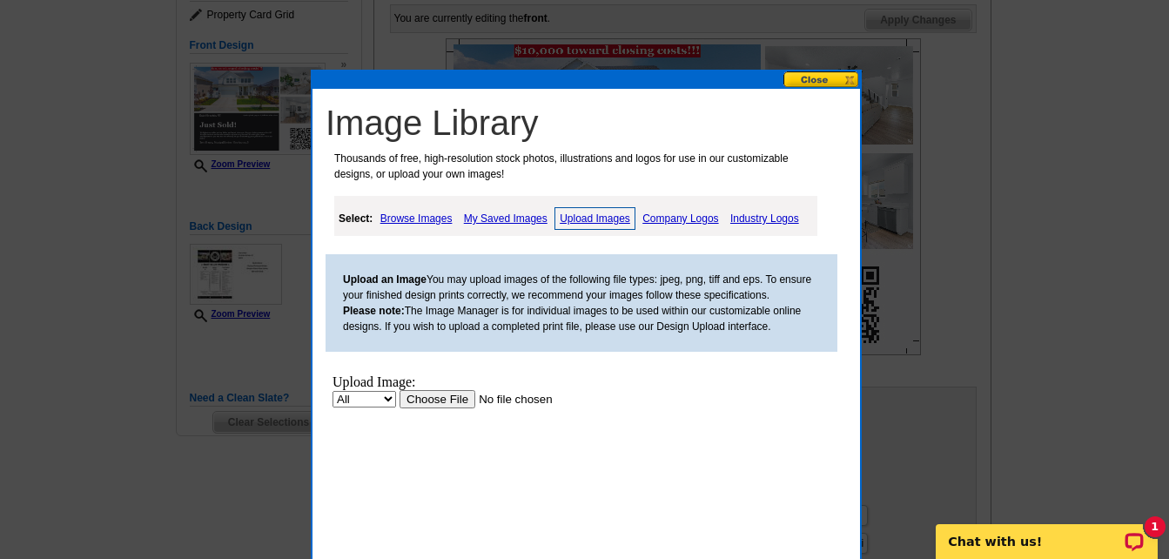
scroll to position [0, 0]
click at [450, 399] on input "file" at bounding box center [510, 399] width 220 height 18
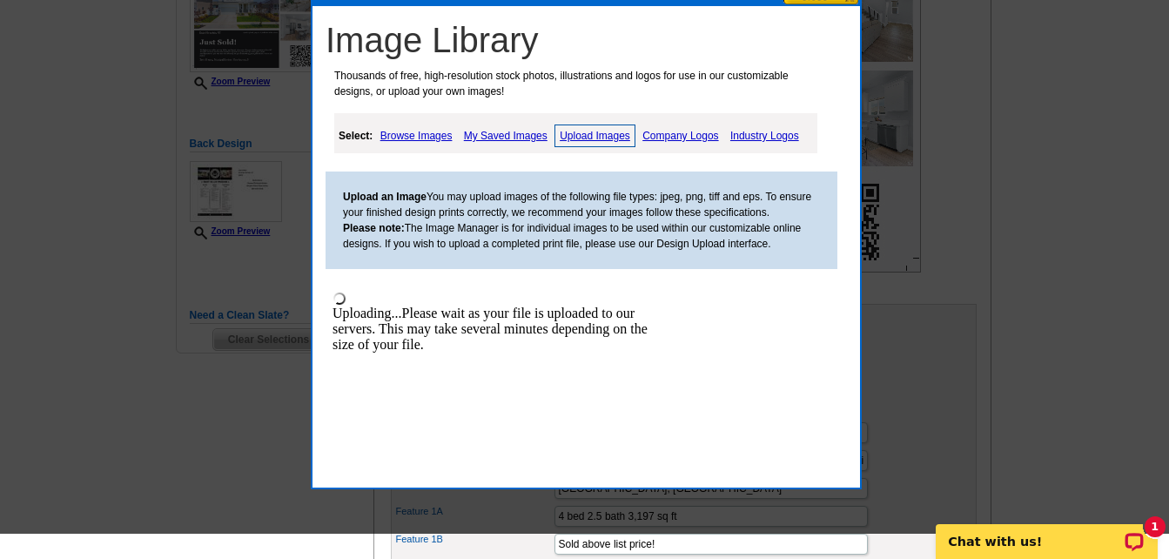
scroll to position [348, 0]
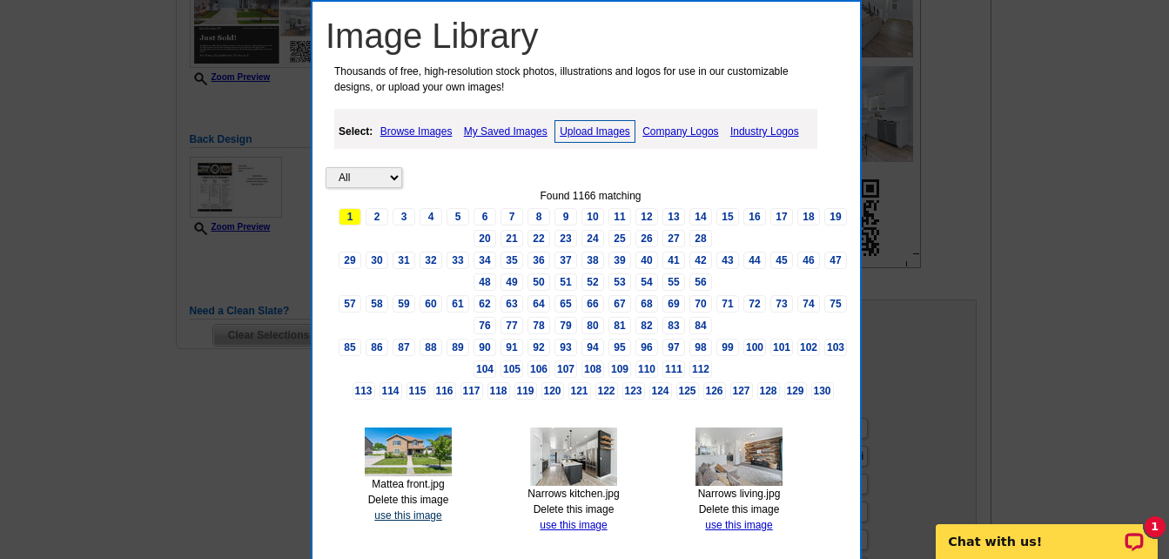
click at [408, 516] on link "use this image" at bounding box center [407, 515] width 67 height 12
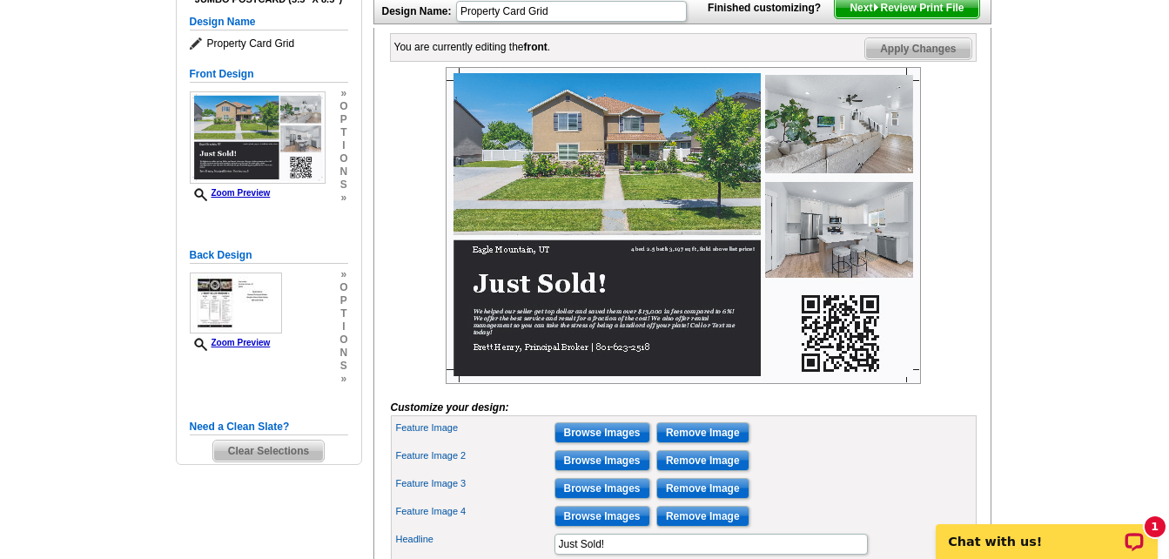
scroll to position [348, 0]
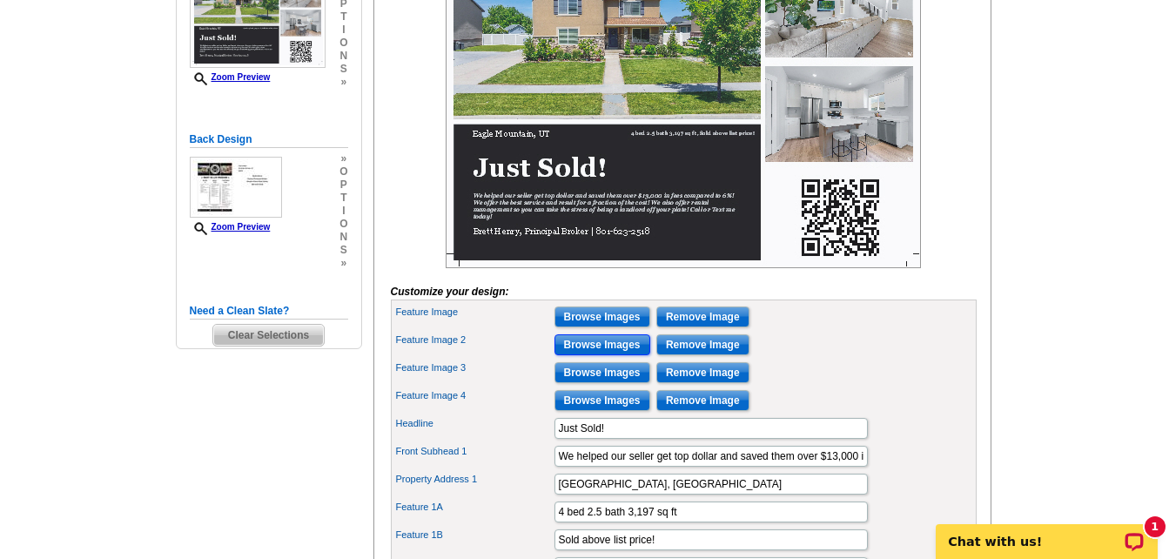
click at [592, 355] on input "Browse Images" at bounding box center [603, 344] width 96 height 21
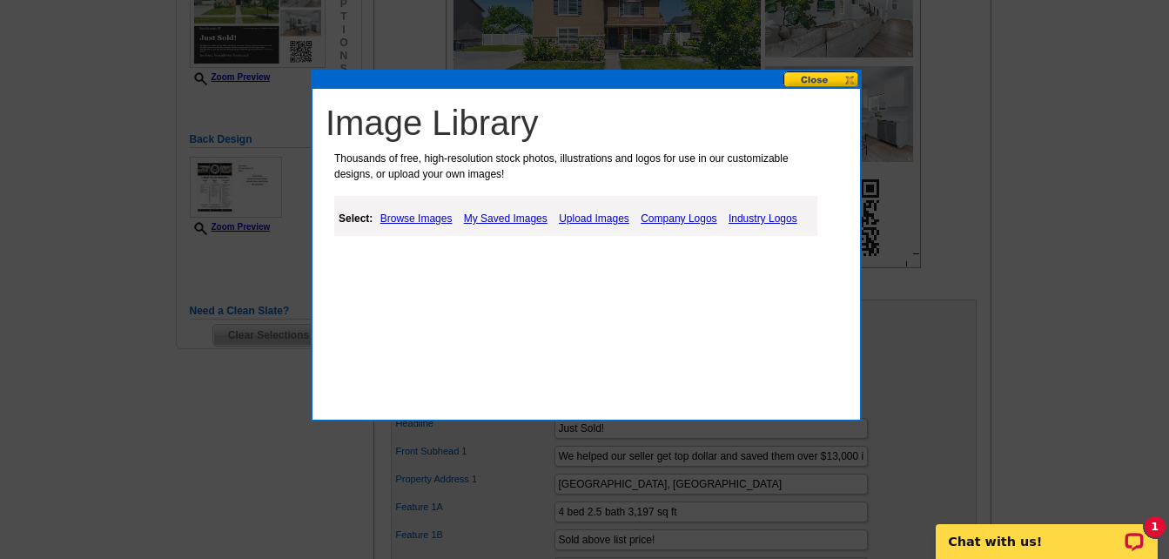
click at [588, 218] on link "Upload Images" at bounding box center [594, 218] width 79 height 21
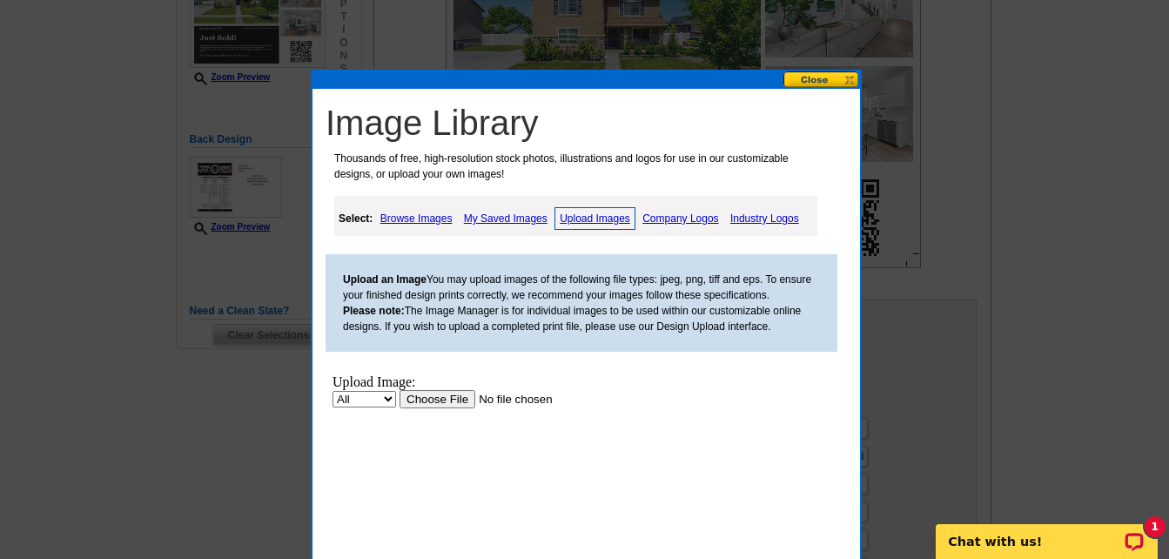
scroll to position [0, 0]
click at [449, 398] on input "file" at bounding box center [510, 399] width 220 height 18
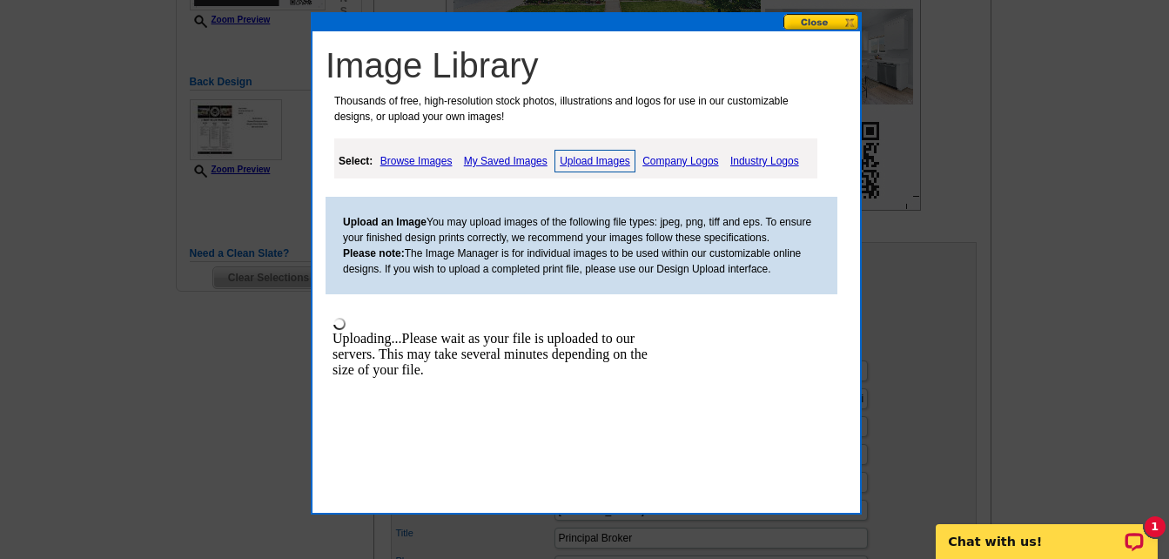
scroll to position [435, 0]
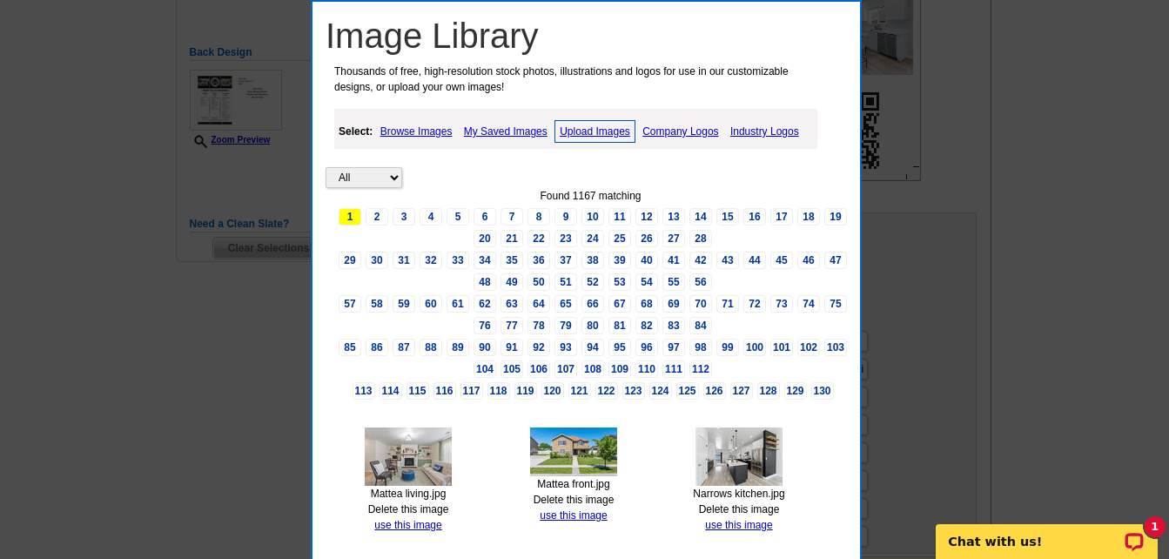
click at [424, 522] on link "use this image" at bounding box center [407, 525] width 67 height 12
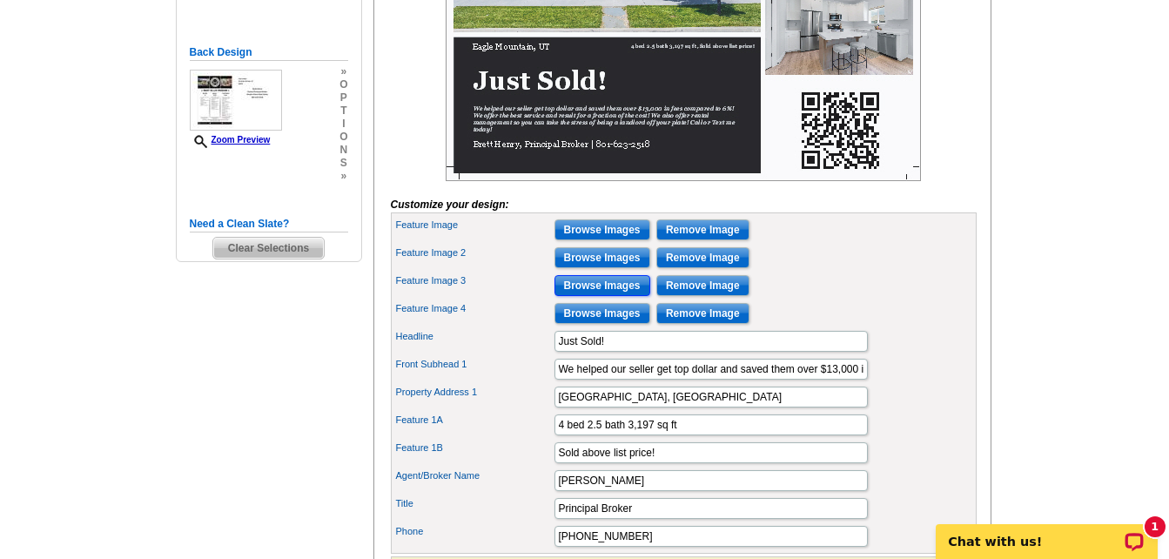
click at [621, 296] on input "Browse Images" at bounding box center [603, 285] width 96 height 21
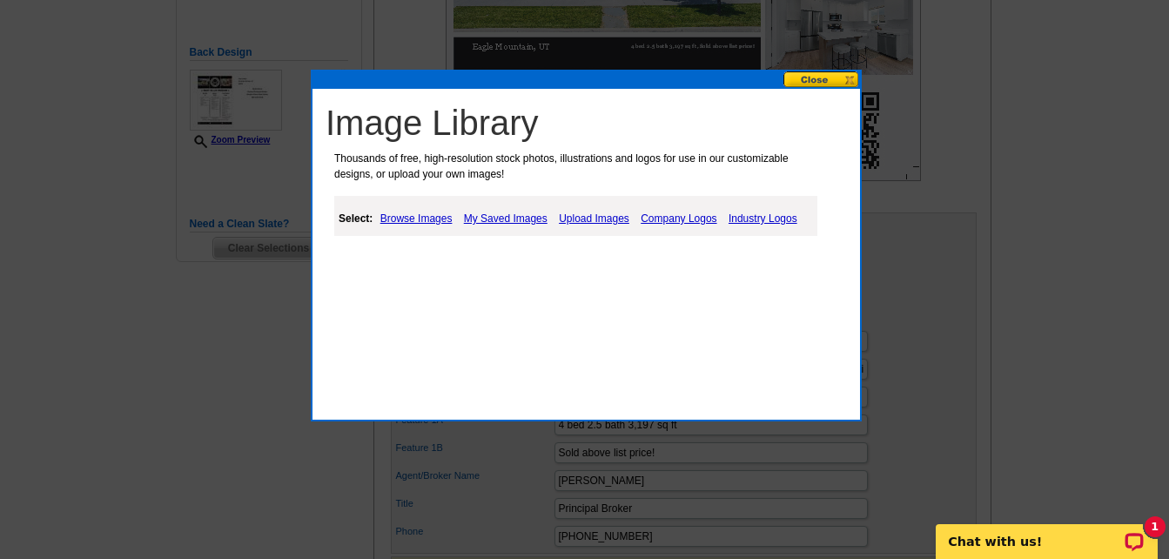
click at [595, 225] on link "Upload Images" at bounding box center [594, 218] width 79 height 21
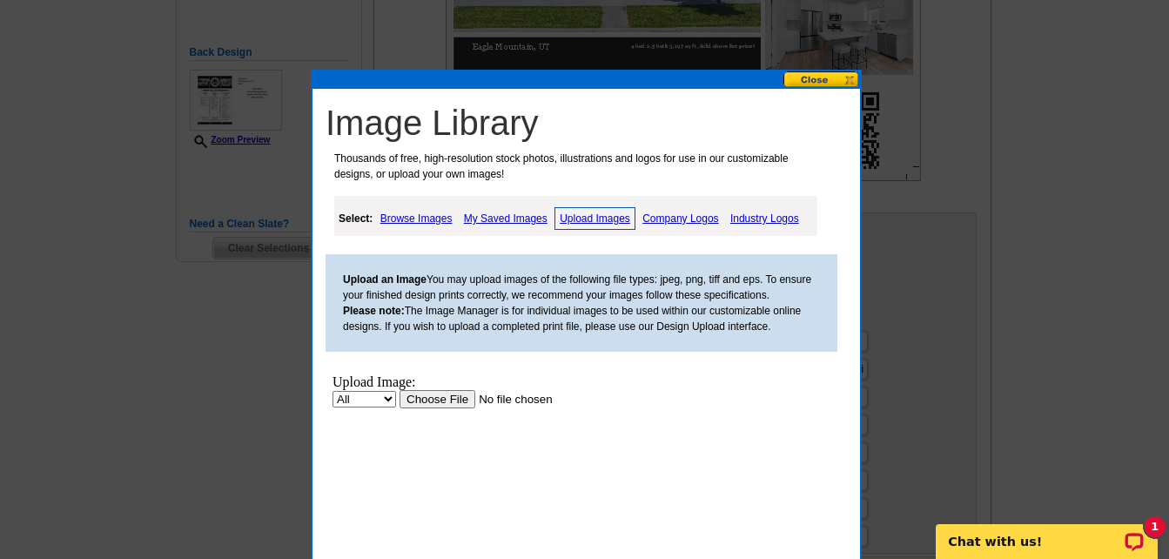
scroll to position [0, 0]
click at [443, 398] on input "file" at bounding box center [510, 399] width 220 height 18
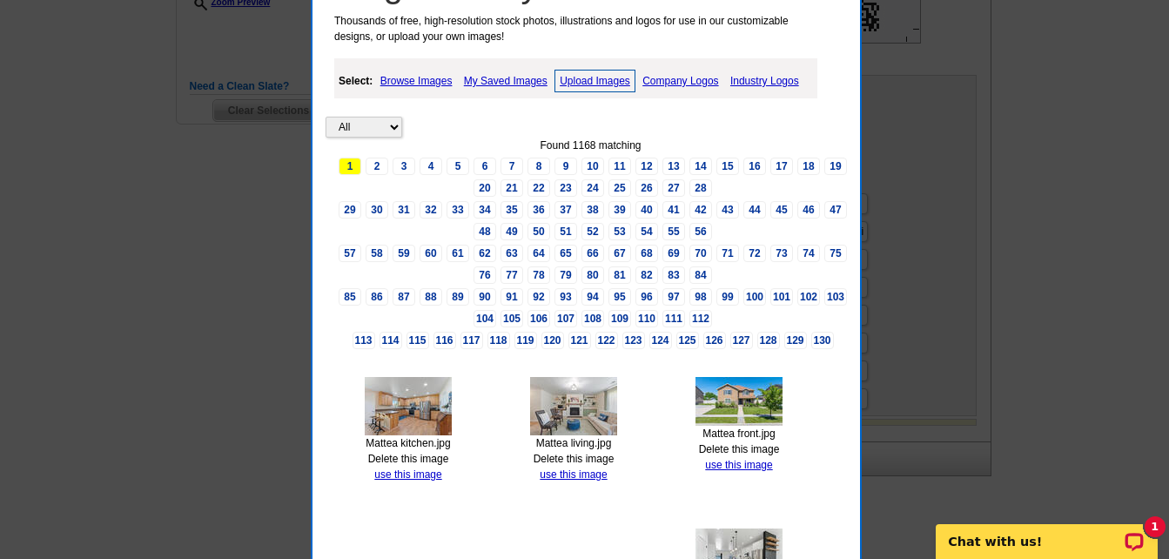
scroll to position [609, 0]
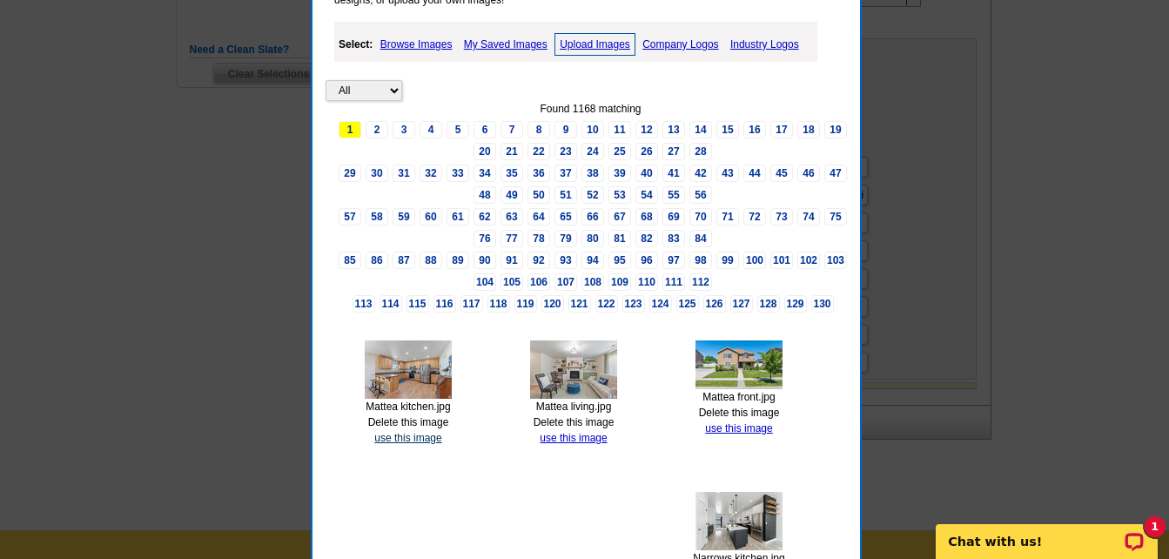
click at [413, 435] on link "use this image" at bounding box center [407, 438] width 67 height 12
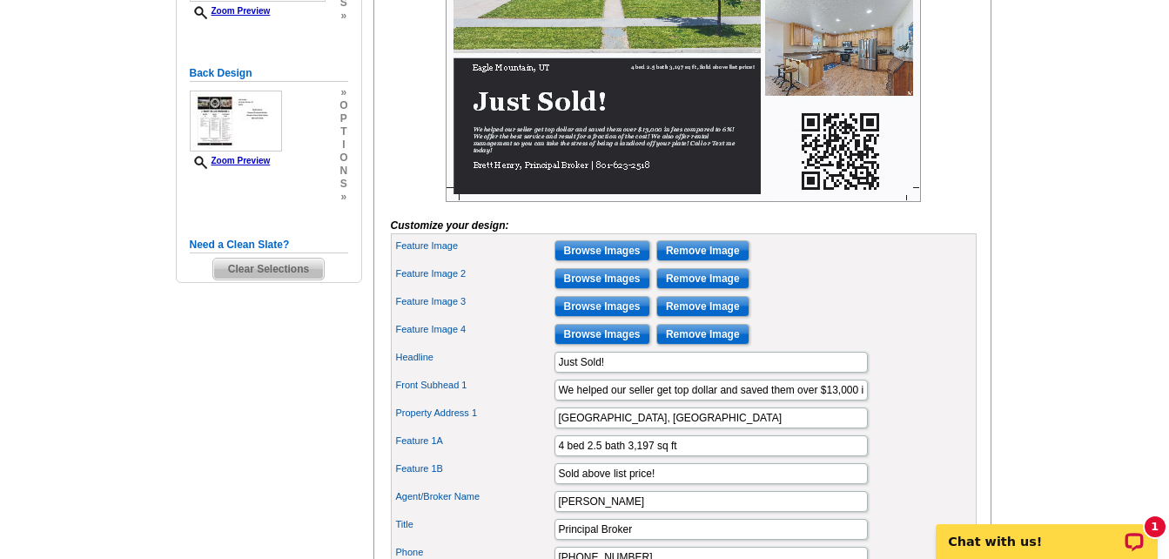
scroll to position [522, 0]
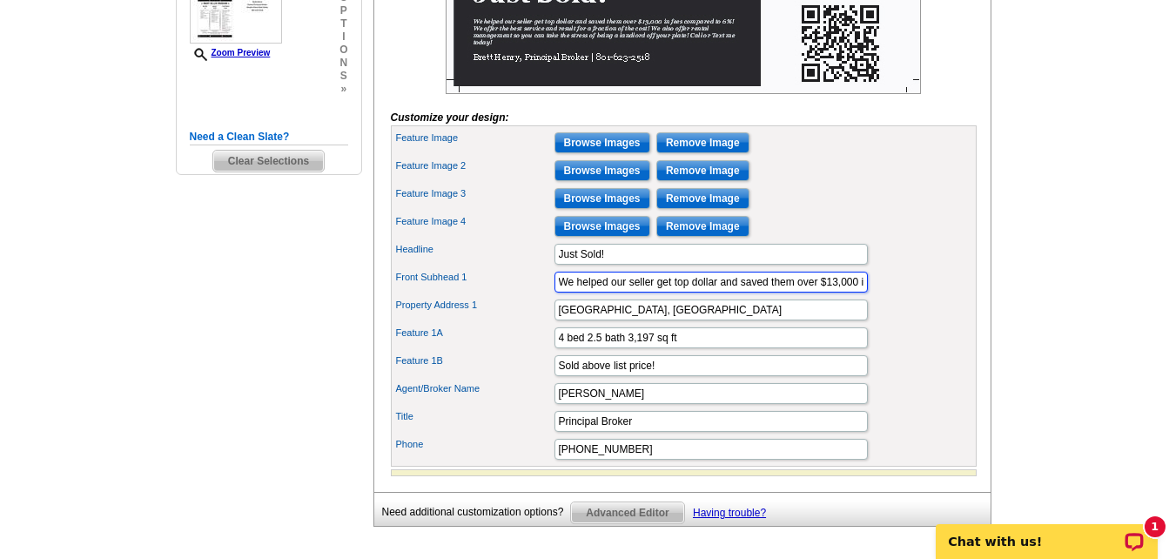
click at [837, 292] on input "We helped our seller get top dollar and saved them over $13,000 in fees compare…" at bounding box center [711, 282] width 313 height 21
type input "We helped our seller get top dollar and saved them over $17,000 in fees compare…"
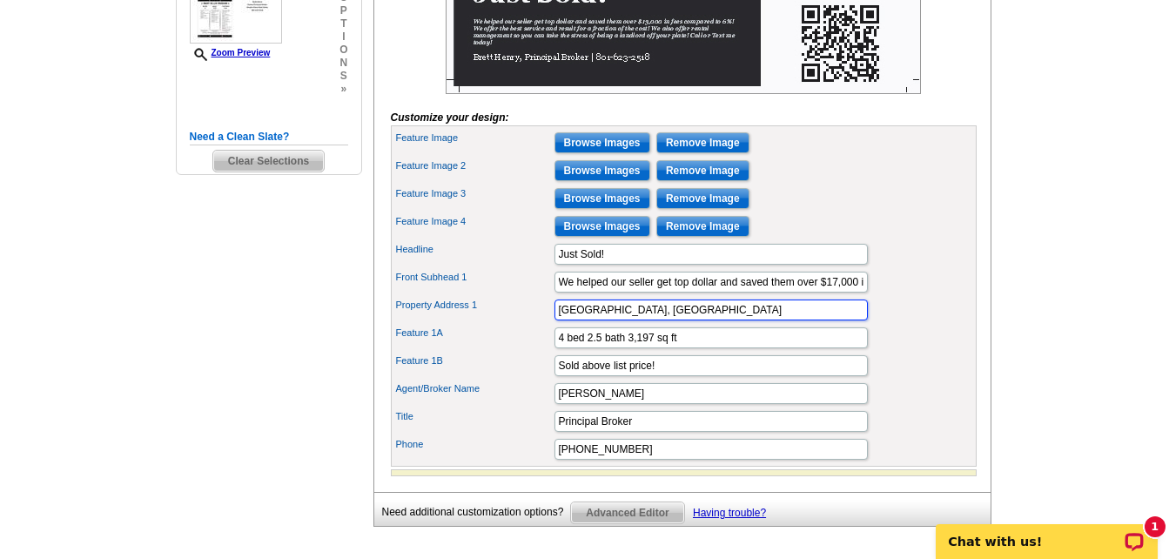
click at [630, 320] on input "Eagle Mountain, UT" at bounding box center [711, 309] width 313 height 21
type input "Springville, UT"
click at [594, 348] on input "4 bed 2.5 bath 3,197 sq ft" at bounding box center [711, 337] width 313 height 21
click at [654, 348] on input "4 bed 3.5 bath 3,197 sq ft" at bounding box center [711, 337] width 313 height 21
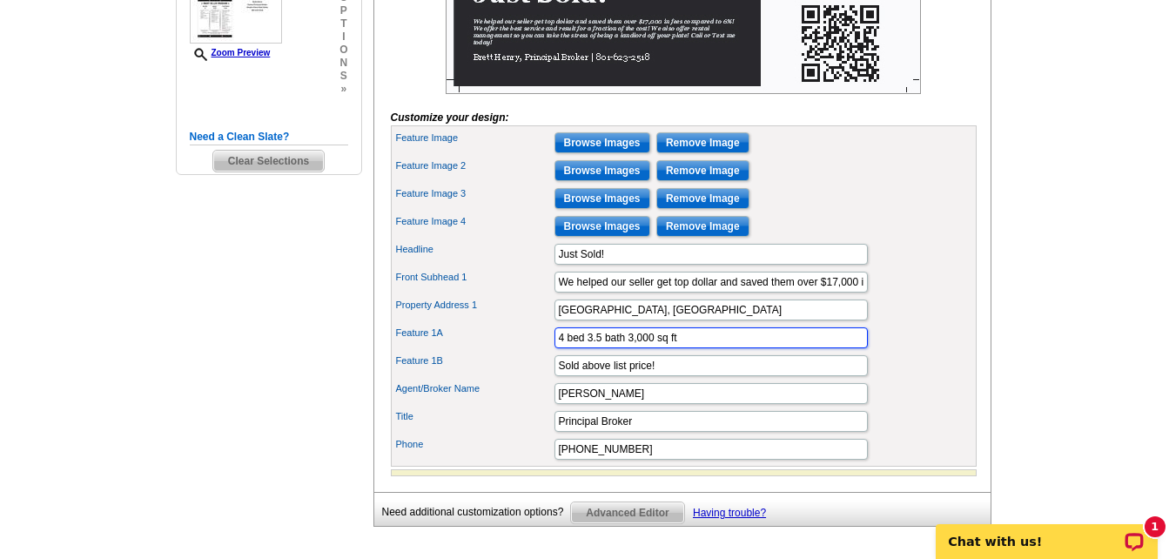
type input "4 bed 3.5 bath 3,000 sq ft"
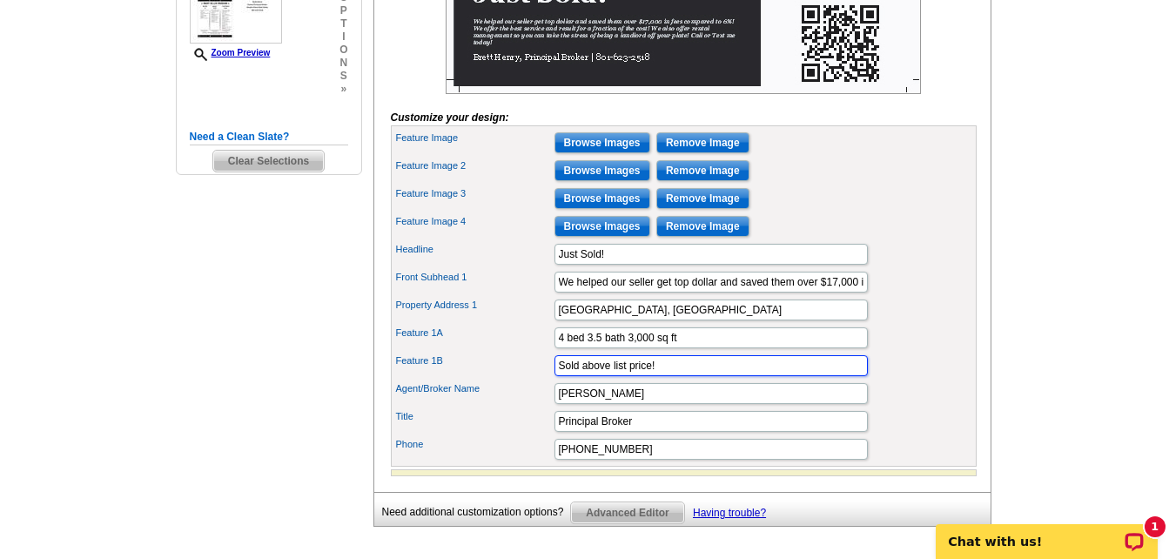
click at [696, 376] on input "Sold above list price!" at bounding box center [711, 365] width 313 height 21
type input "Sold for $599,900"
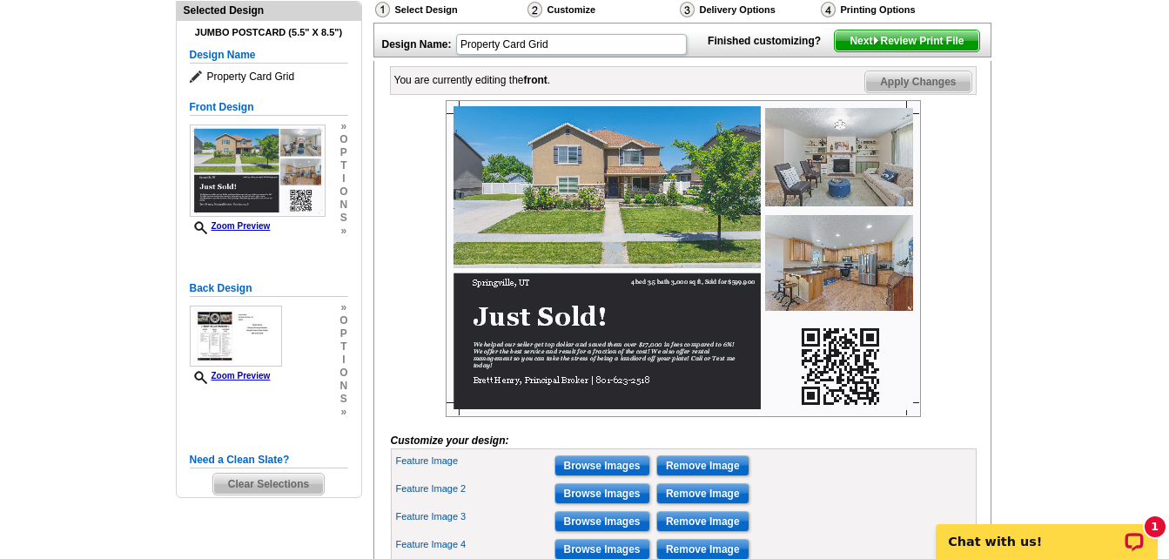
scroll to position [87, 0]
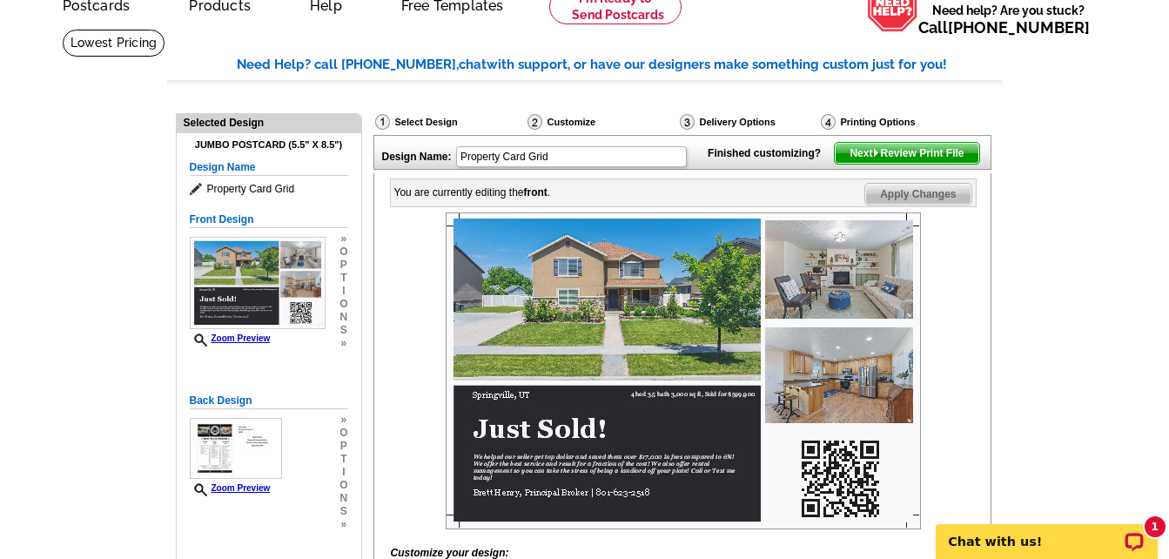
click at [897, 164] on span "Next Review Print File" at bounding box center [907, 153] width 144 height 21
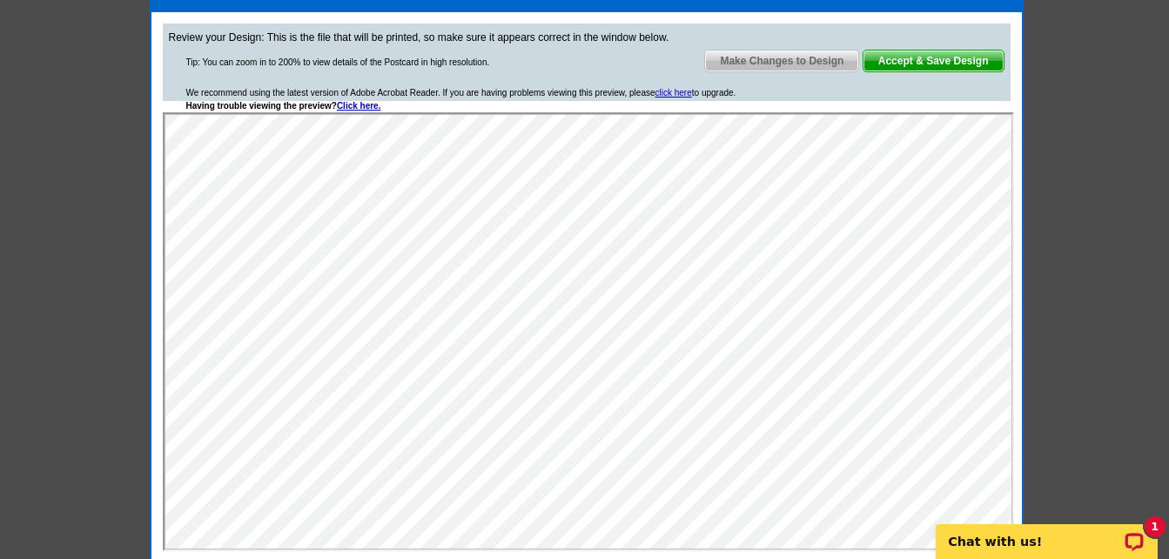
scroll to position [0, 0]
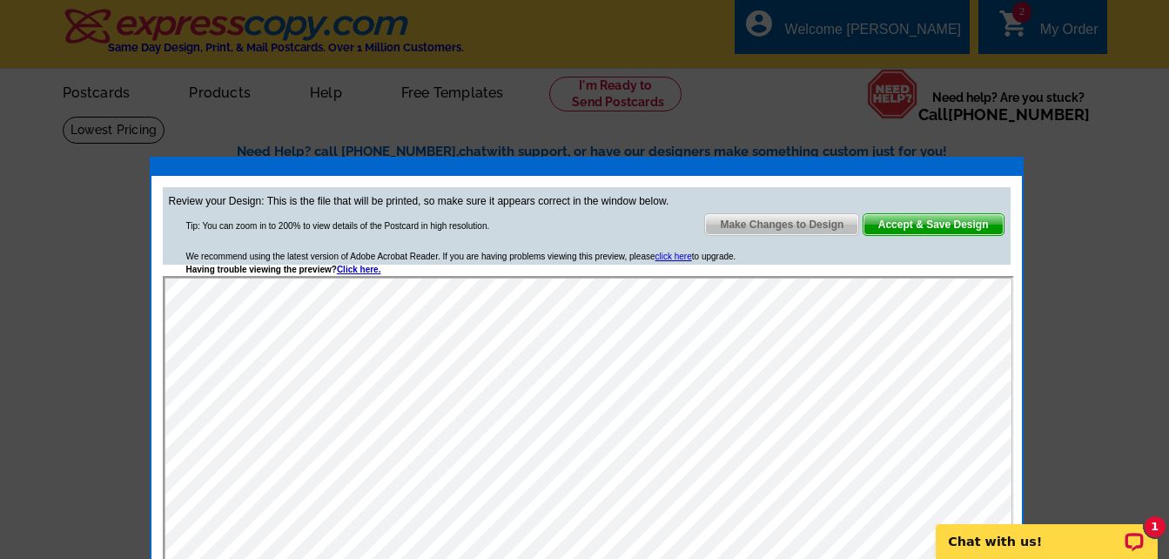
click at [953, 225] on span "Accept & Save Design" at bounding box center [934, 224] width 140 height 21
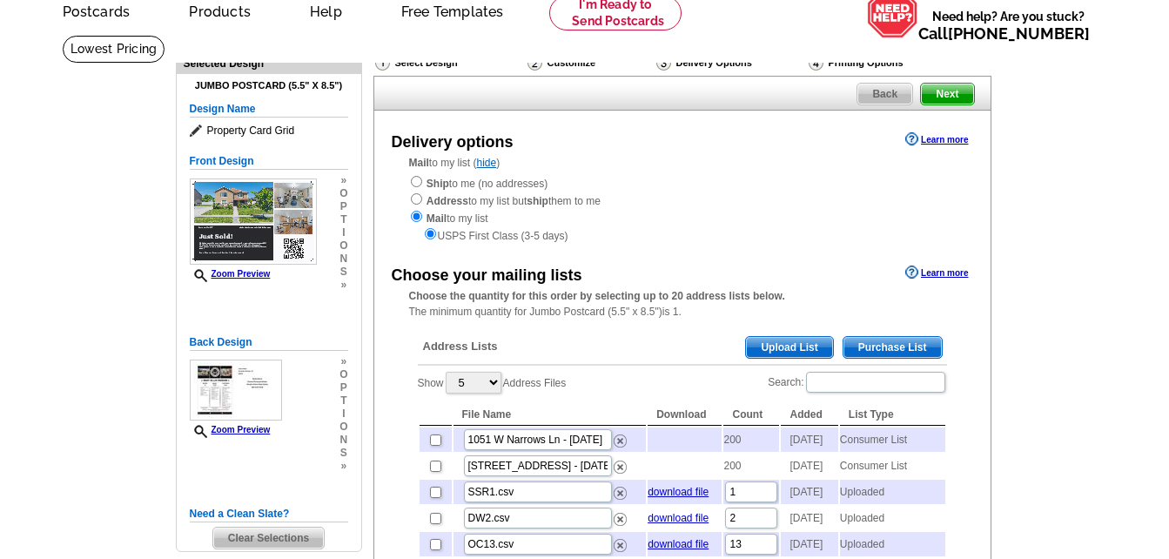
scroll to position [174, 0]
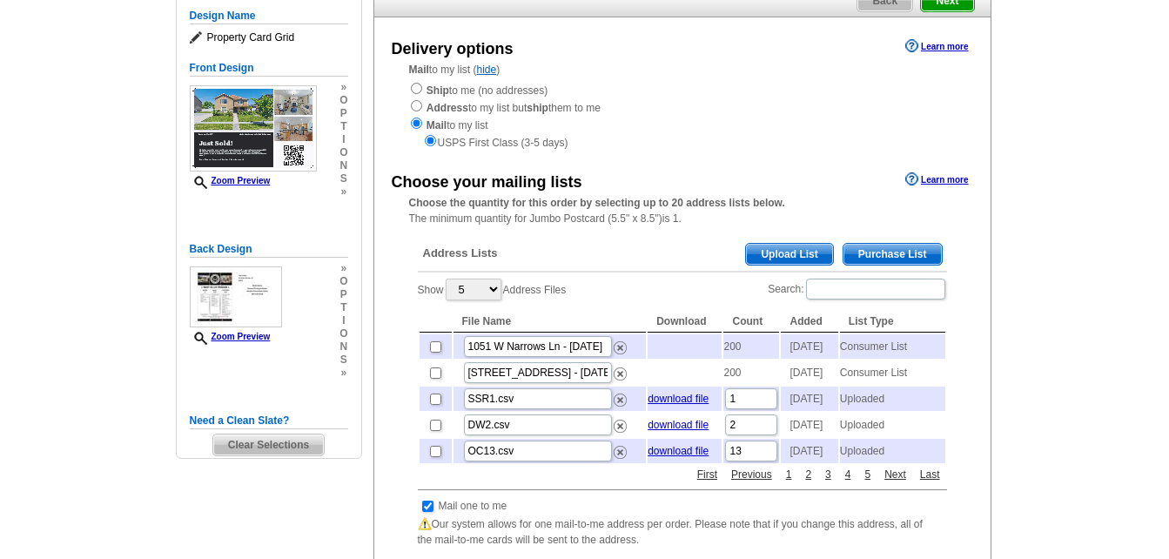
click at [897, 252] on span "Purchase List" at bounding box center [893, 254] width 98 height 21
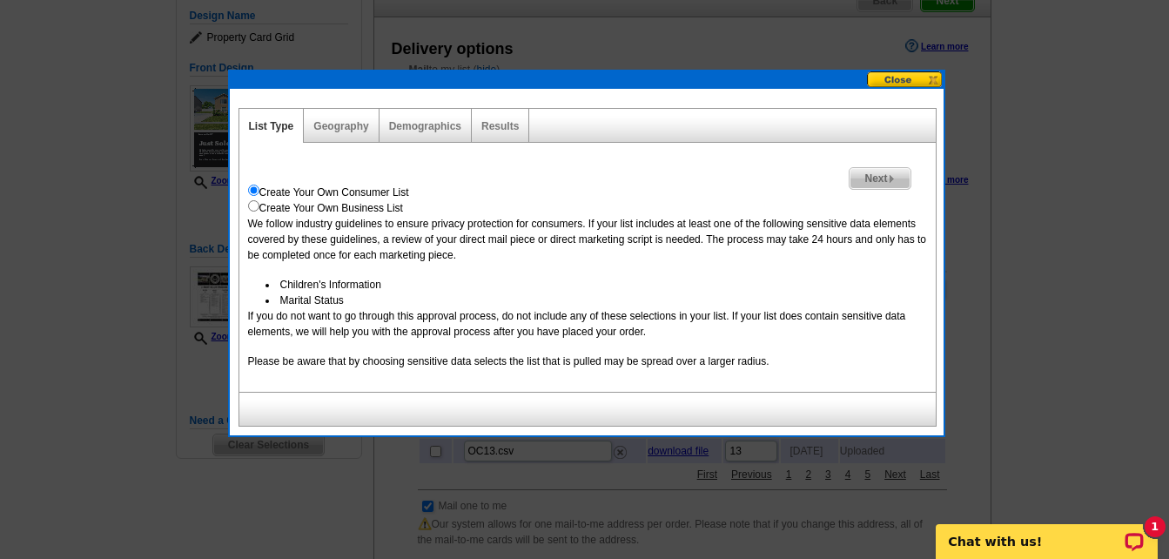
scroll to position [0, 0]
click at [877, 176] on span "Next" at bounding box center [880, 178] width 60 height 21
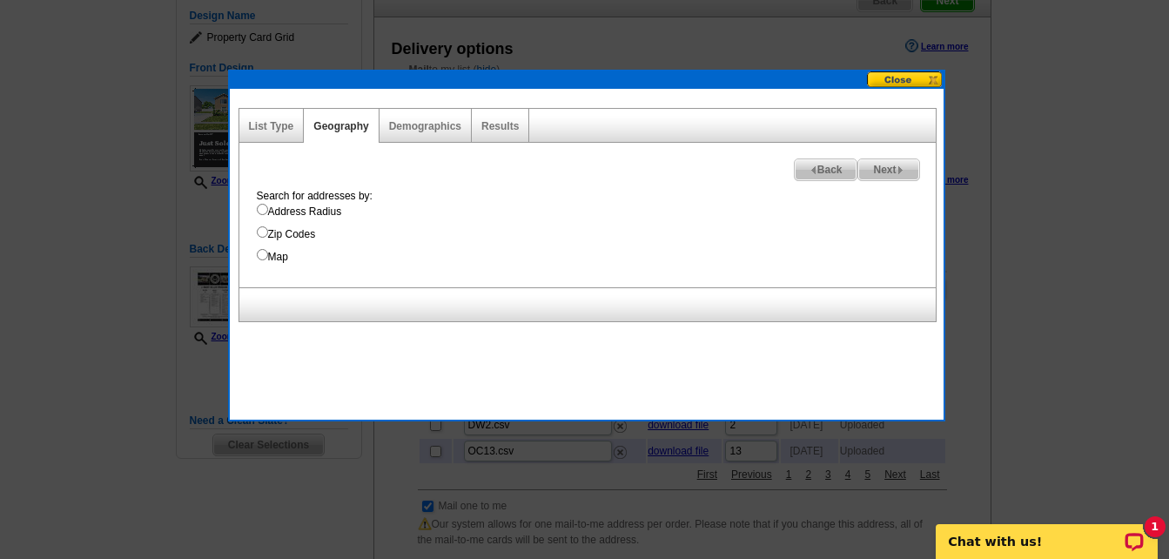
click at [260, 211] on input "Address Radius" at bounding box center [262, 209] width 11 height 11
radio input "true"
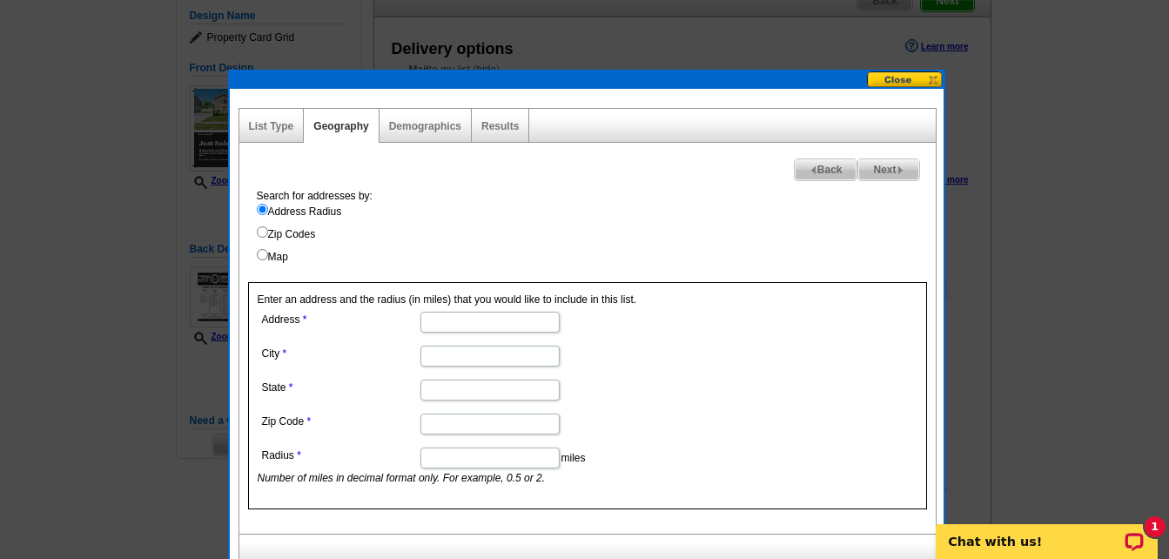
click at [493, 326] on input "Address" at bounding box center [489, 322] width 139 height 21
type input "892 W Mattea"
click at [454, 360] on input "City" at bounding box center [489, 356] width 139 height 21
type input "Springville"
type input "Utah"
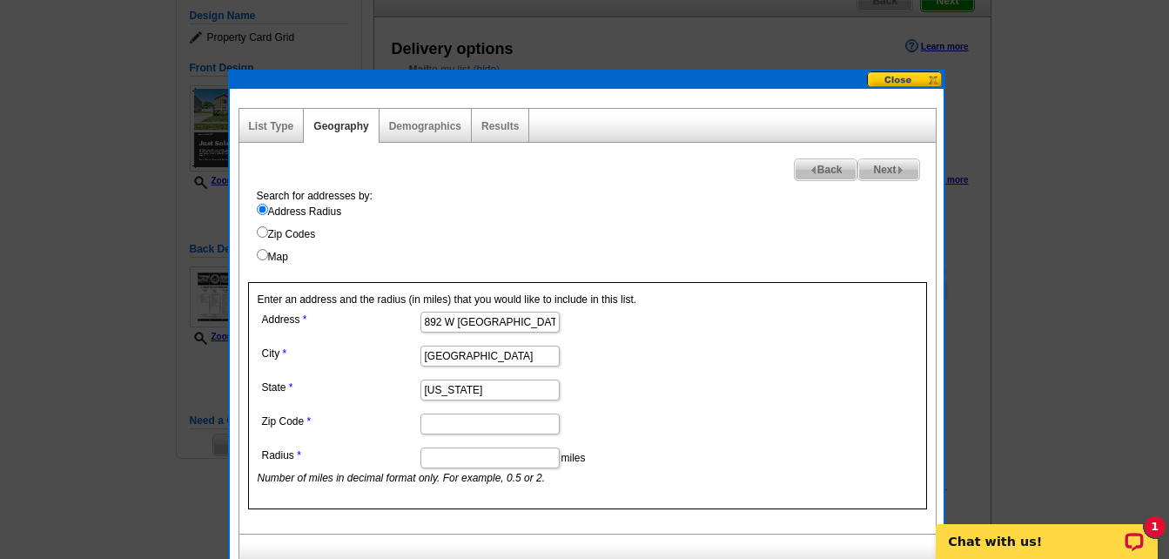
type input "84663"
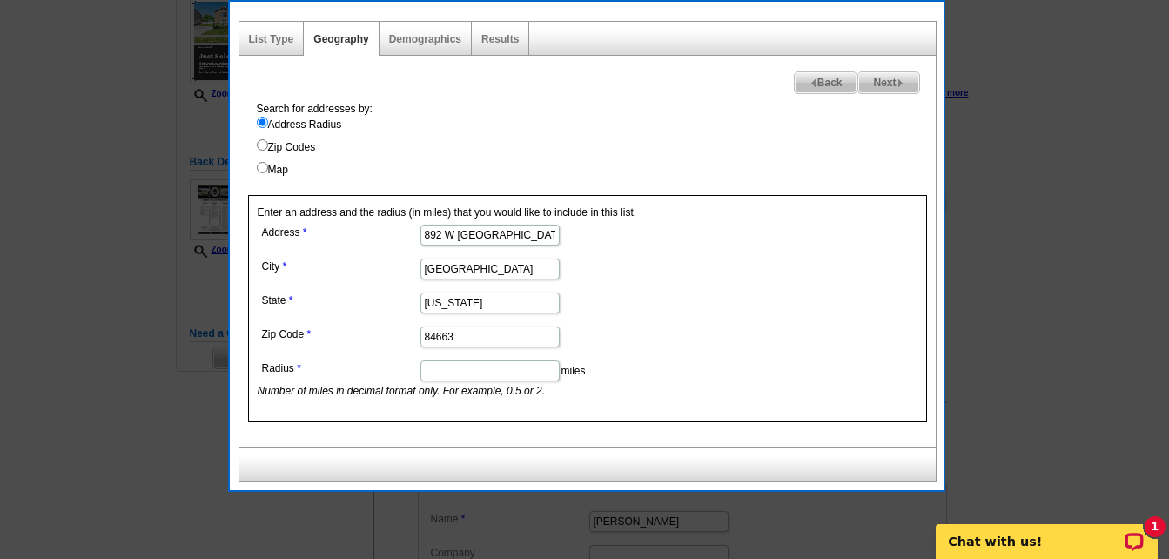
type input "Springville"
click at [499, 372] on input "Radius" at bounding box center [489, 370] width 139 height 21
type input "0.4"
click at [897, 84] on img at bounding box center [901, 83] width 8 height 8
select select
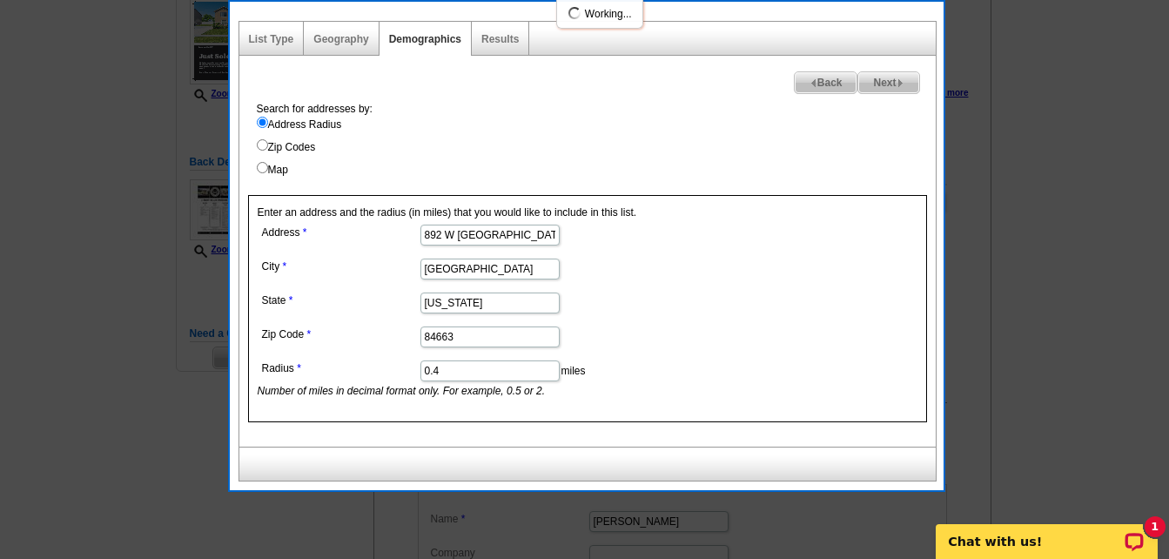
select select
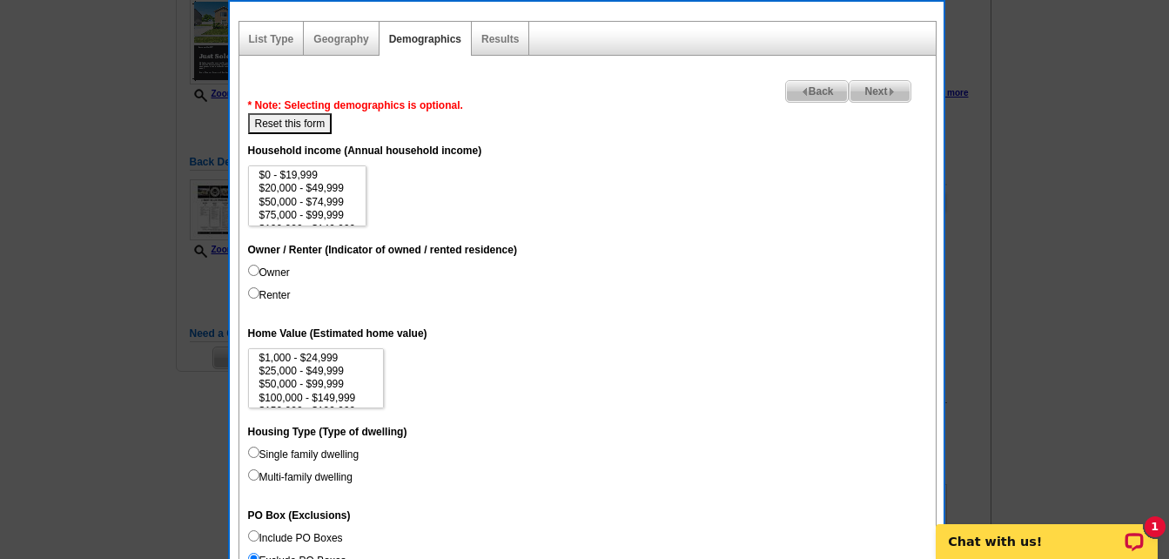
click at [250, 269] on input "Owner" at bounding box center [253, 270] width 11 height 11
radio input "true"
click at [252, 447] on input "Single family dwelling" at bounding box center [253, 452] width 11 height 11
radio input "true"
click at [801, 92] on img at bounding box center [805, 92] width 8 height 8
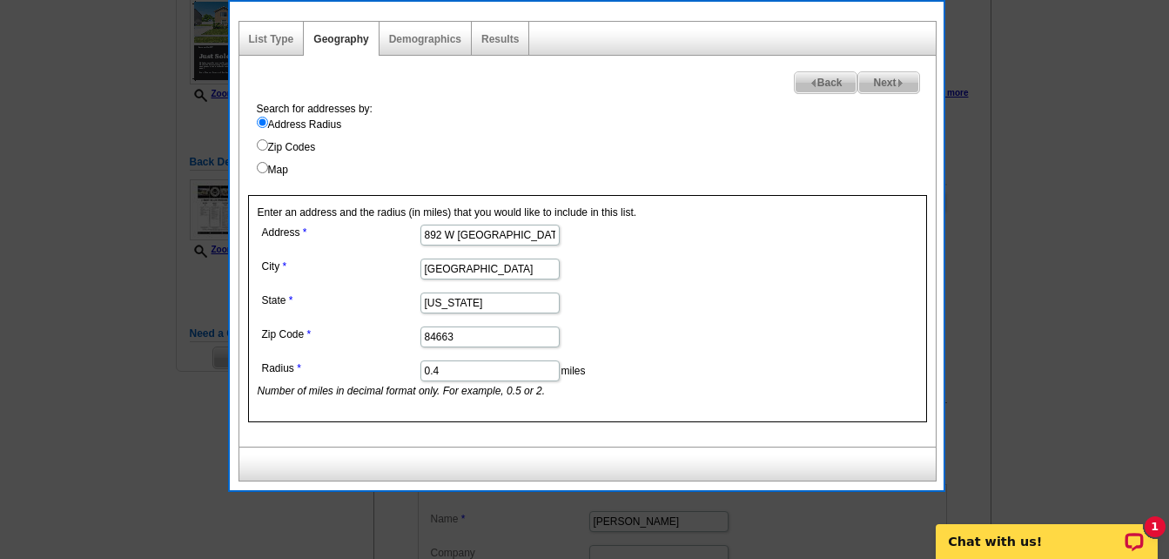
click at [489, 374] on input "0.4" at bounding box center [489, 370] width 139 height 21
type input "0.3"
click at [885, 90] on span "Next" at bounding box center [888, 82] width 60 height 21
select select
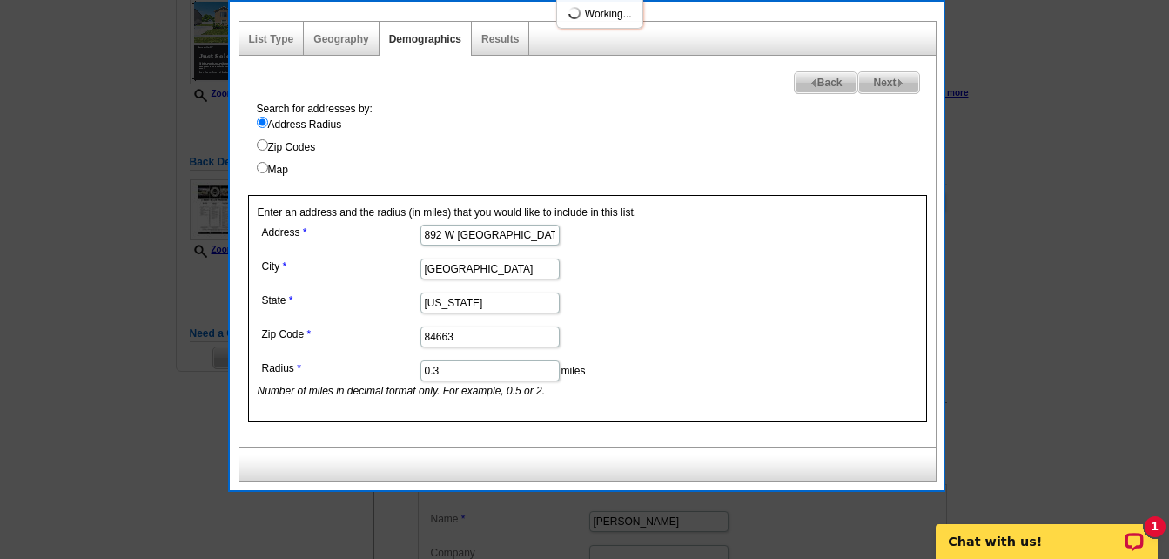
select select
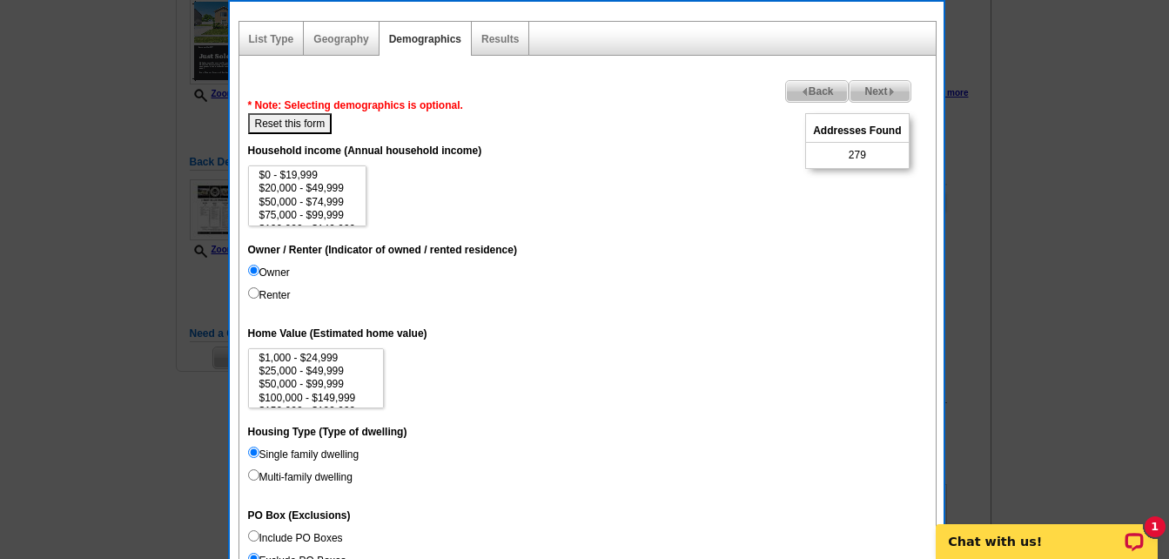
click at [895, 88] on img at bounding box center [892, 92] width 8 height 8
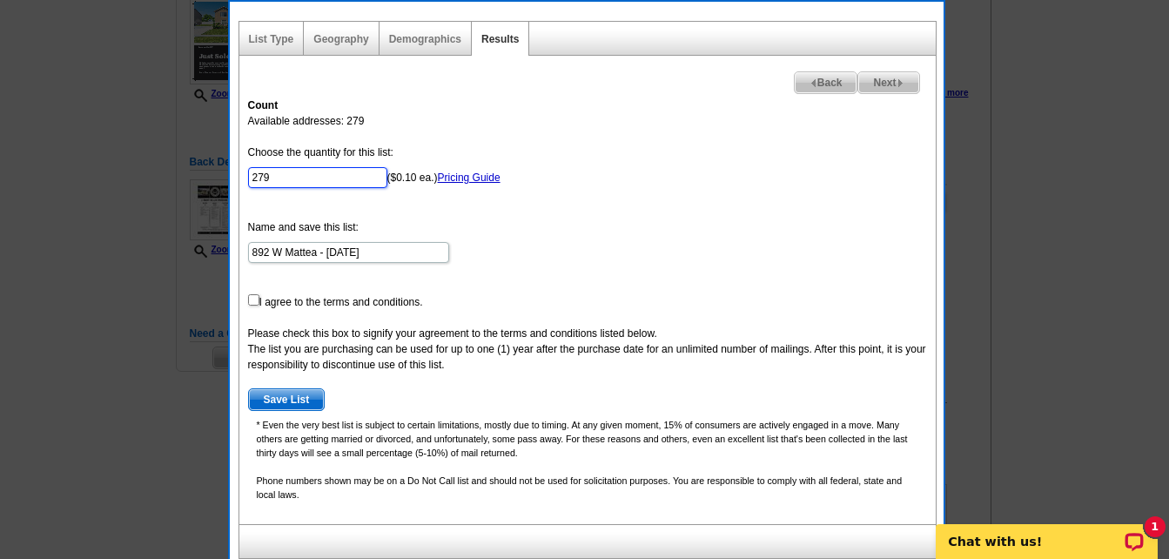
click at [292, 176] on input "279" at bounding box center [317, 177] width 139 height 21
type input "200"
click at [253, 299] on input "checkbox" at bounding box center [253, 299] width 11 height 11
checkbox input "true"
click at [286, 396] on span "Save List" at bounding box center [287, 399] width 76 height 21
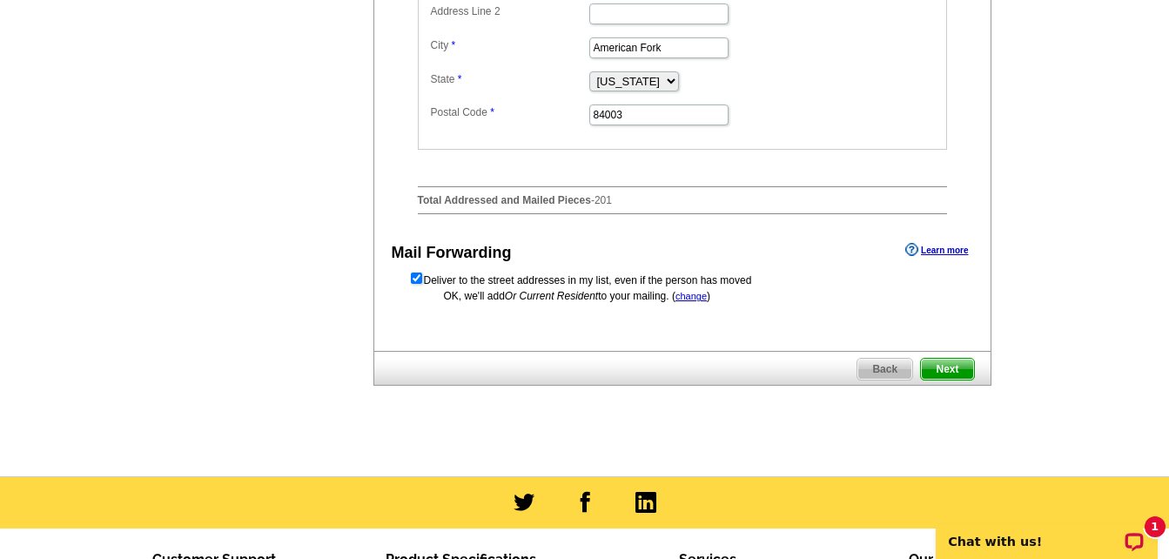
scroll to position [958, 0]
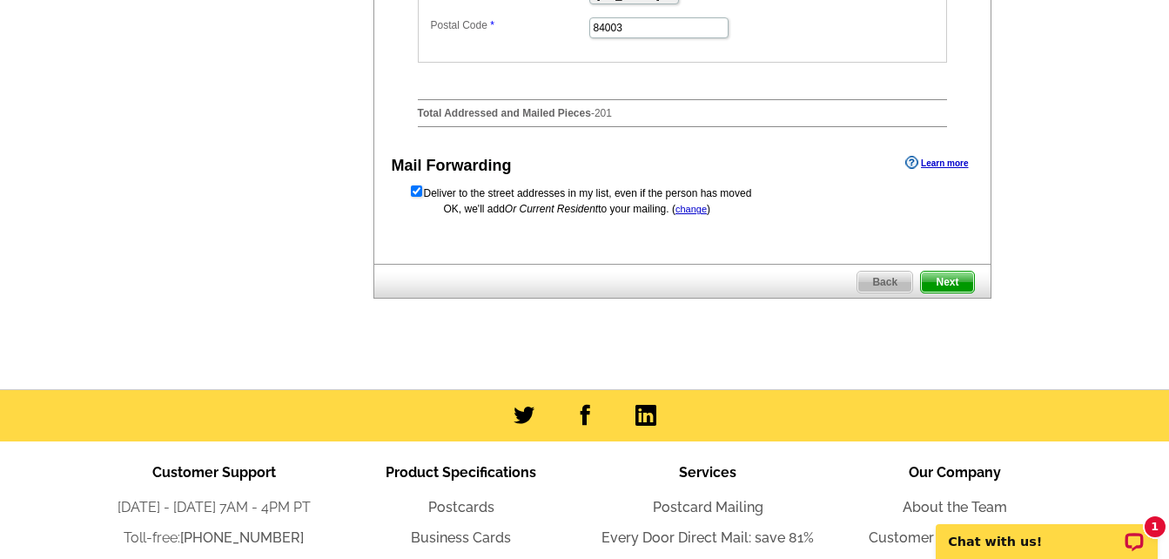
click at [949, 292] on span "Next" at bounding box center [947, 282] width 52 height 21
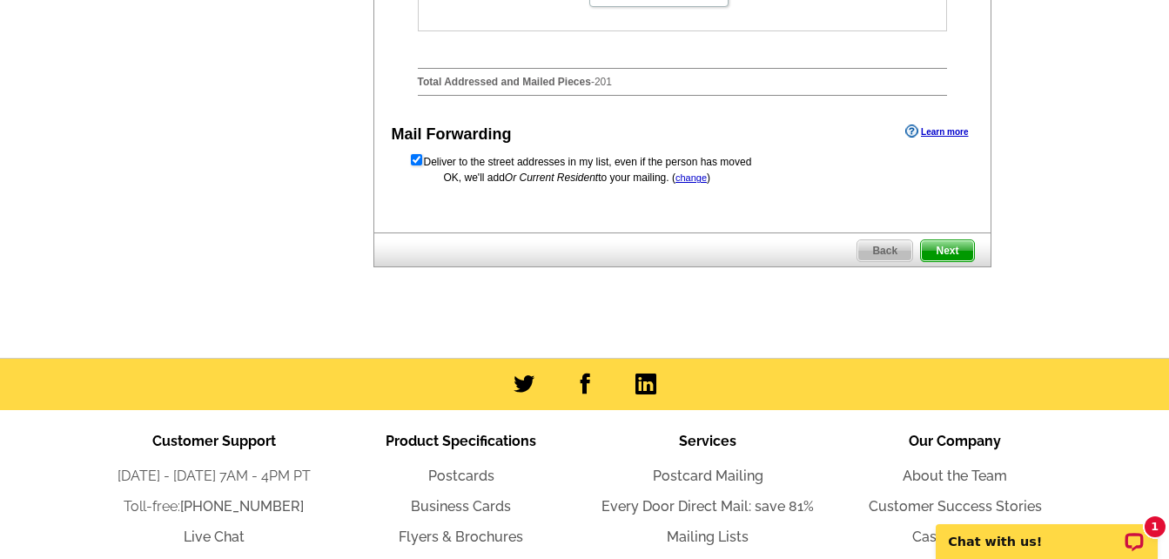
scroll to position [0, 0]
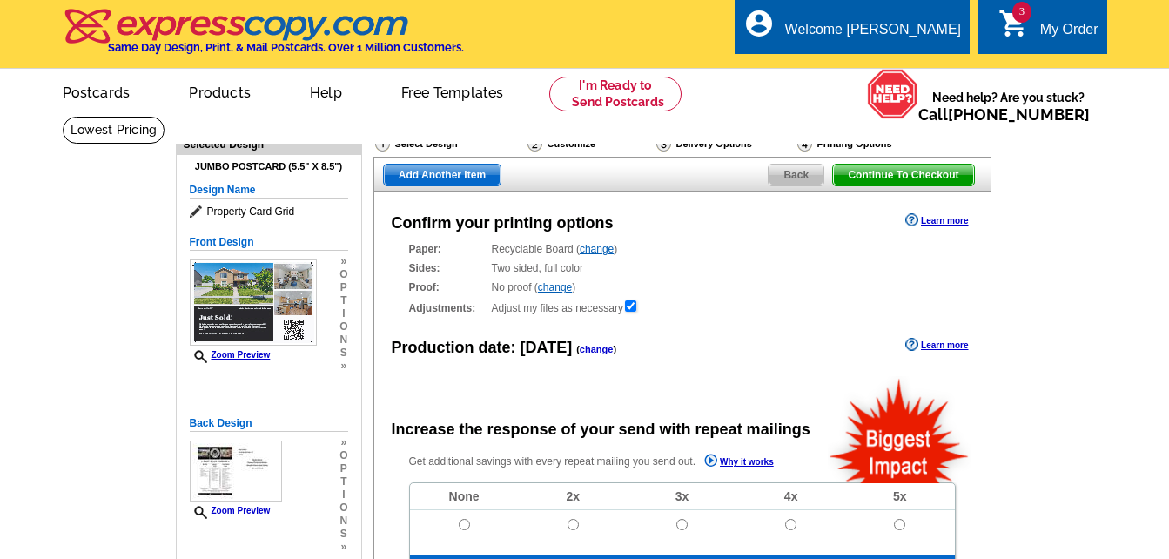
radio input "false"
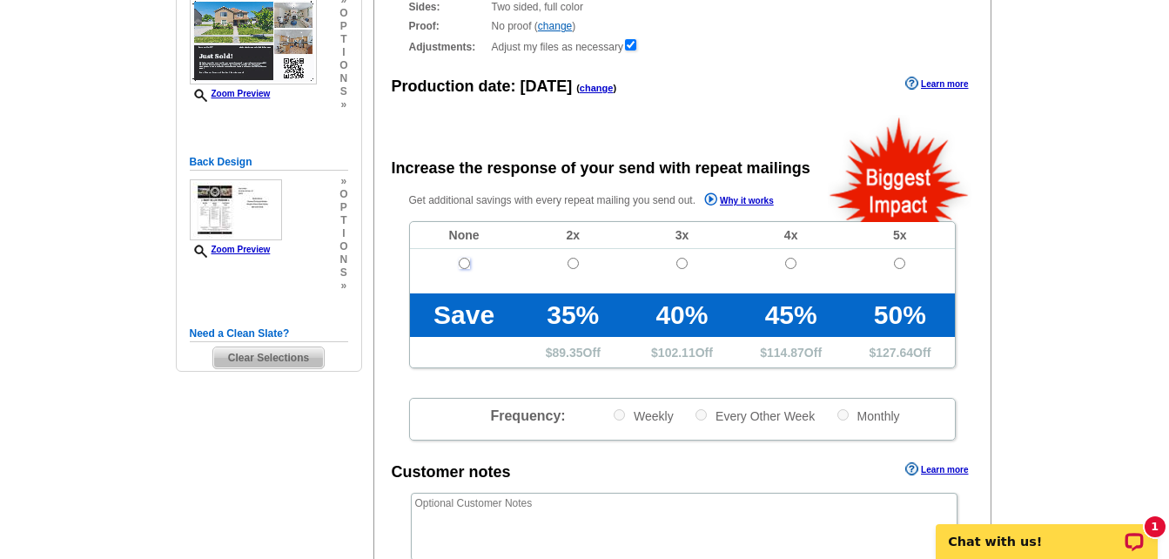
click at [466, 265] on input "radio" at bounding box center [464, 263] width 11 height 11
radio input "true"
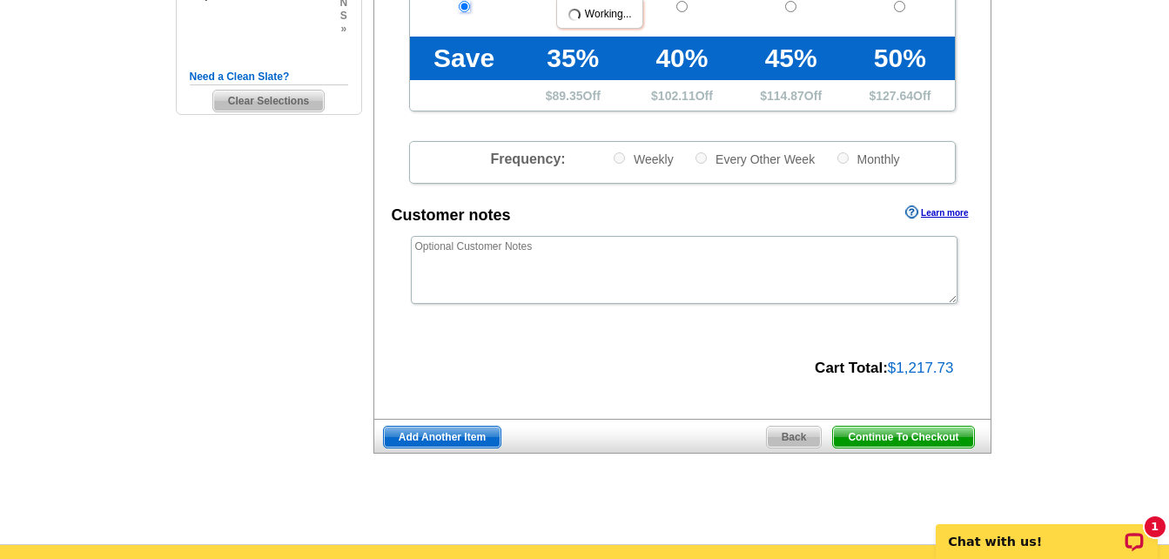
scroll to position [522, 0]
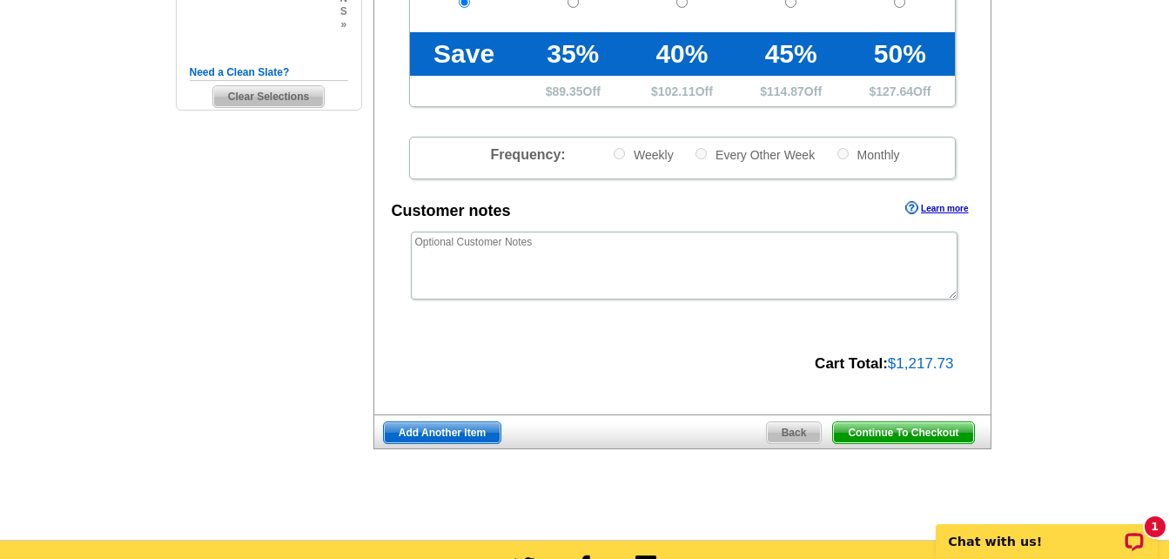
click at [891, 434] on span "Continue To Checkout" at bounding box center [903, 432] width 140 height 21
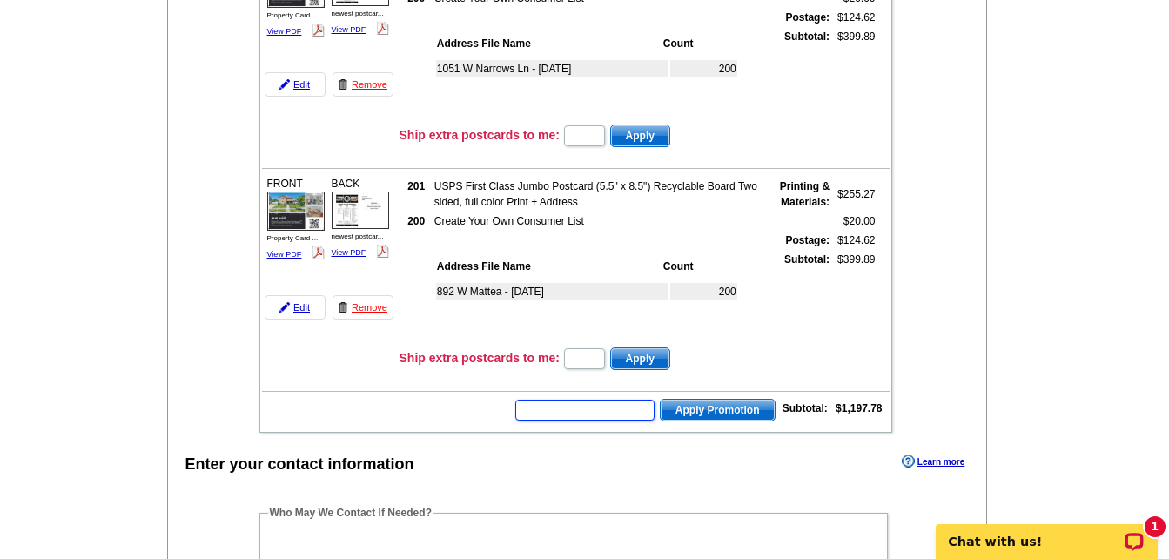
click at [550, 415] on input "text" at bounding box center [584, 410] width 139 height 21
type input "HURRY40"
click at [700, 413] on span "Apply Promotion" at bounding box center [718, 410] width 114 height 21
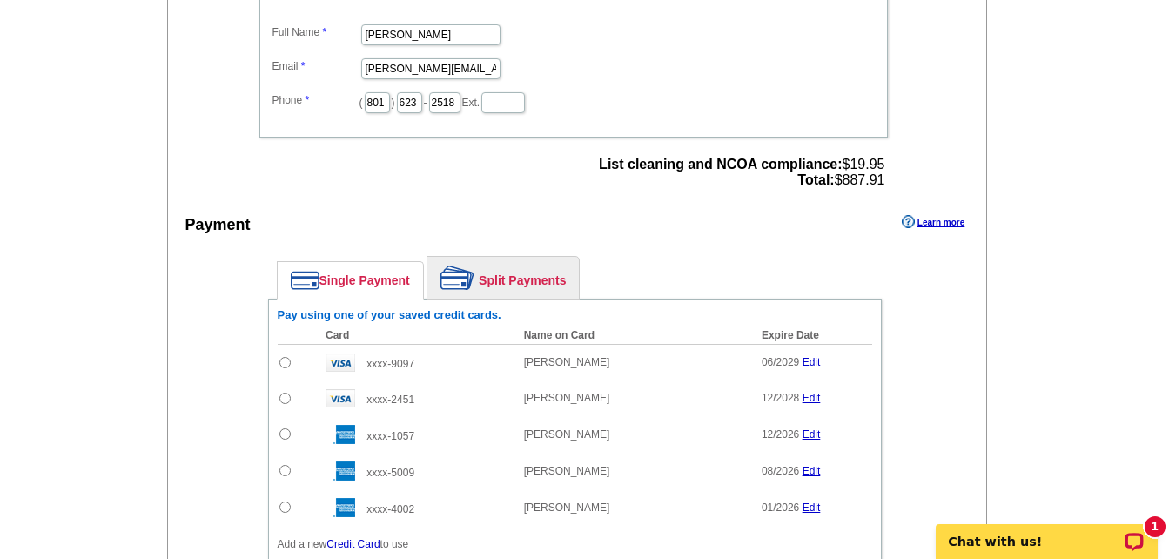
scroll to position [1306, 0]
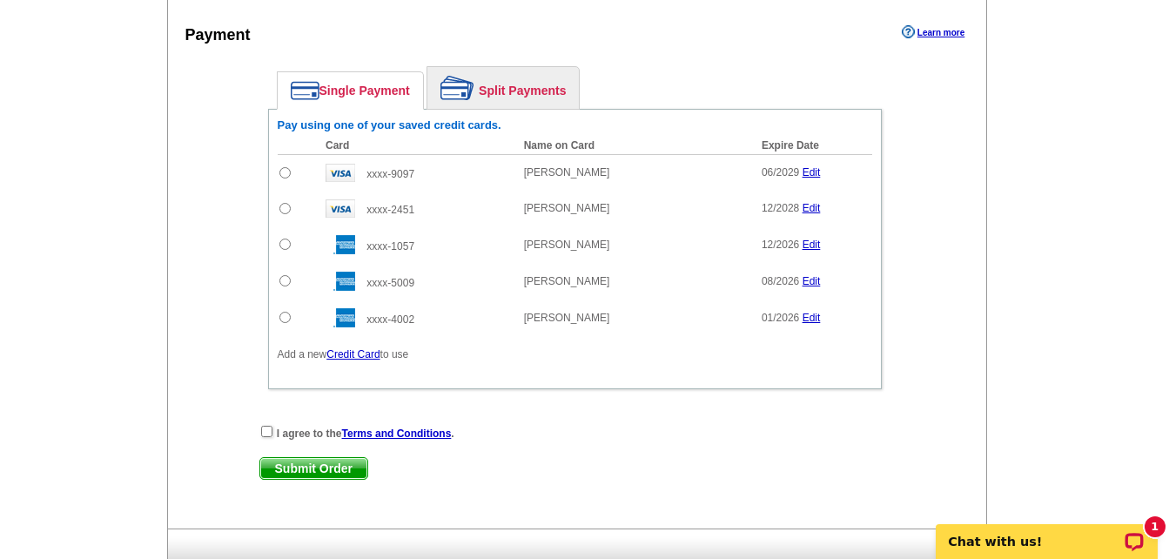
click at [285, 173] on input "radio" at bounding box center [284, 172] width 11 height 11
radio input "true"
click at [266, 434] on input "checkbox" at bounding box center [266, 431] width 11 height 11
checkbox input "true"
click at [319, 470] on span "Submit Order" at bounding box center [313, 468] width 107 height 21
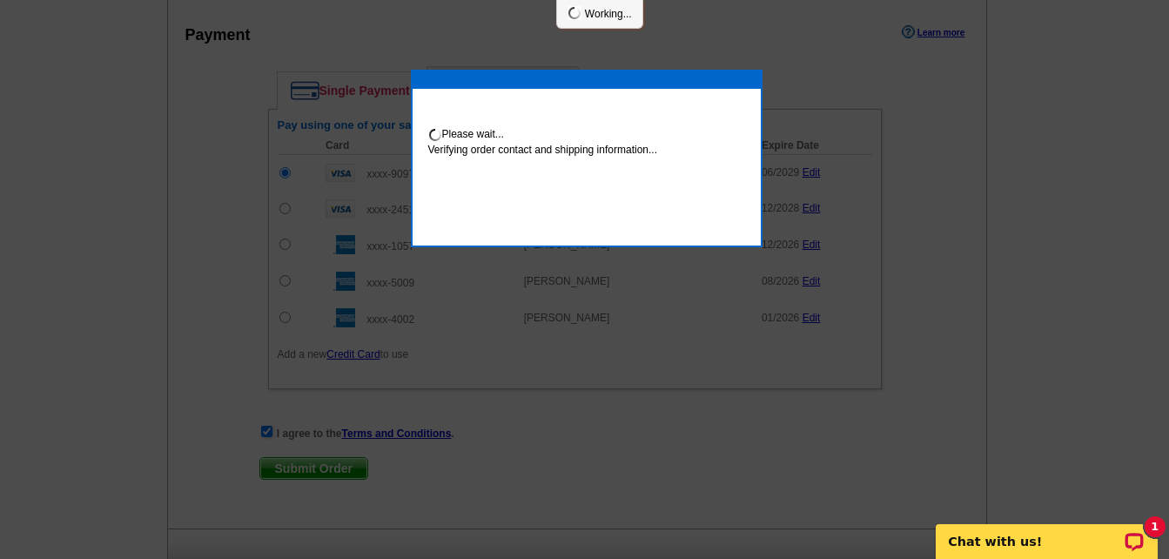
scroll to position [1394, 0]
